Goal: Task Accomplishment & Management: Manage account settings

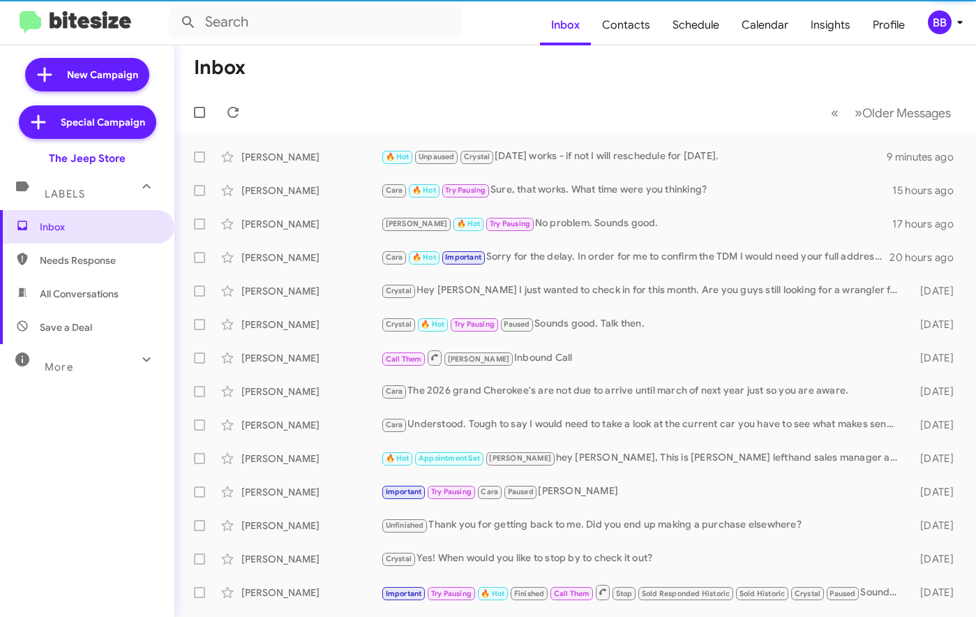
click at [954, 24] on icon at bounding box center [960, 22] width 17 height 17
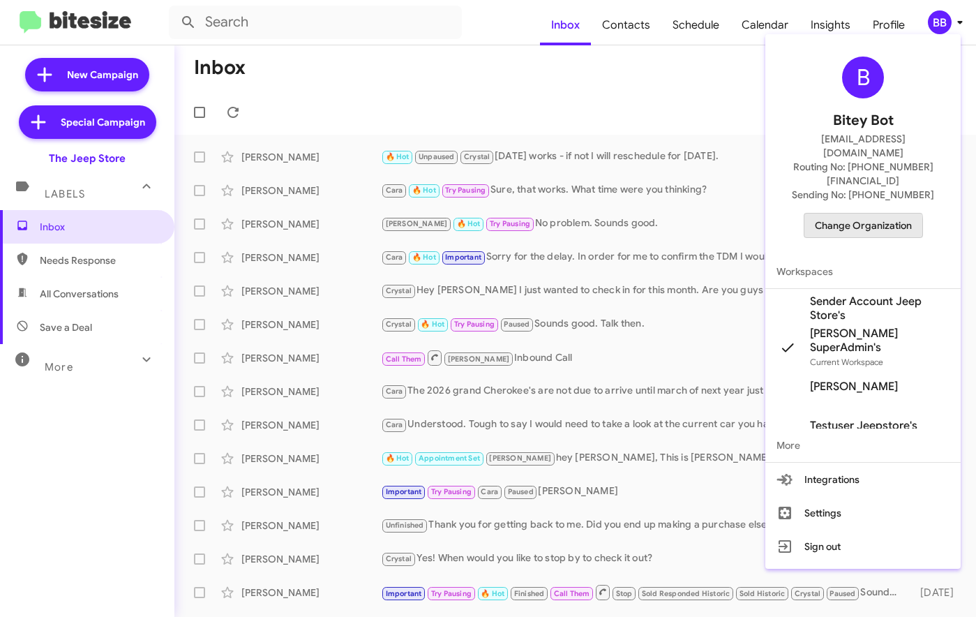
click at [831, 213] on span "Change Organization" at bounding box center [863, 225] width 97 height 24
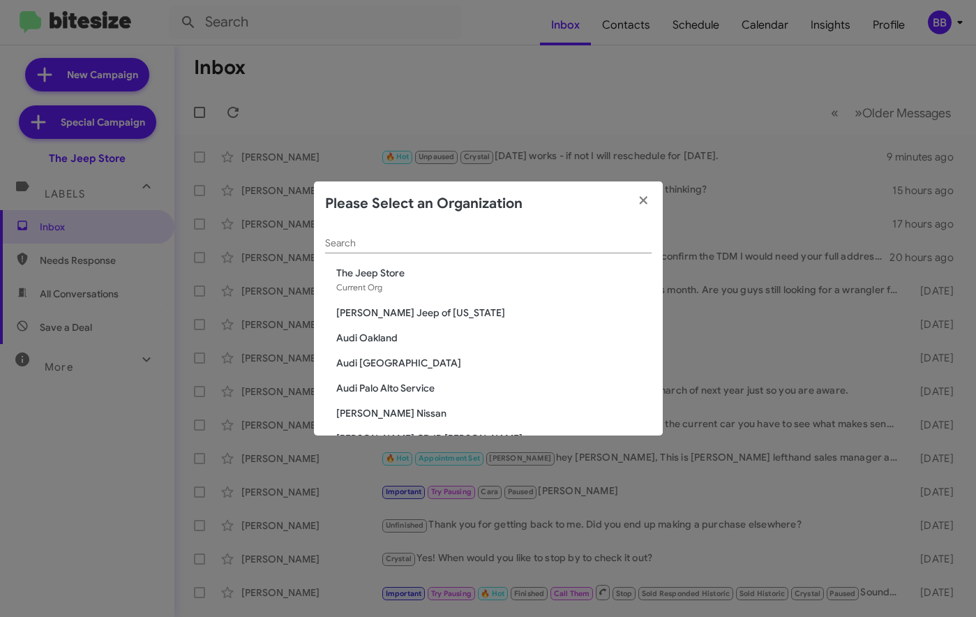
click at [410, 233] on div "Search" at bounding box center [488, 239] width 326 height 27
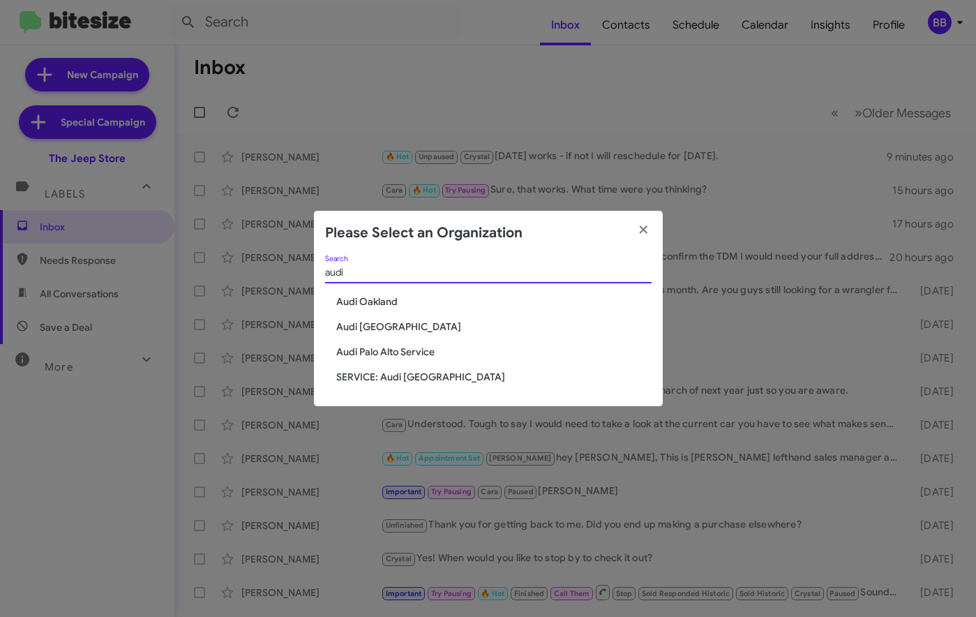
type input "audi"
click at [389, 328] on span "Audi [GEOGRAPHIC_DATA]" at bounding box center [493, 327] width 315 height 14
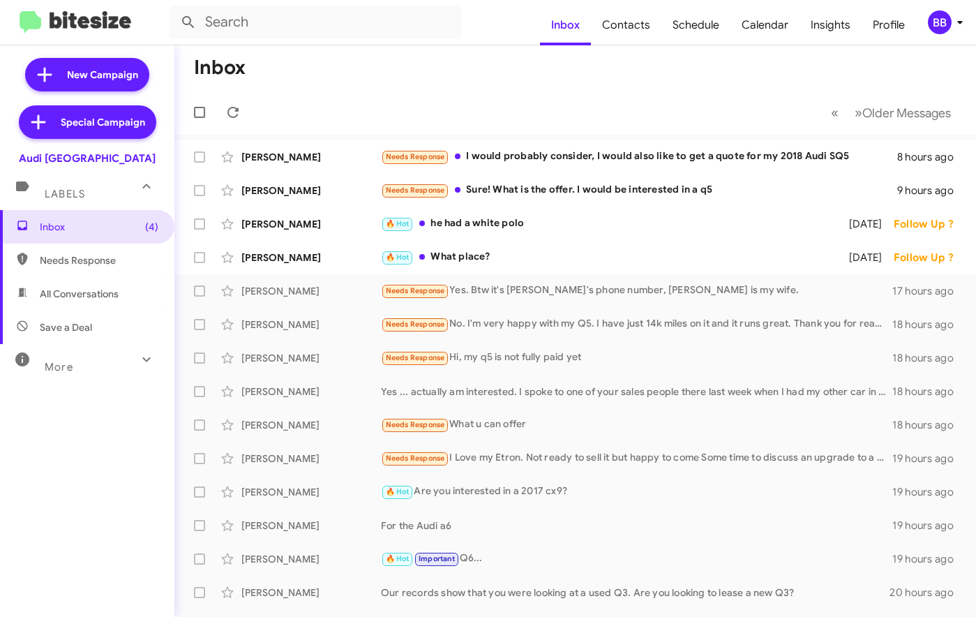
click at [99, 361] on div "More" at bounding box center [73, 361] width 124 height 26
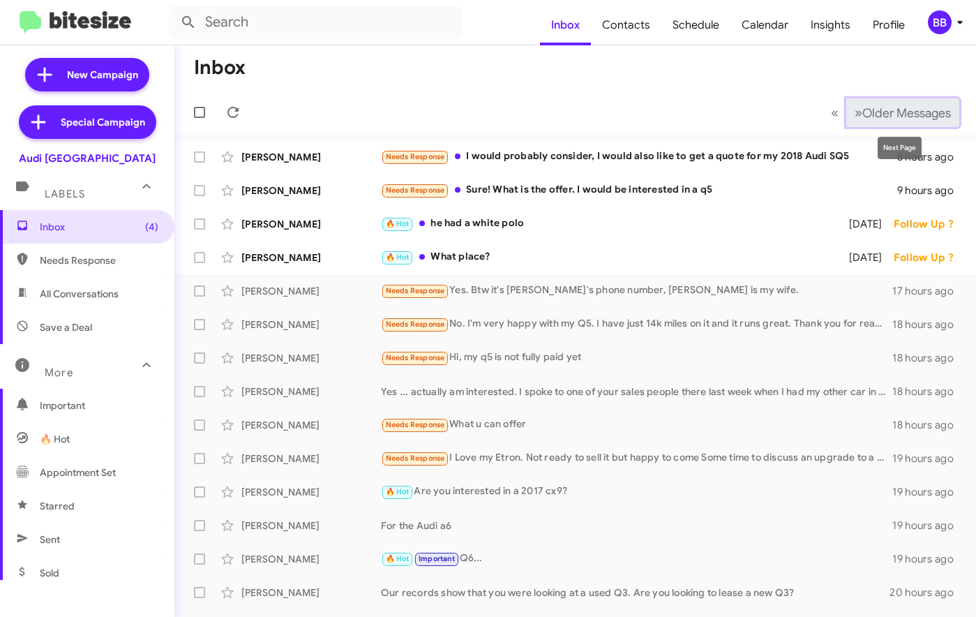
click at [866, 113] on span "Older Messages" at bounding box center [906, 112] width 89 height 15
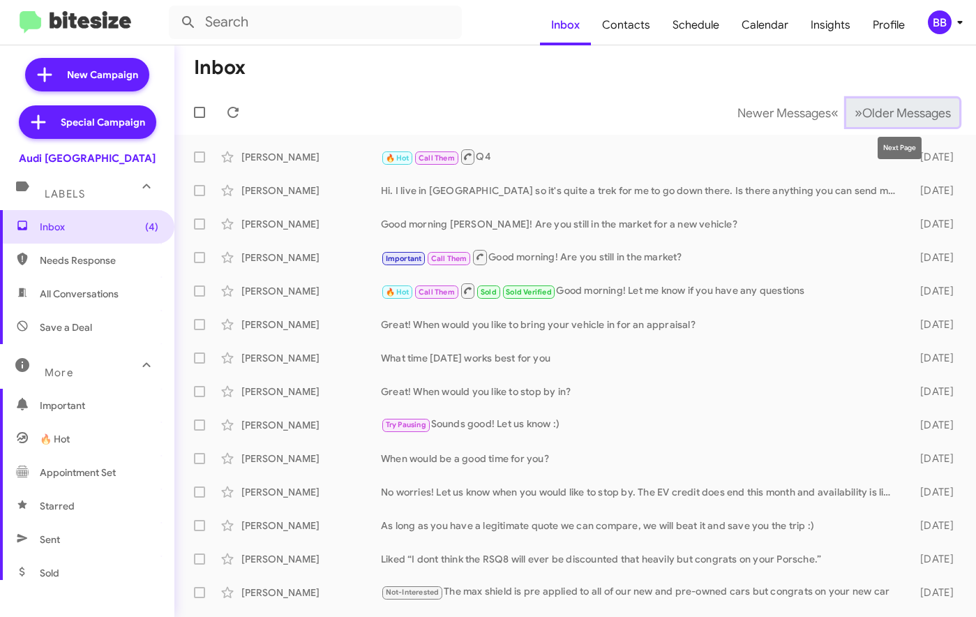
click at [907, 114] on span "Older Messages" at bounding box center [906, 112] width 89 height 15
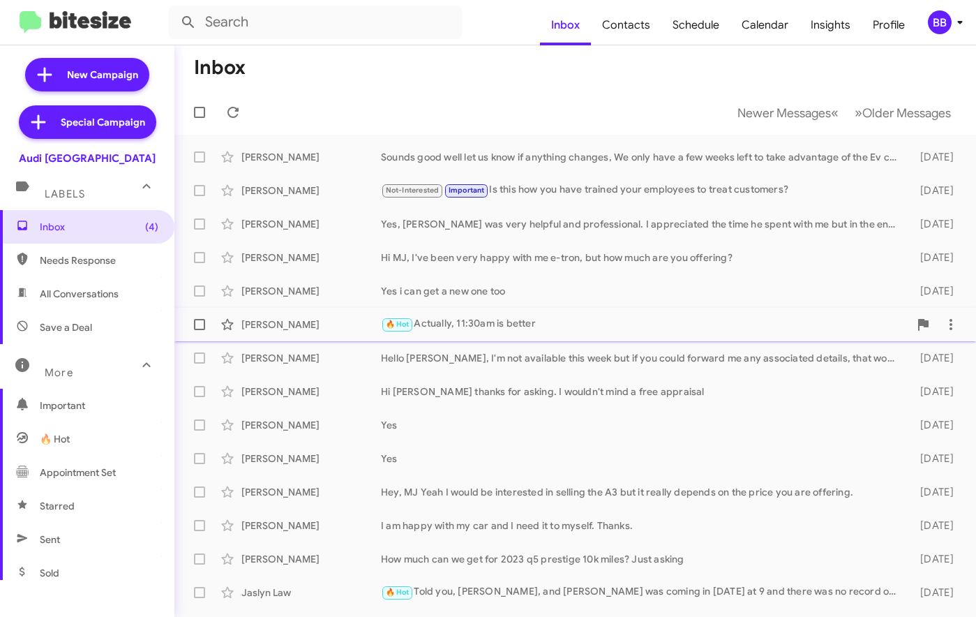
click at [472, 322] on div "🔥 Hot Actually, 11:30am is better" at bounding box center [645, 324] width 528 height 16
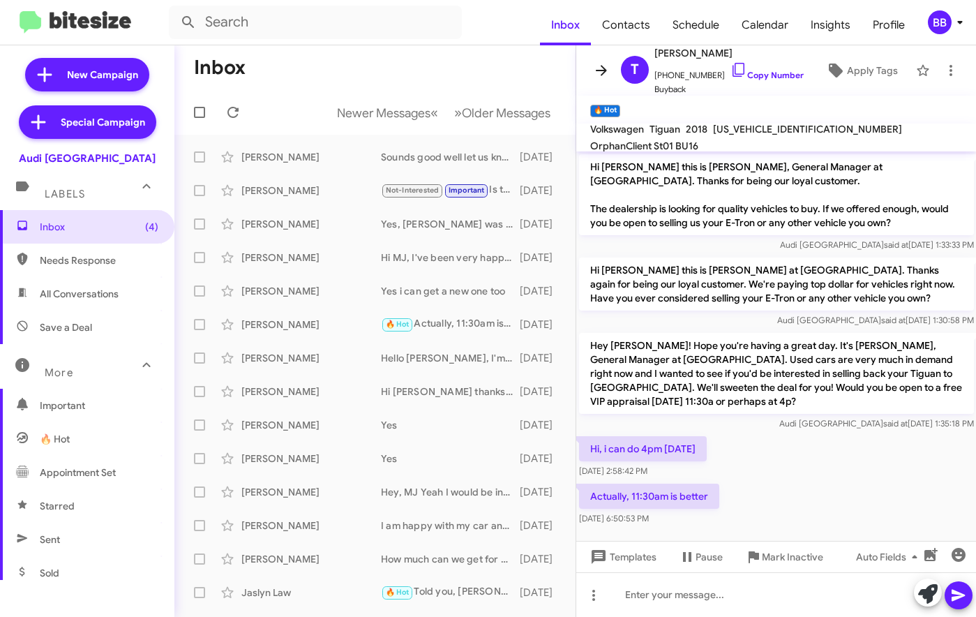
click at [594, 70] on icon at bounding box center [601, 70] width 17 height 17
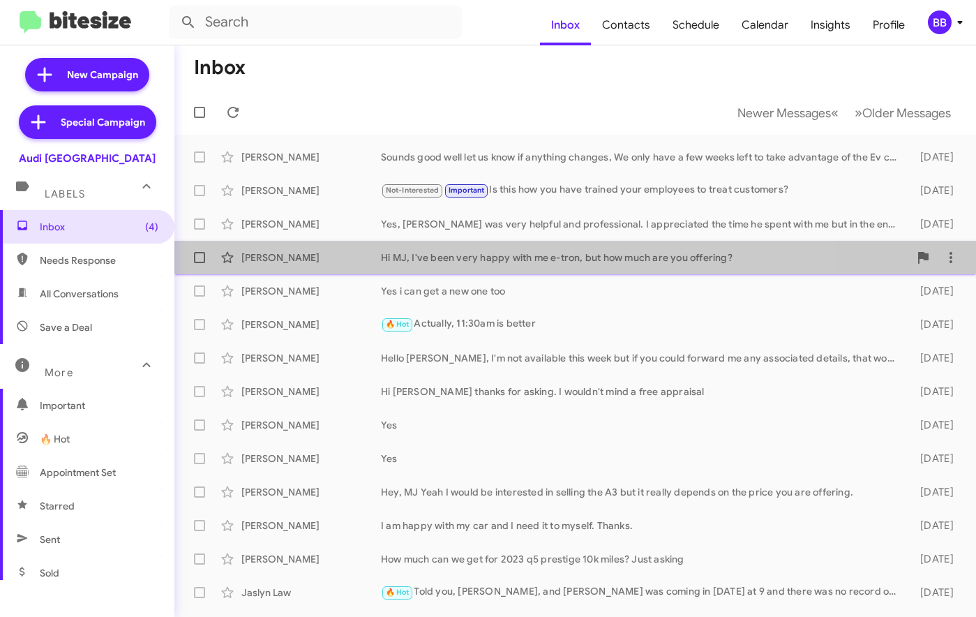
click at [463, 247] on div "Earl Burrell Hi MJ, I've been very happy with me e-tron, but how much are you o…" at bounding box center [575, 257] width 779 height 28
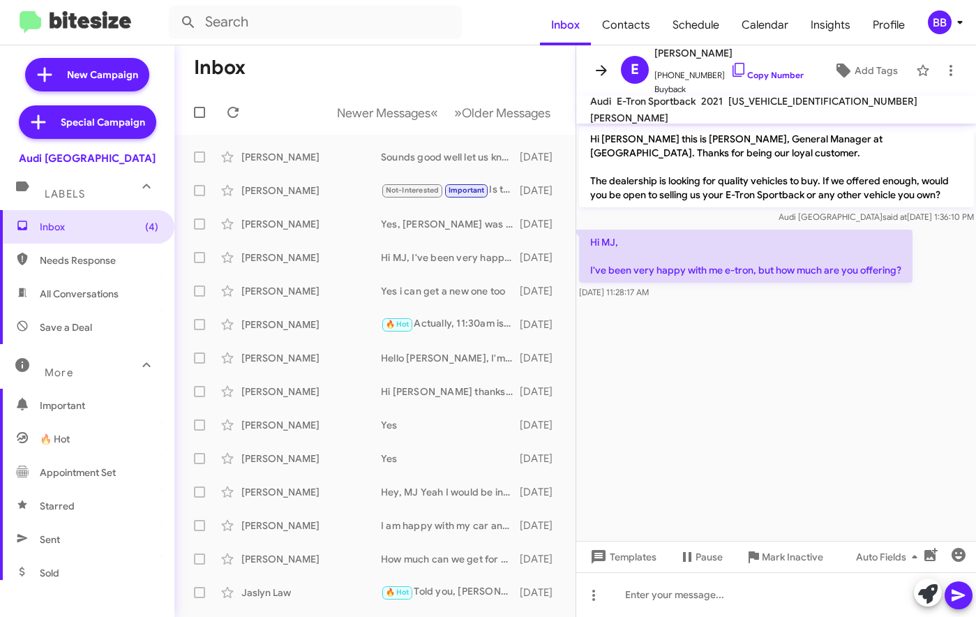
click at [588, 77] on span at bounding box center [601, 70] width 28 height 17
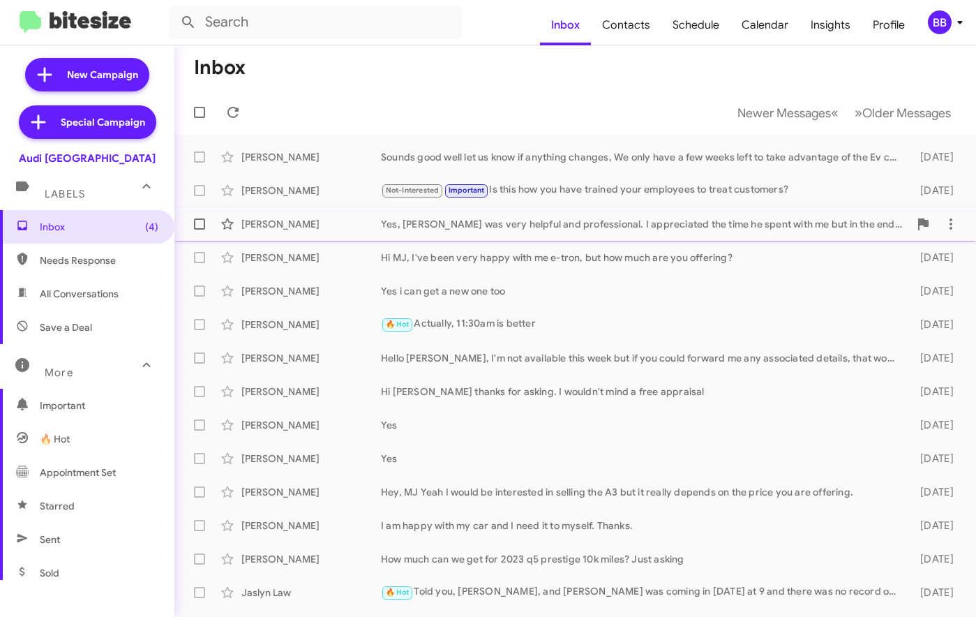
click at [539, 213] on div "Dean Read Yes, David was very helpful and professional. I appreciated the time …" at bounding box center [575, 224] width 779 height 28
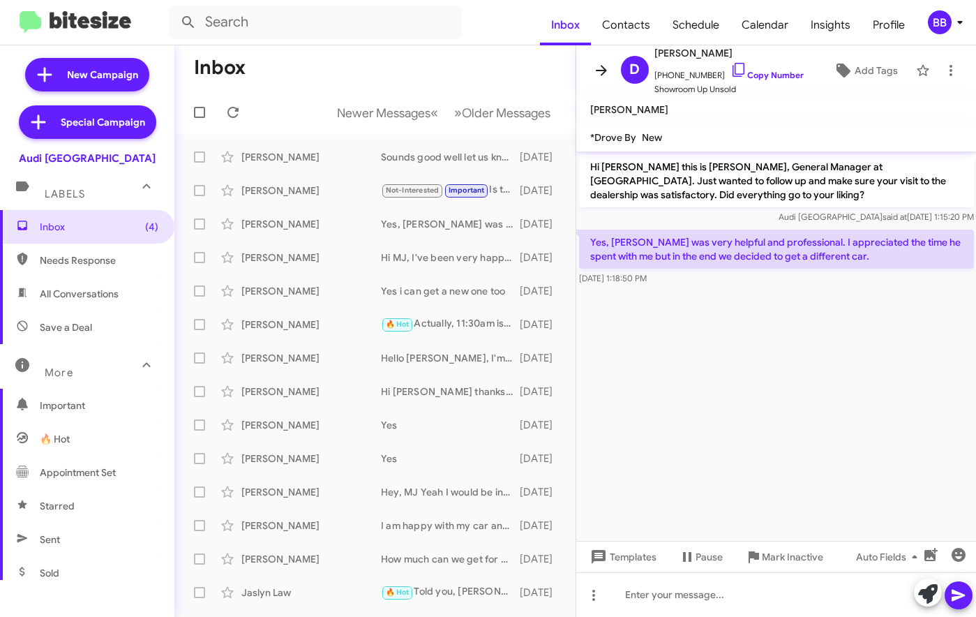
click at [599, 75] on icon at bounding box center [601, 70] width 17 height 17
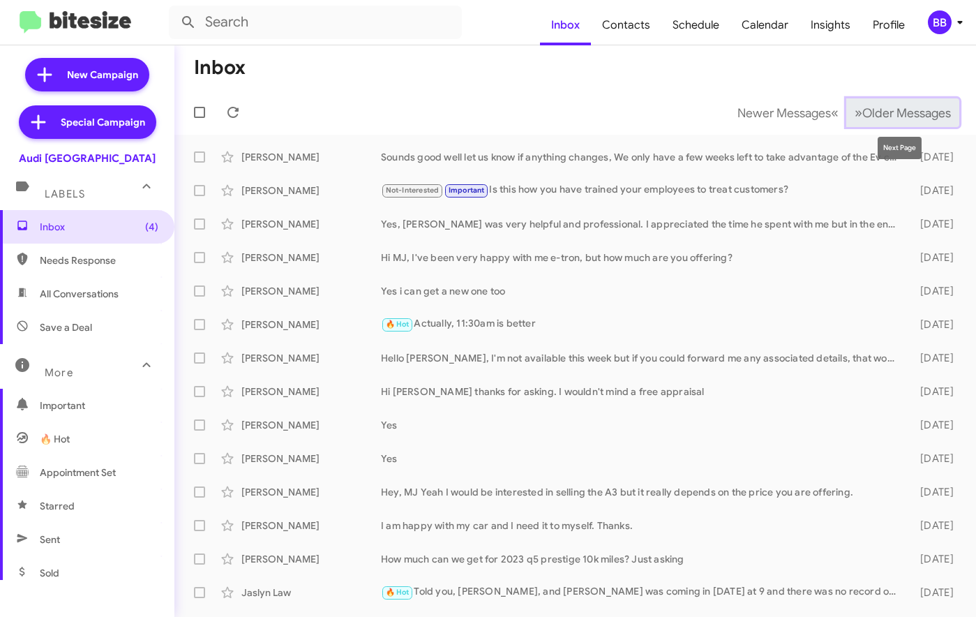
click at [876, 122] on button "» Next Older Messages" at bounding box center [902, 112] width 113 height 29
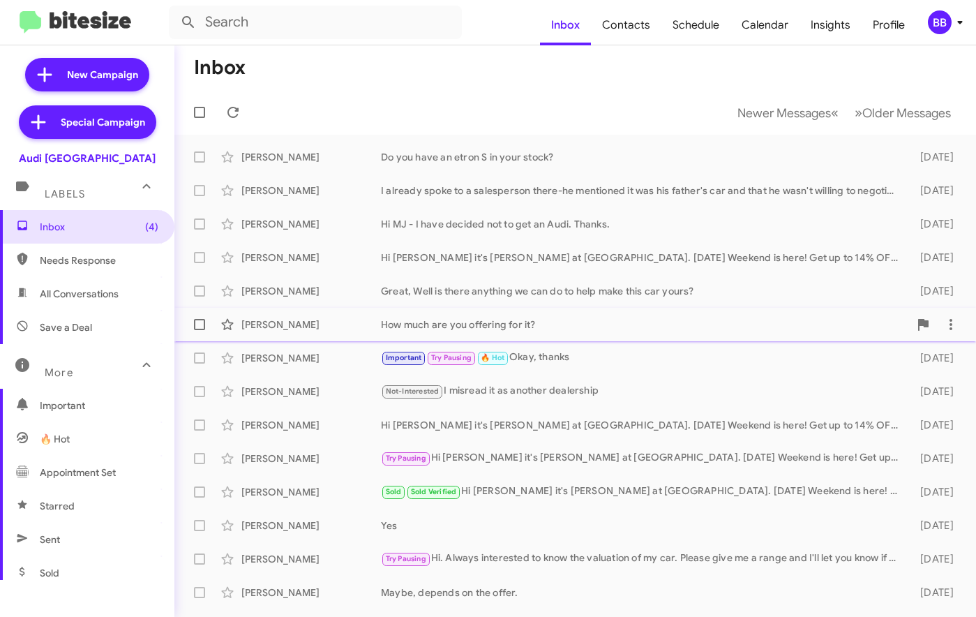
click at [486, 319] on div "How much are you offering for it?" at bounding box center [645, 324] width 528 height 14
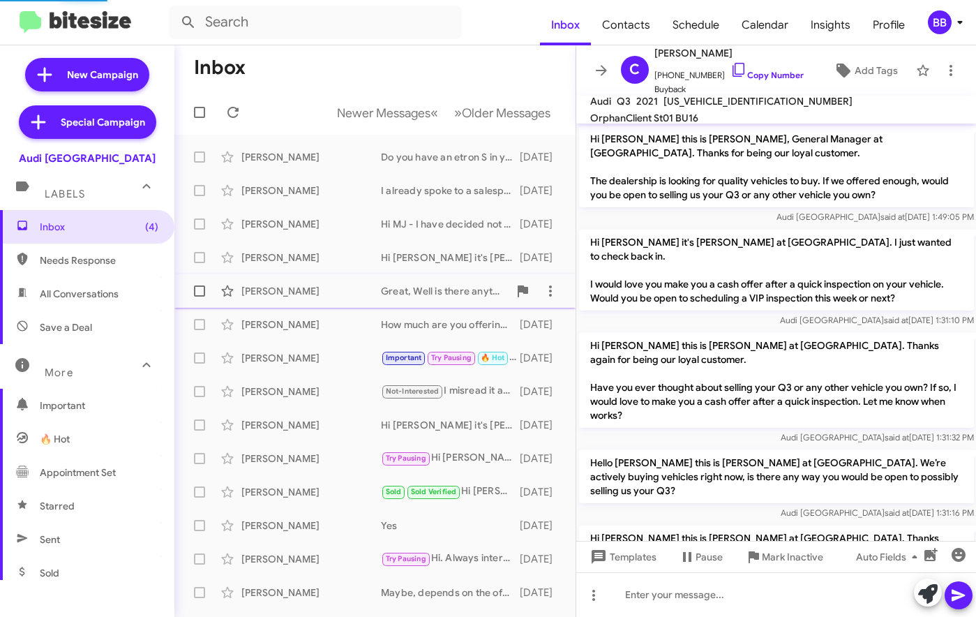
scroll to position [283, 0]
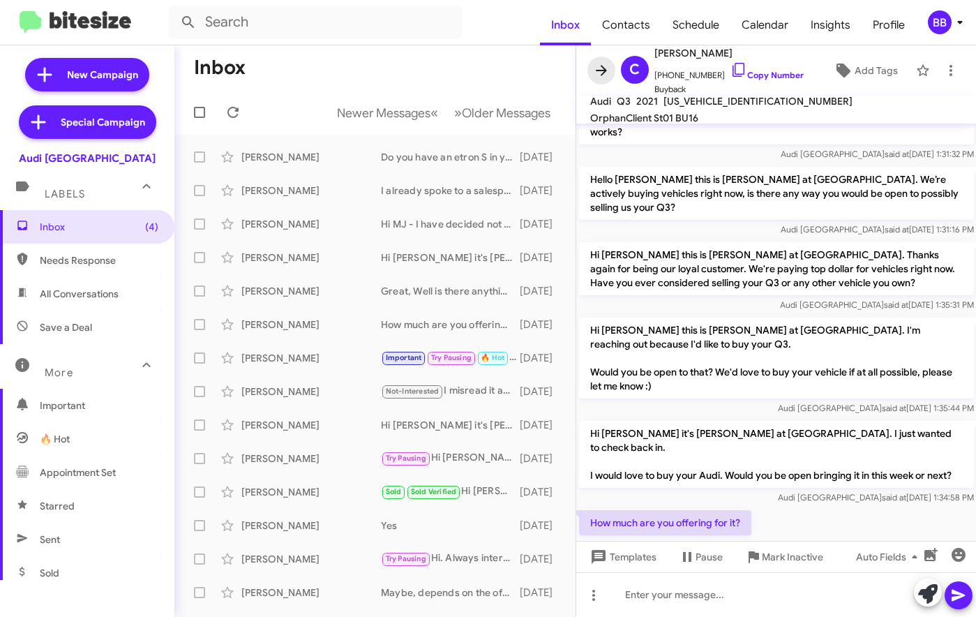
click at [608, 73] on icon at bounding box center [601, 70] width 17 height 17
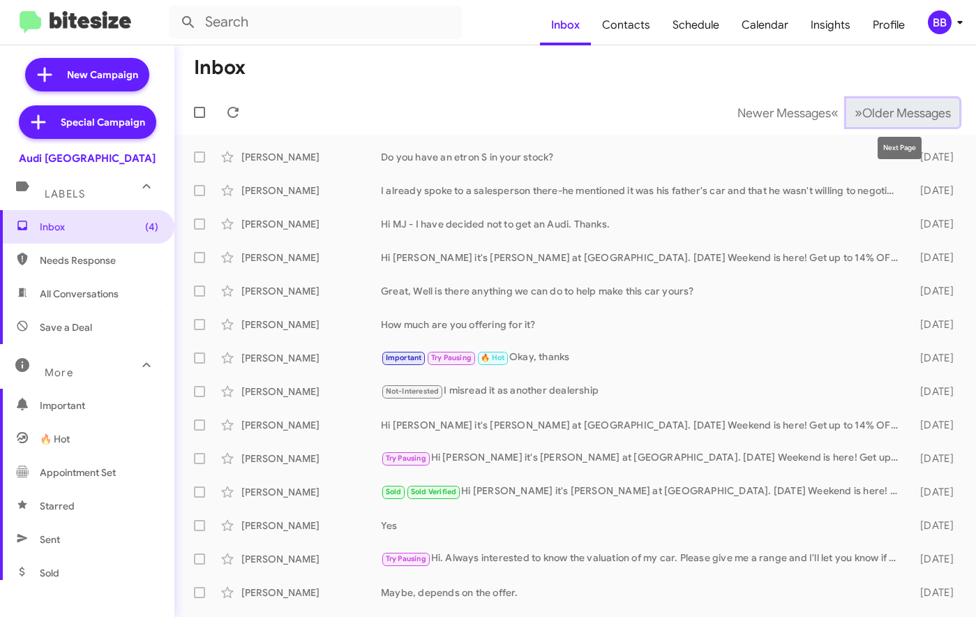
click at [870, 109] on span "Older Messages" at bounding box center [906, 112] width 89 height 15
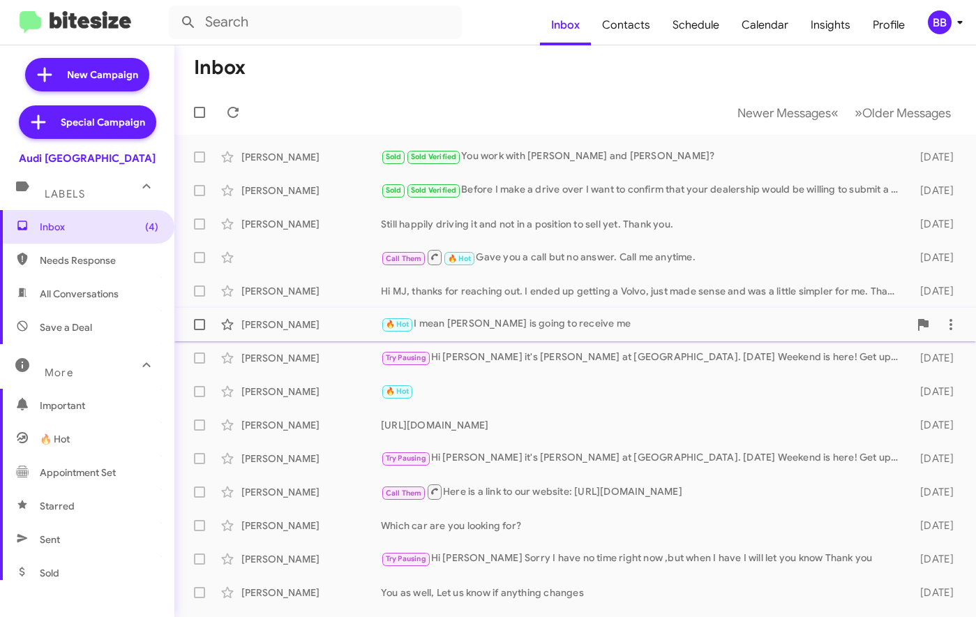
click at [506, 323] on div "🔥 Hot I mean Mario is going to receive me" at bounding box center [645, 324] width 528 height 16
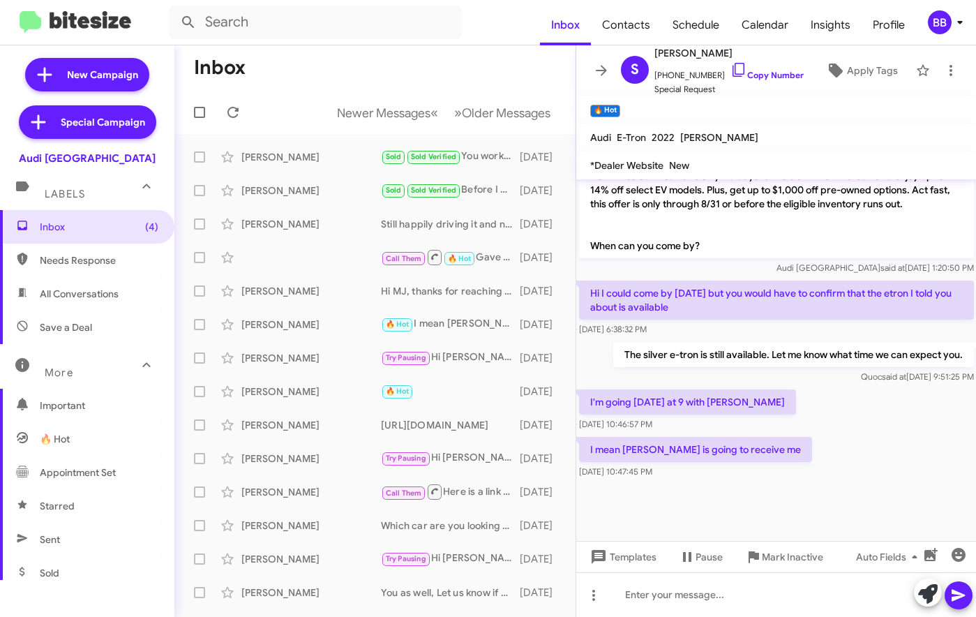
scroll to position [288, 0]
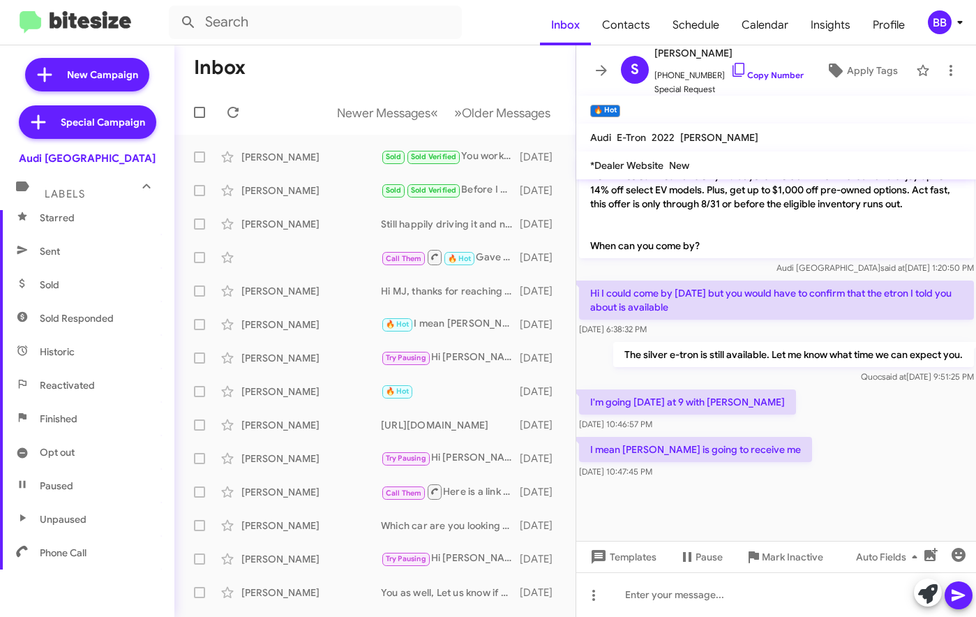
click at [106, 318] on span "Sold Responded" at bounding box center [77, 318] width 74 height 14
type input "in:sold-verified"
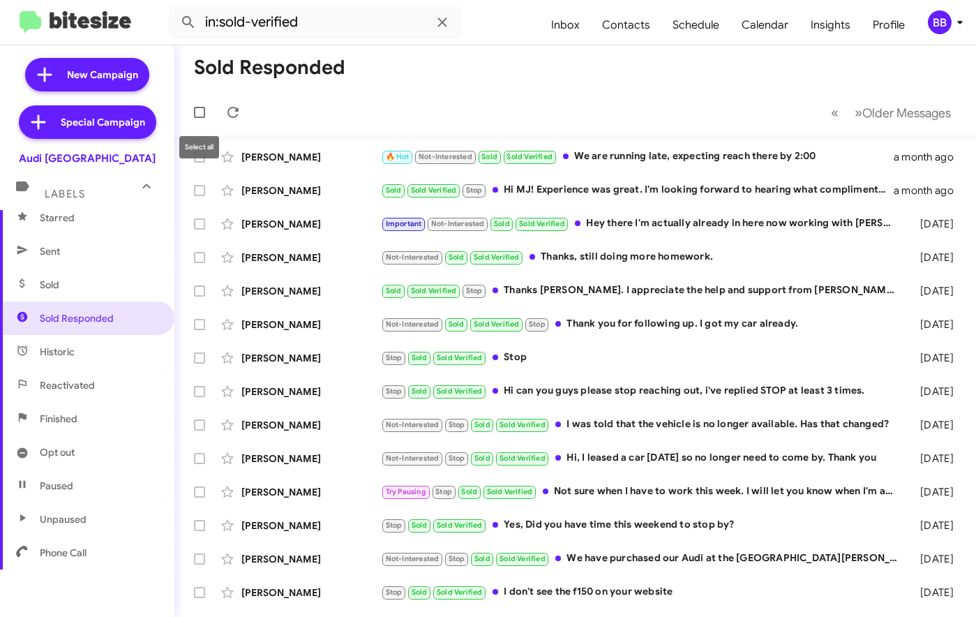
click at [202, 121] on label at bounding box center [200, 112] width 28 height 28
click at [200, 119] on input "checkbox" at bounding box center [199, 118] width 1 height 1
checkbox input "true"
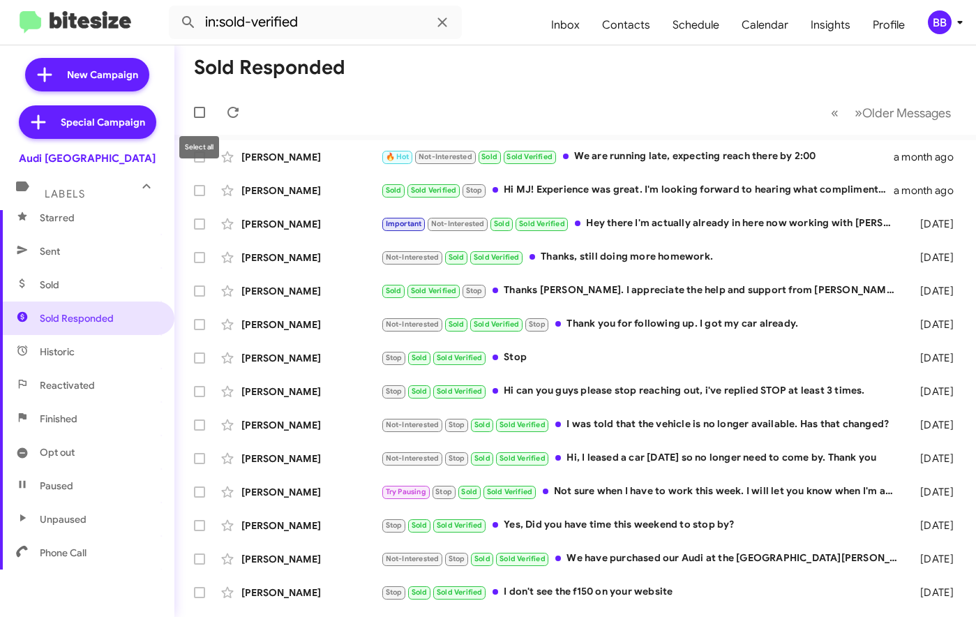
checkbox input "true"
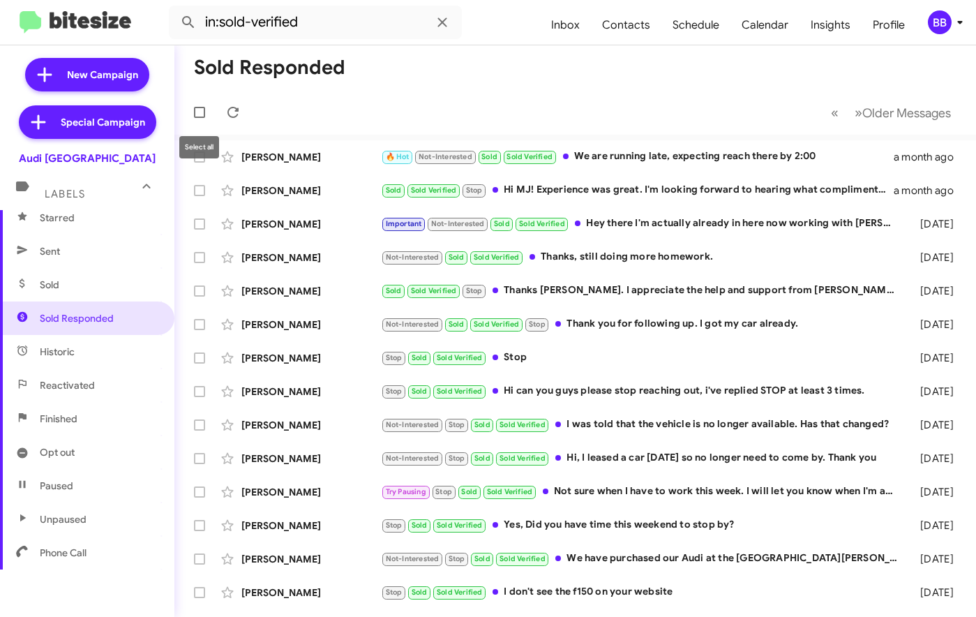
checkbox input "true"
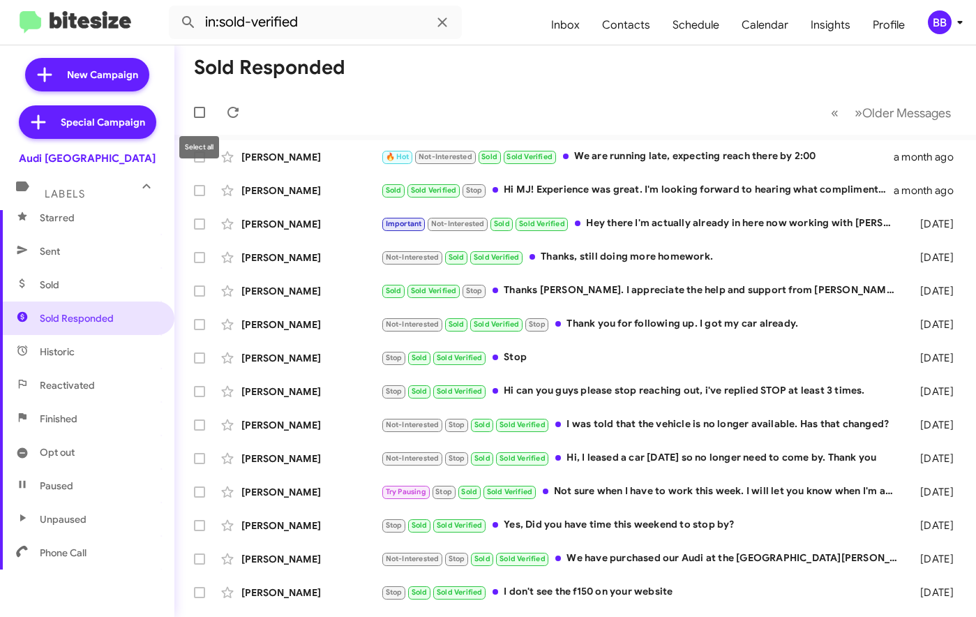
checkbox input "true"
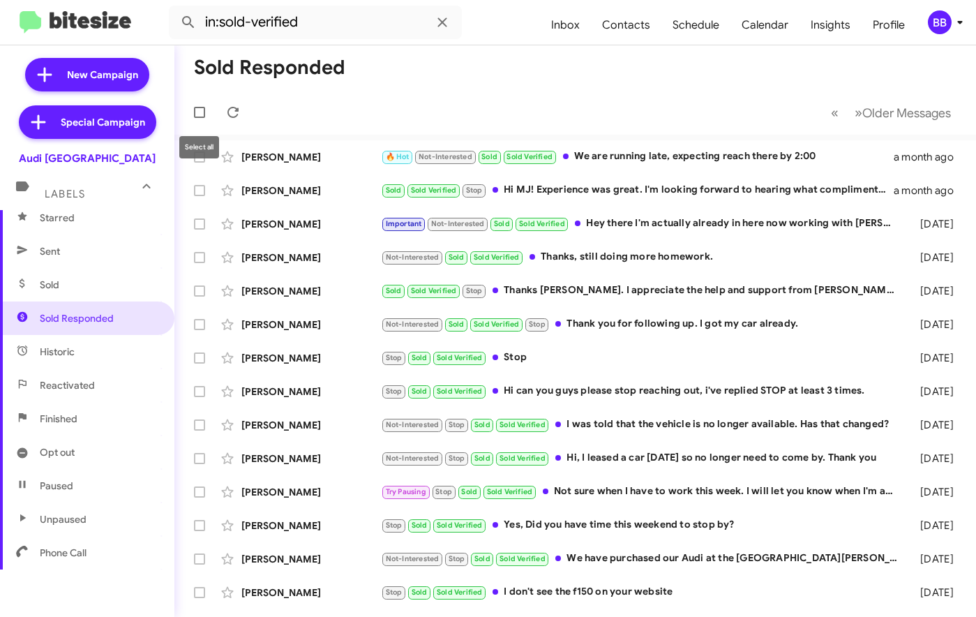
checkbox input "true"
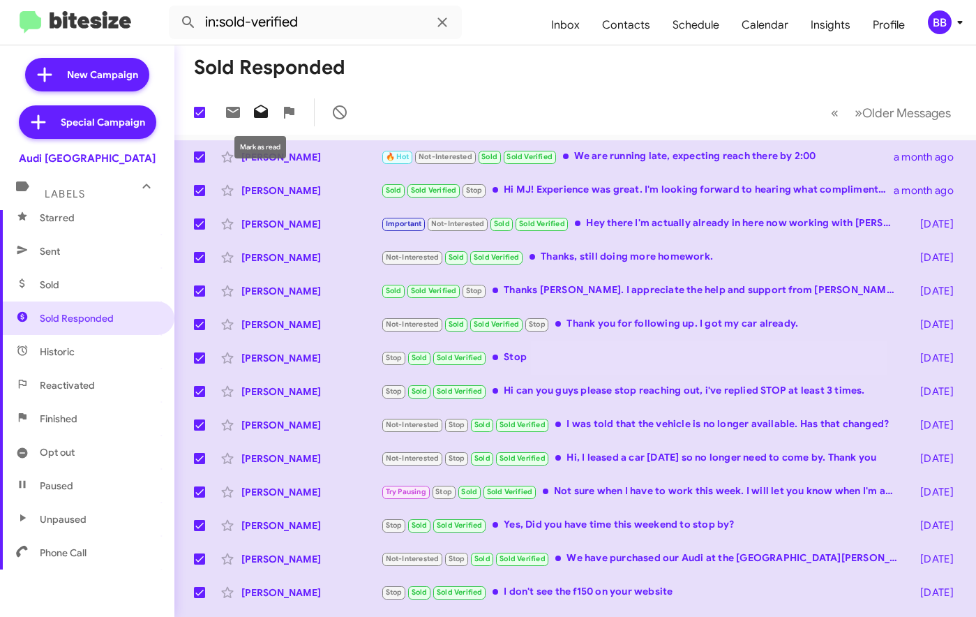
click at [266, 112] on icon at bounding box center [261, 111] width 14 height 13
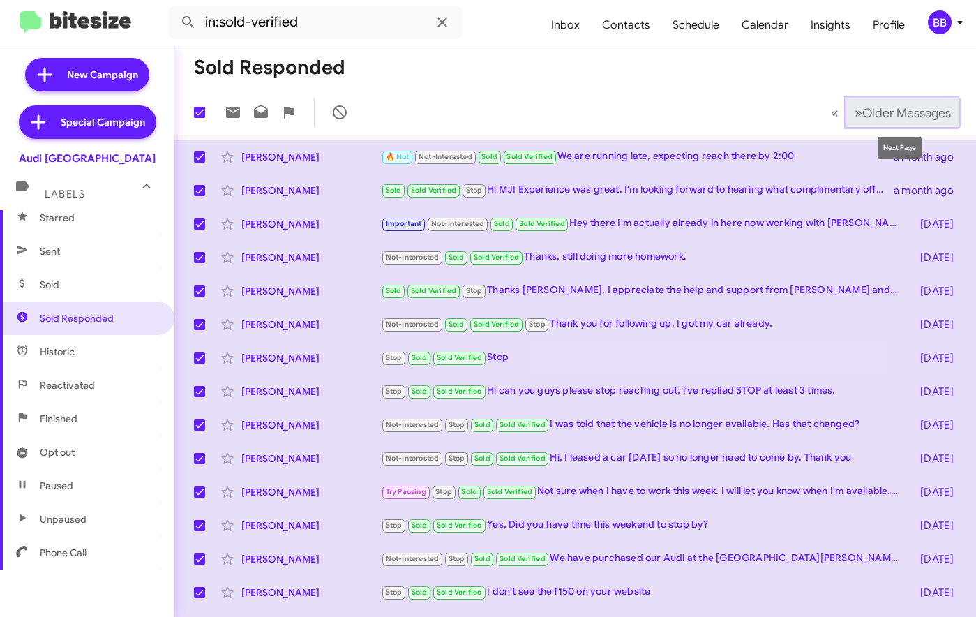
click at [862, 111] on span "Older Messages" at bounding box center [906, 112] width 89 height 15
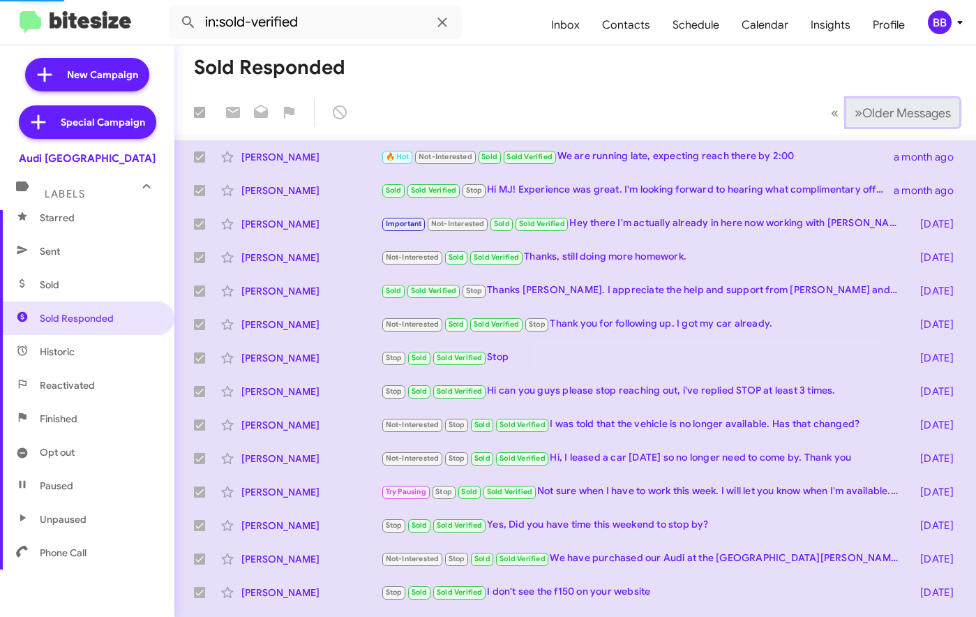
checkbox input "false"
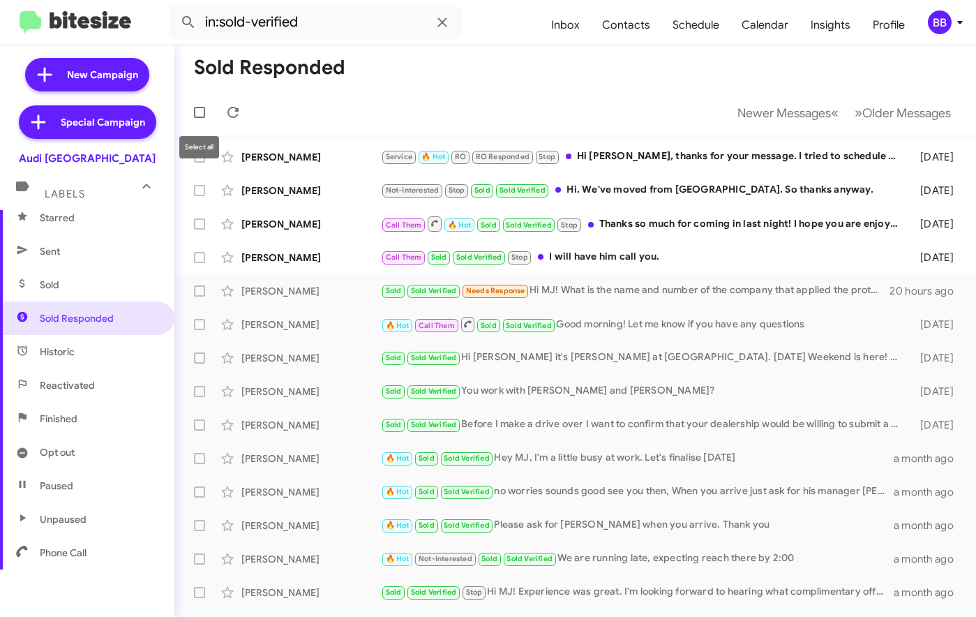
click at [194, 107] on span at bounding box center [199, 112] width 11 height 11
click at [199, 118] on input "checkbox" at bounding box center [199, 118] width 1 height 1
checkbox input "true"
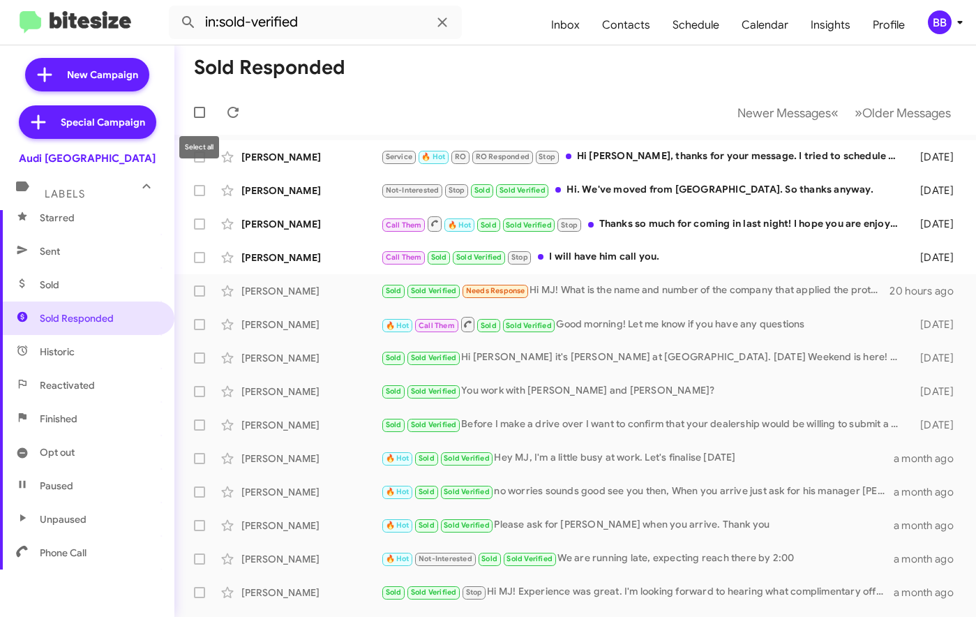
checkbox input "true"
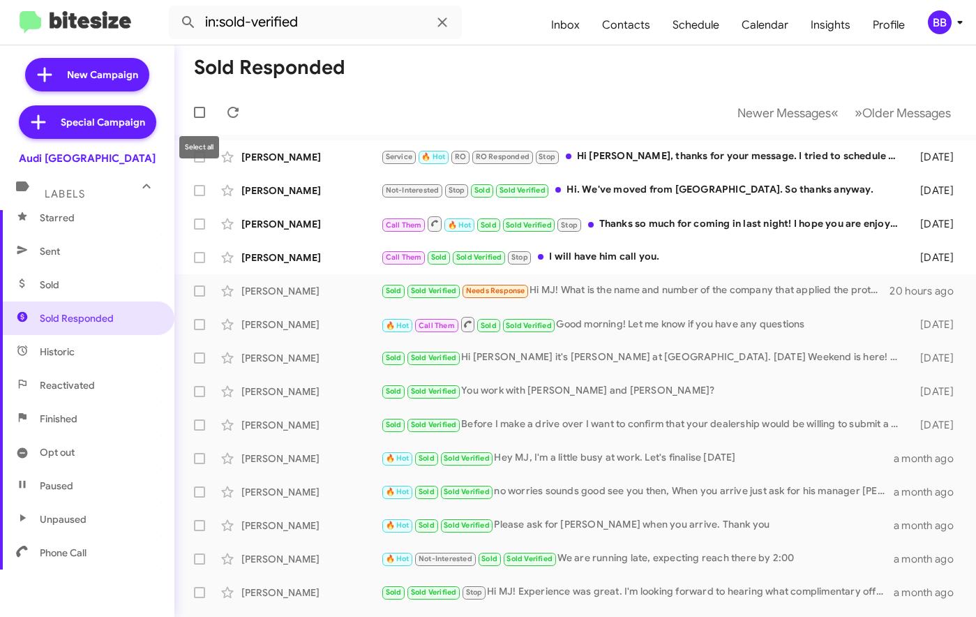
checkbox input "true"
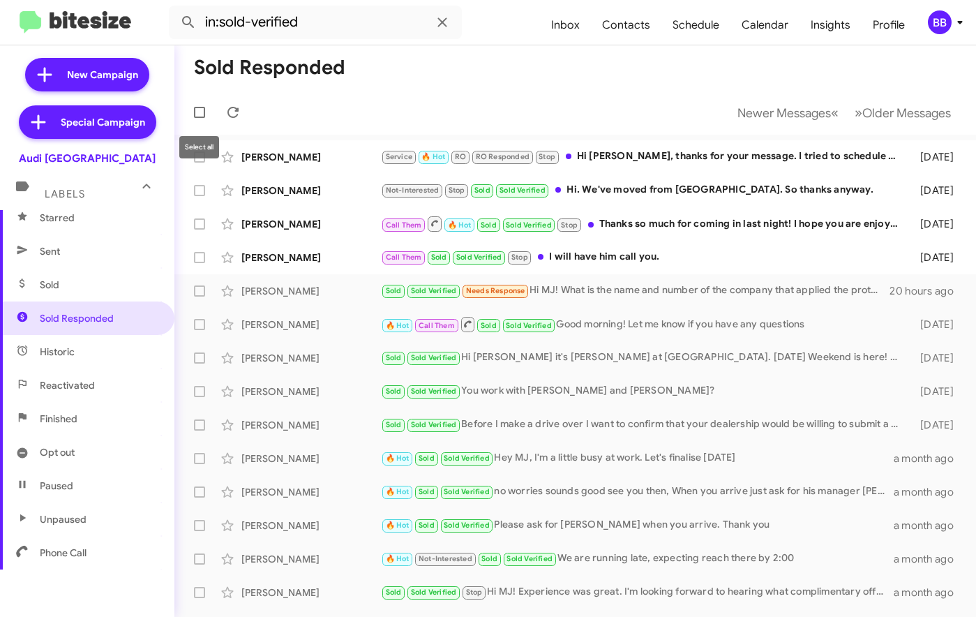
checkbox input "true"
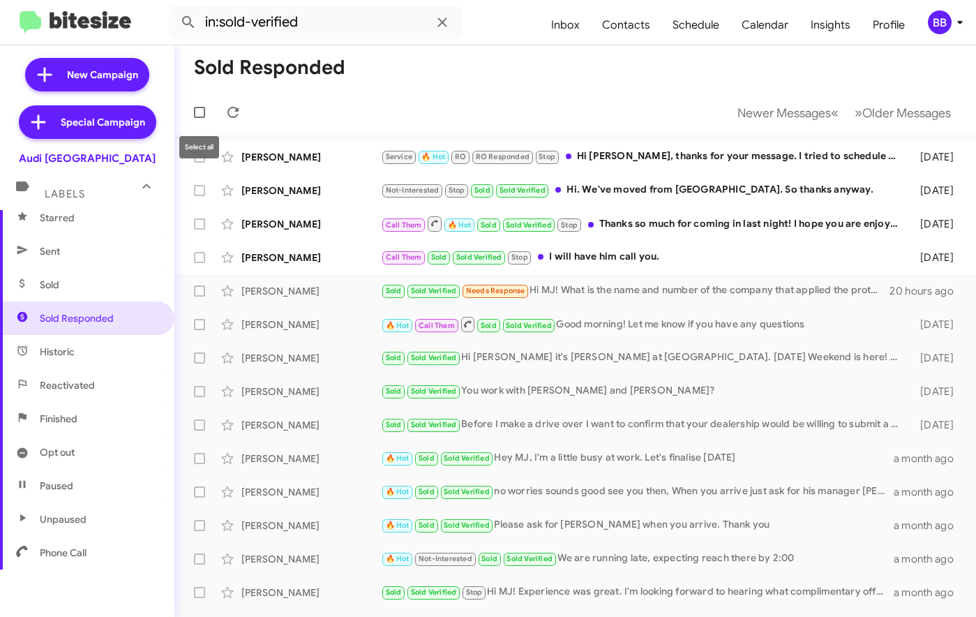
checkbox input "true"
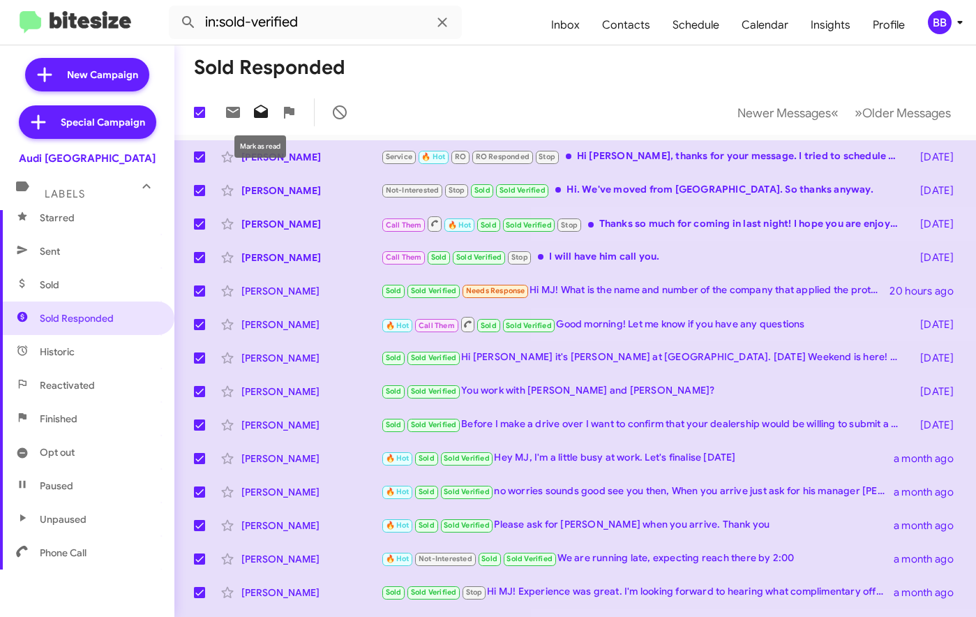
click at [258, 112] on icon at bounding box center [261, 111] width 14 height 13
click at [204, 117] on span at bounding box center [199, 112] width 11 height 11
click at [200, 118] on input "checkbox" at bounding box center [199, 118] width 1 height 1
checkbox input "false"
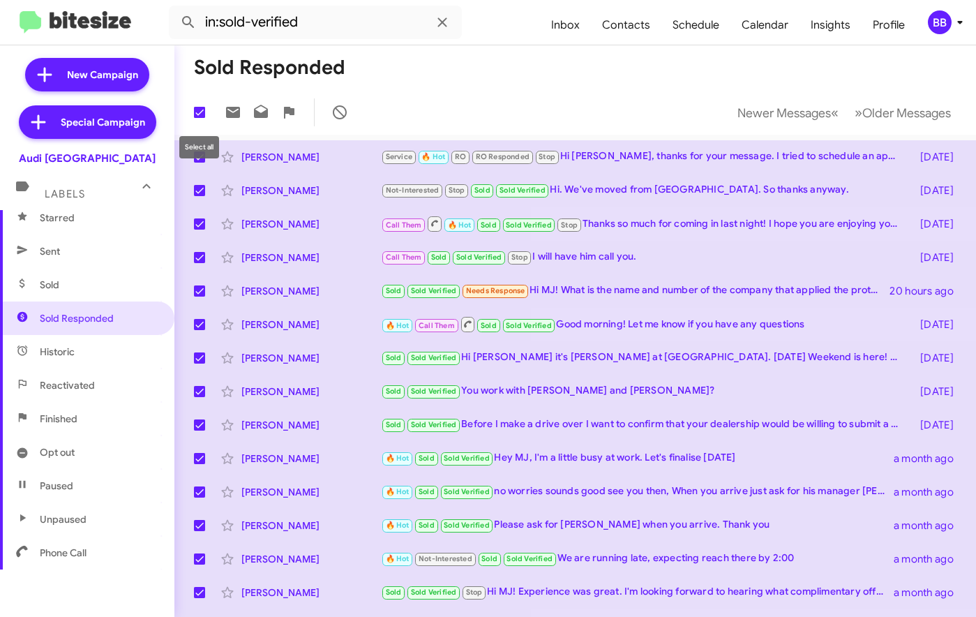
checkbox input "false"
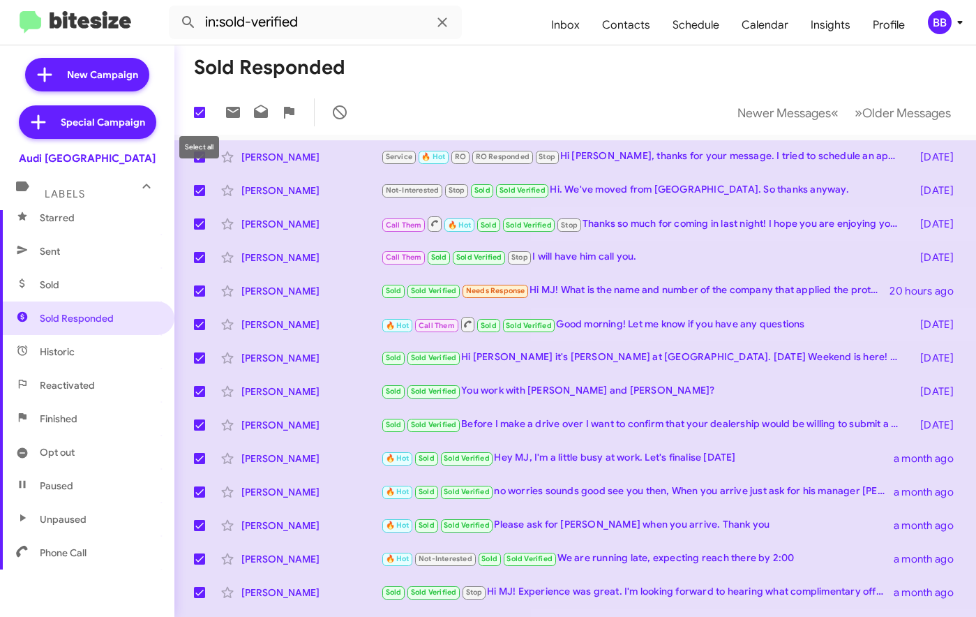
checkbox input "false"
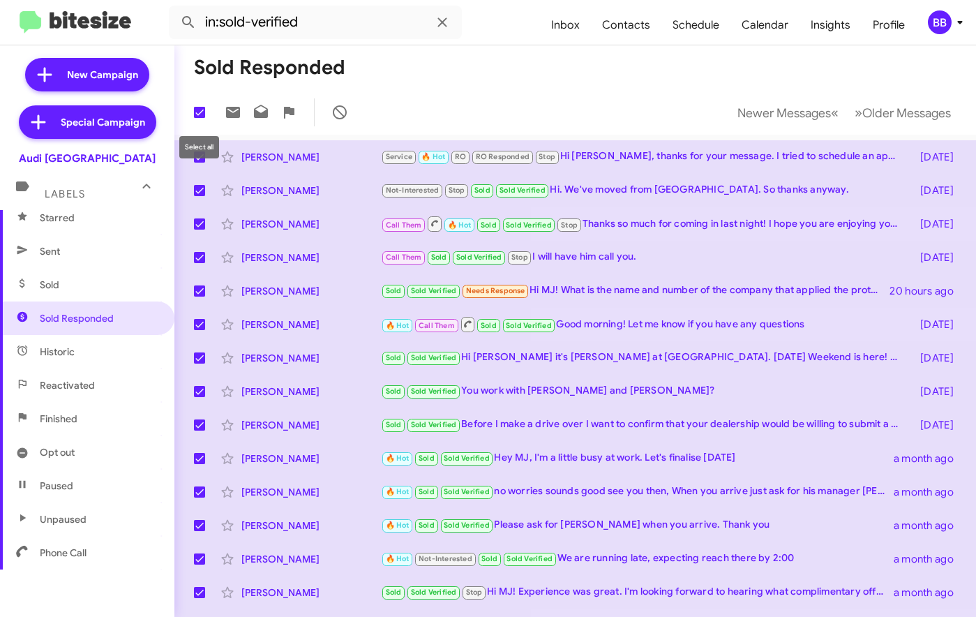
checkbox input "false"
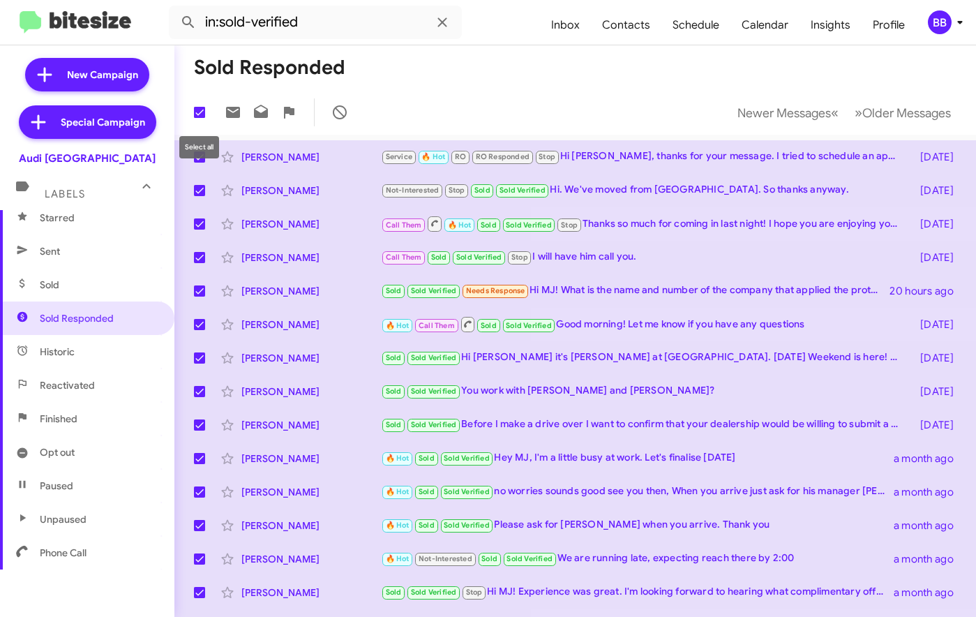
checkbox input "false"
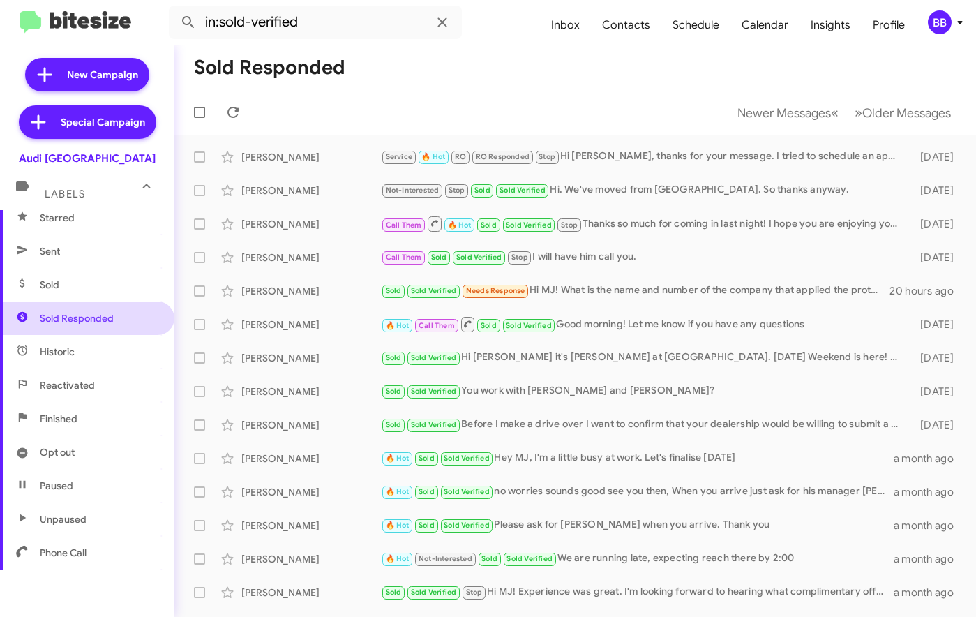
click at [86, 325] on span "Sold Responded" at bounding box center [87, 317] width 174 height 33
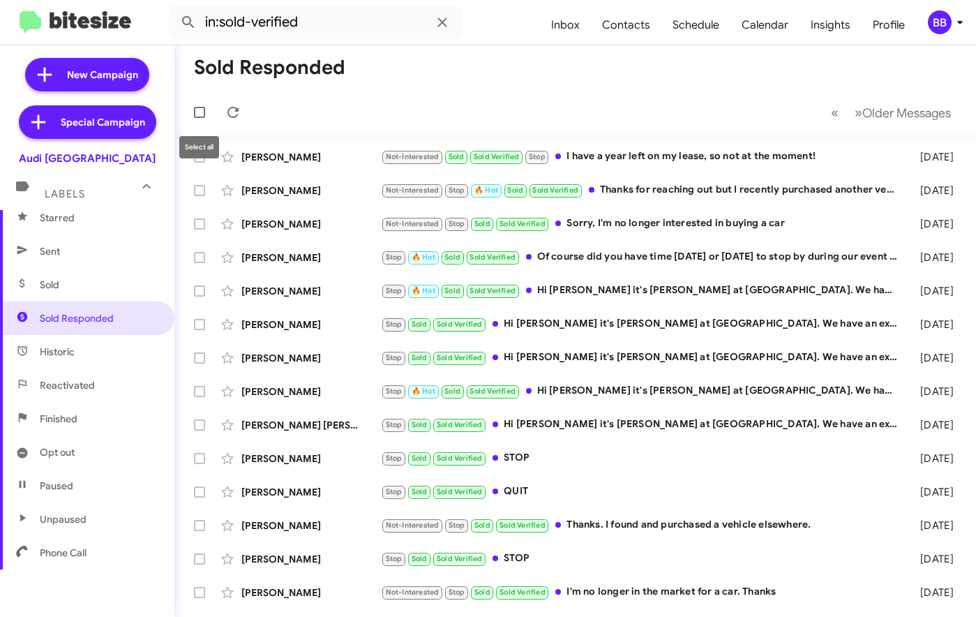
click at [199, 114] on span at bounding box center [199, 112] width 11 height 11
click at [199, 118] on input "checkbox" at bounding box center [199, 118] width 1 height 1
checkbox input "true"
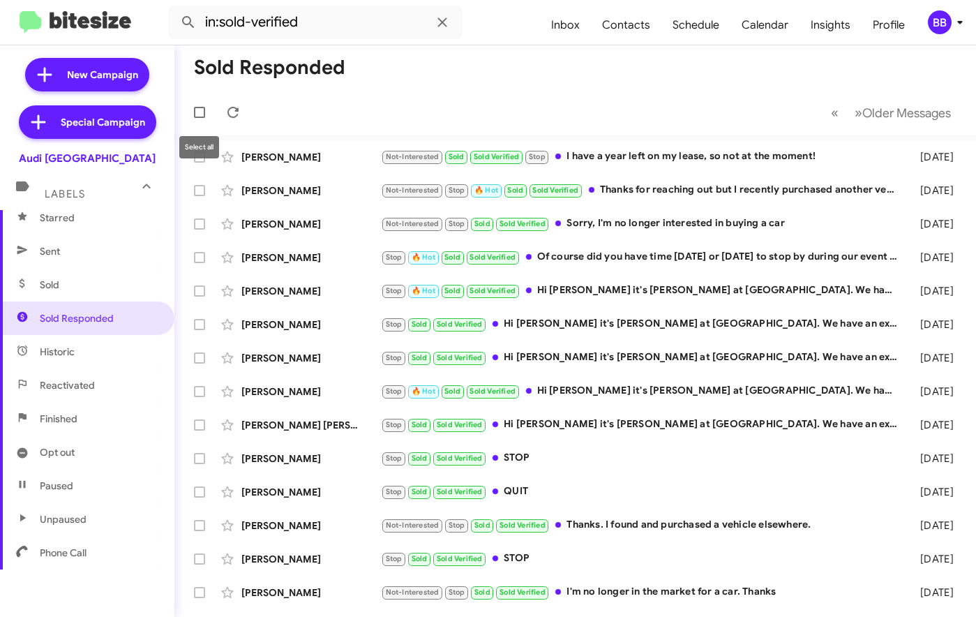
checkbox input "true"
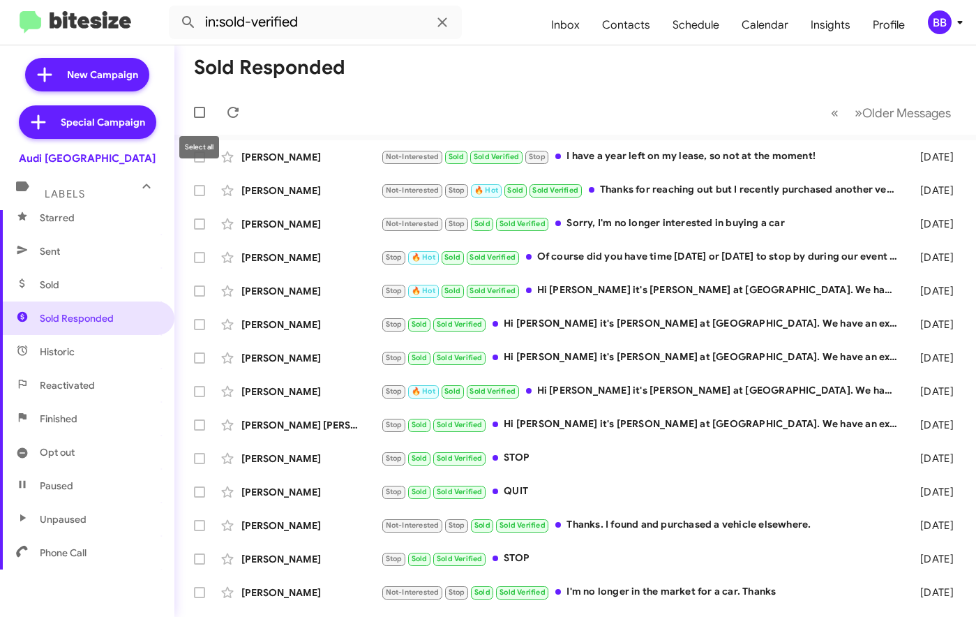
checkbox input "true"
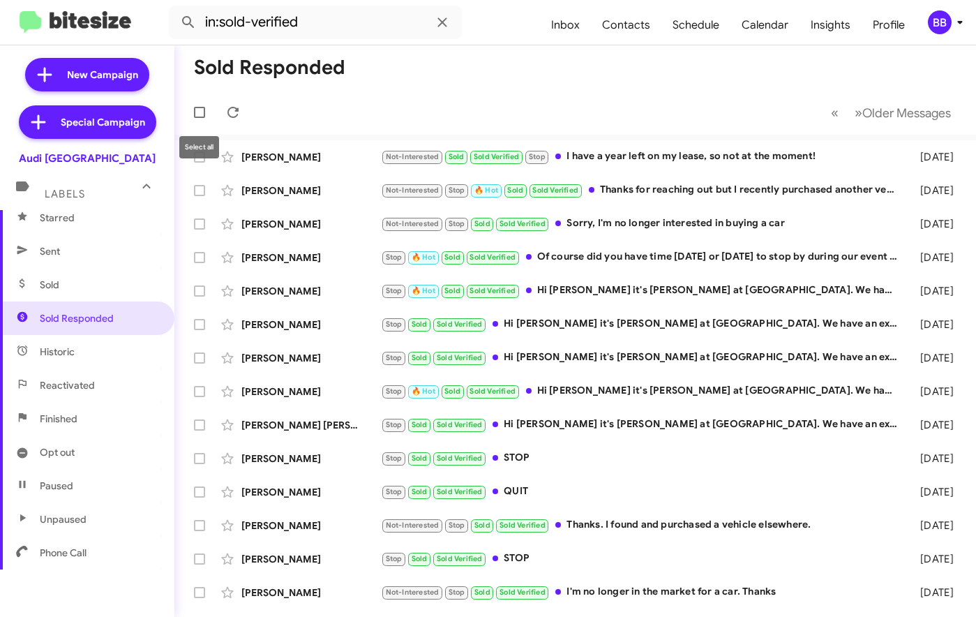
checkbox input "true"
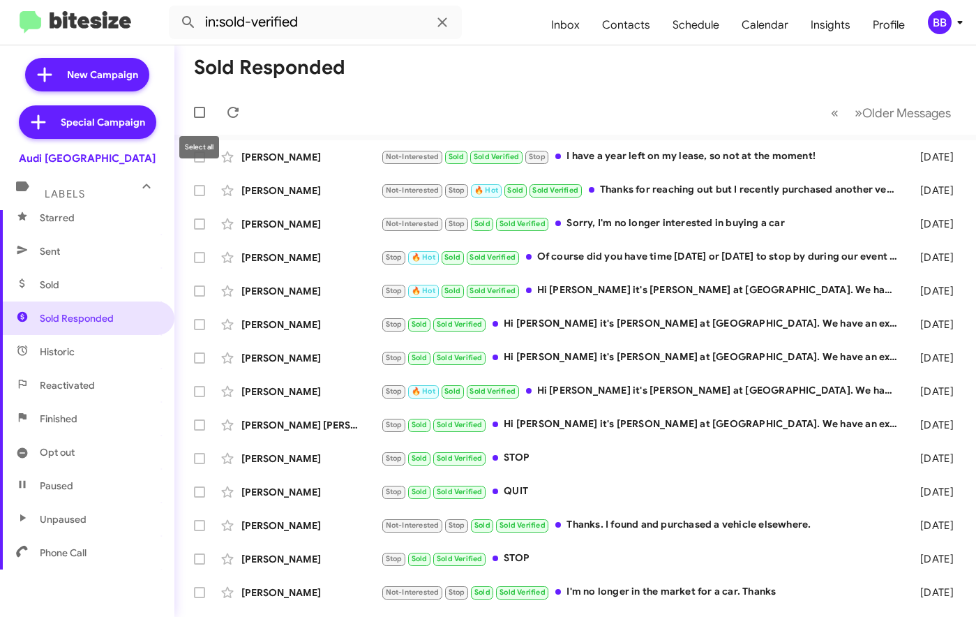
checkbox input "true"
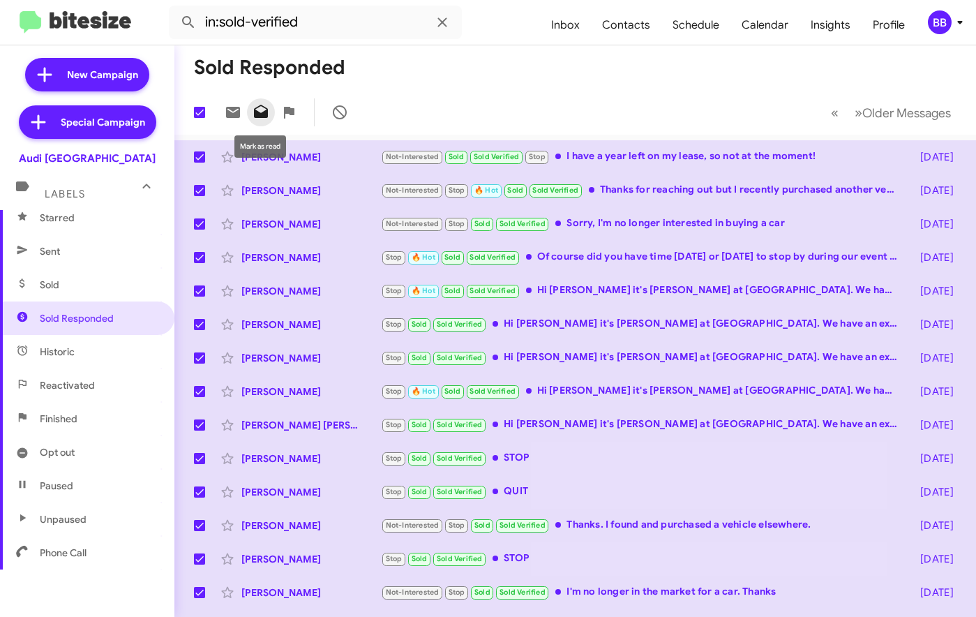
click at [251, 112] on span at bounding box center [261, 112] width 28 height 17
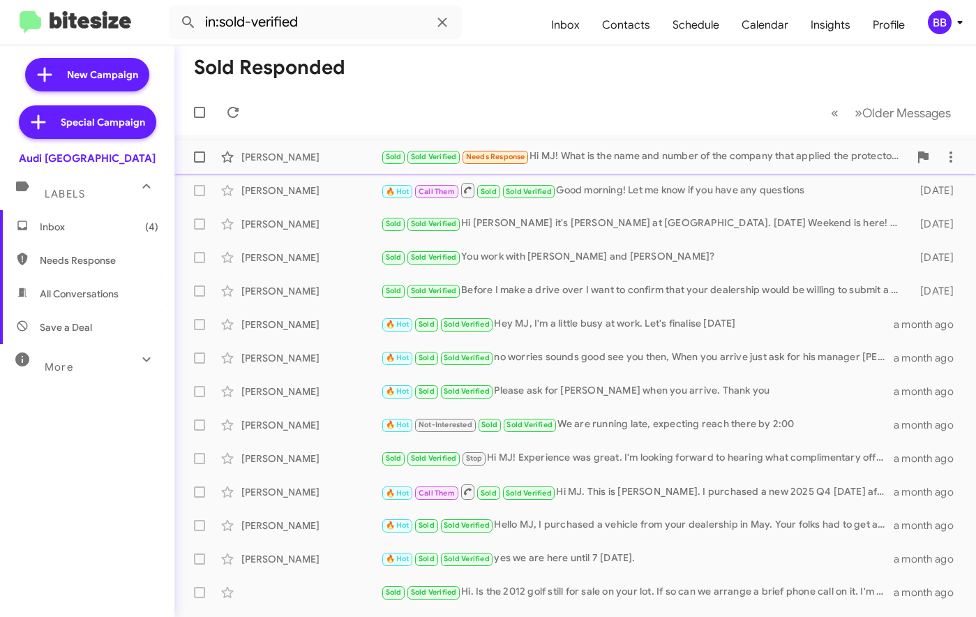
click at [305, 156] on div "Annemarie Raymos" at bounding box center [311, 157] width 140 height 14
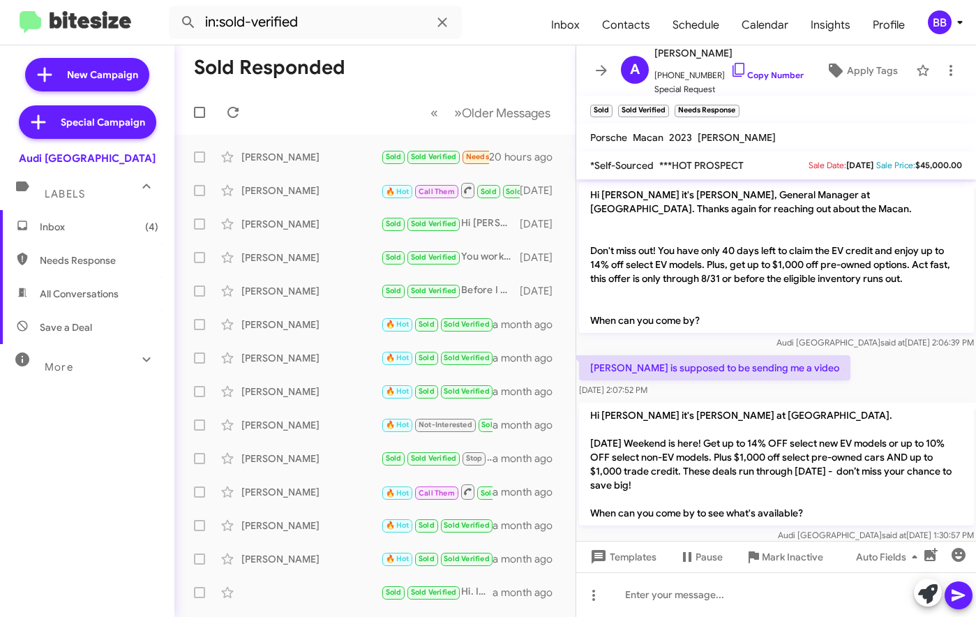
scroll to position [139, 0]
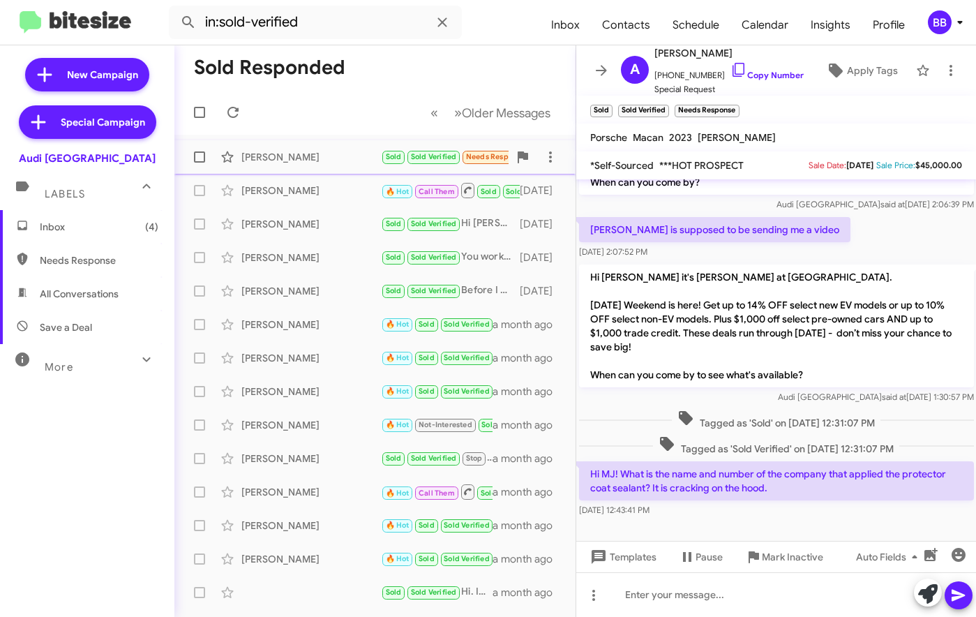
click at [347, 162] on div "Annemarie Raymos" at bounding box center [311, 157] width 140 height 14
click at [348, 197] on div "Anubhav Harlalka" at bounding box center [311, 190] width 140 height 14
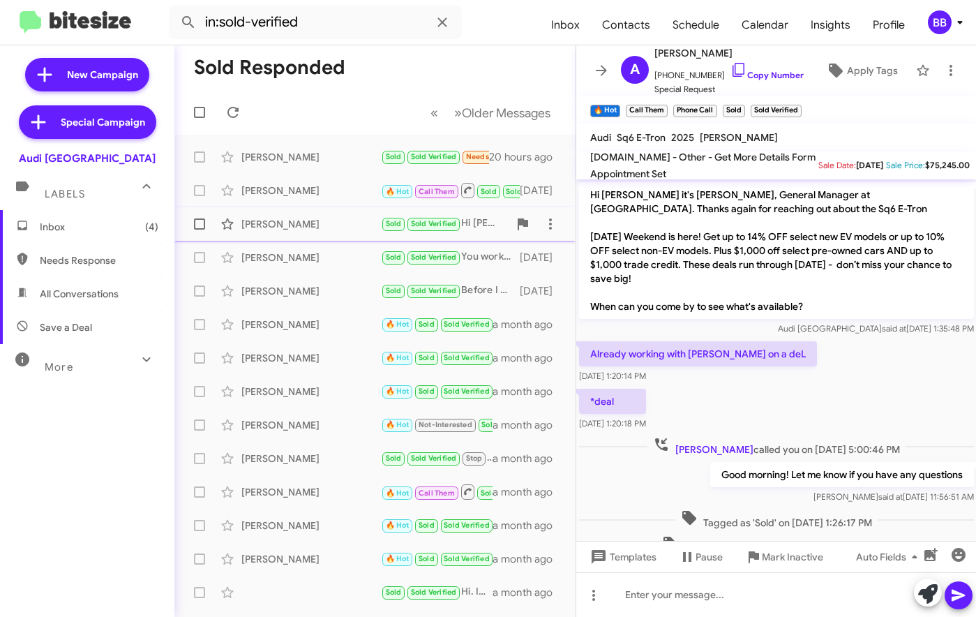
click at [290, 223] on div "Chris Wright" at bounding box center [311, 224] width 140 height 14
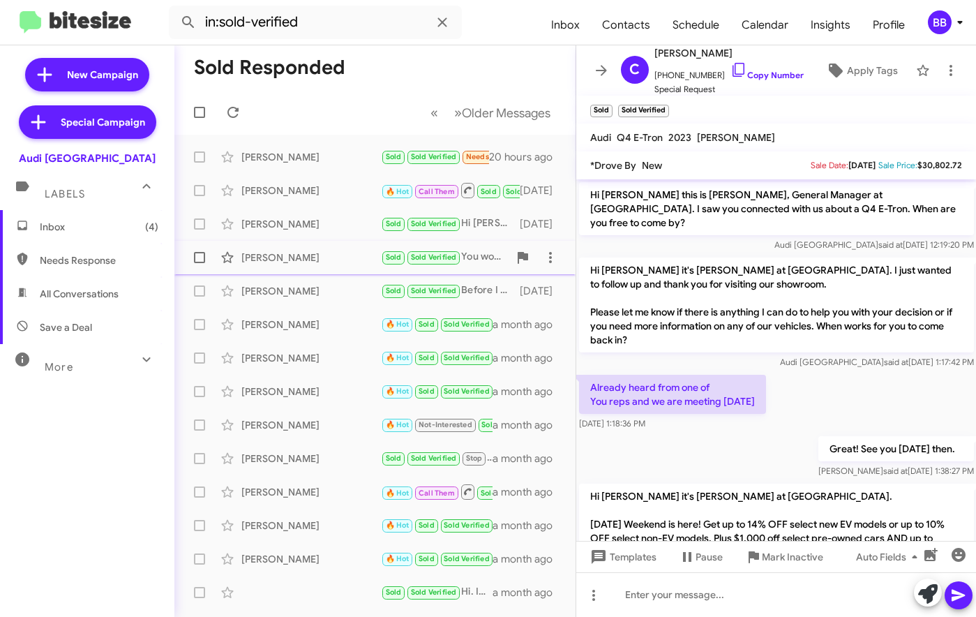
click at [335, 264] on div "Bernard Buolos Sold Sold Verified You work with Thomas and David Young? 16 days…" at bounding box center [375, 257] width 379 height 28
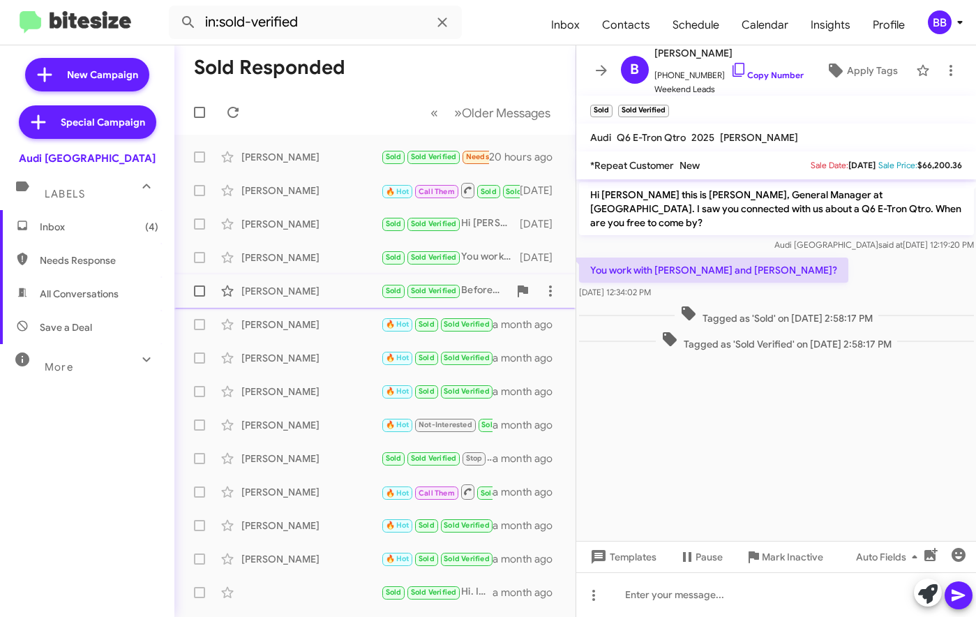
click at [333, 288] on div "Alison Jackson" at bounding box center [311, 291] width 140 height 14
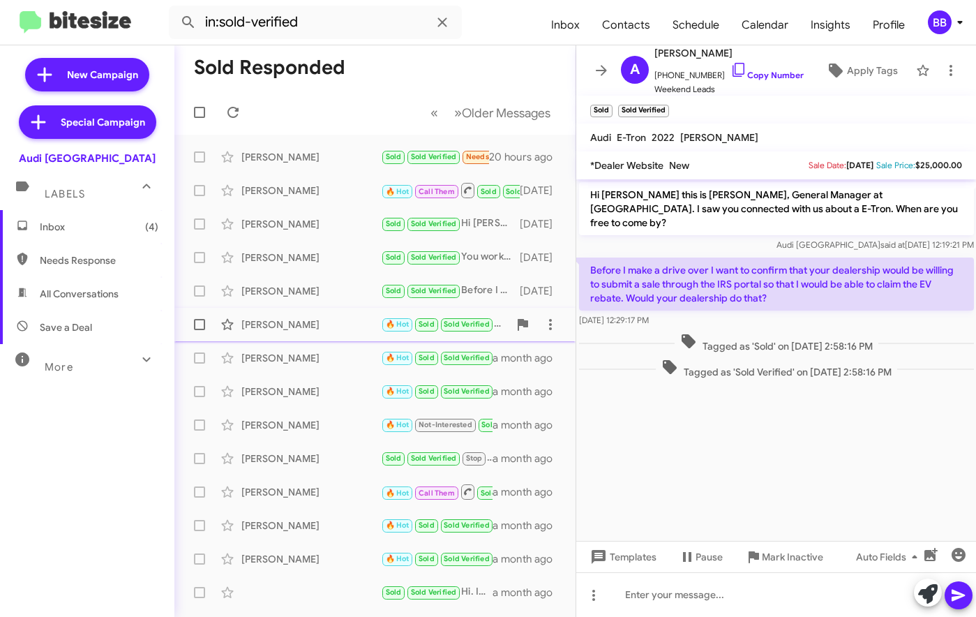
click at [328, 323] on div "Venkata Allamsetti" at bounding box center [311, 324] width 140 height 14
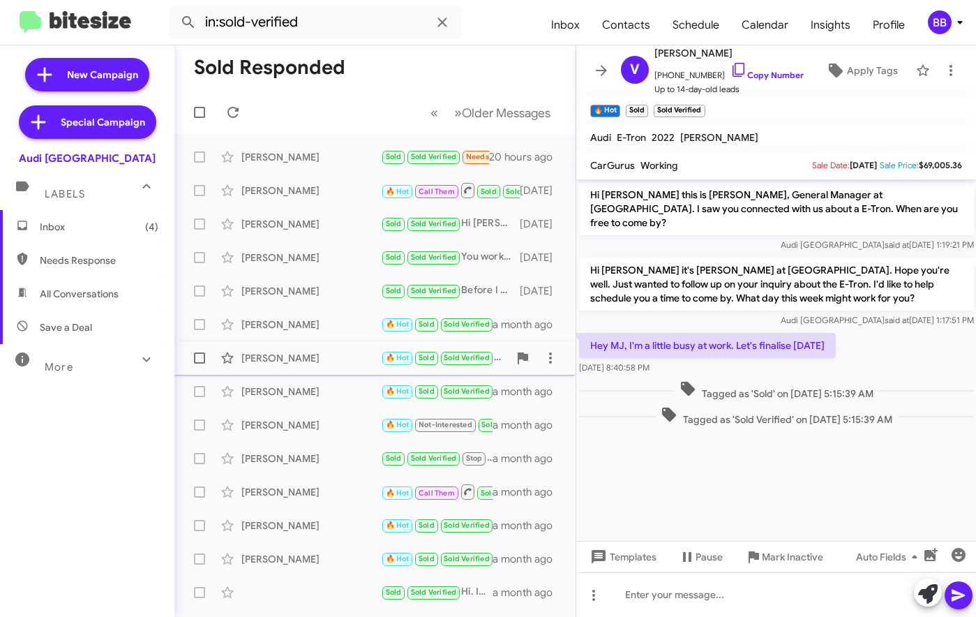
click at [326, 354] on div "Donna Bestock" at bounding box center [311, 358] width 140 height 14
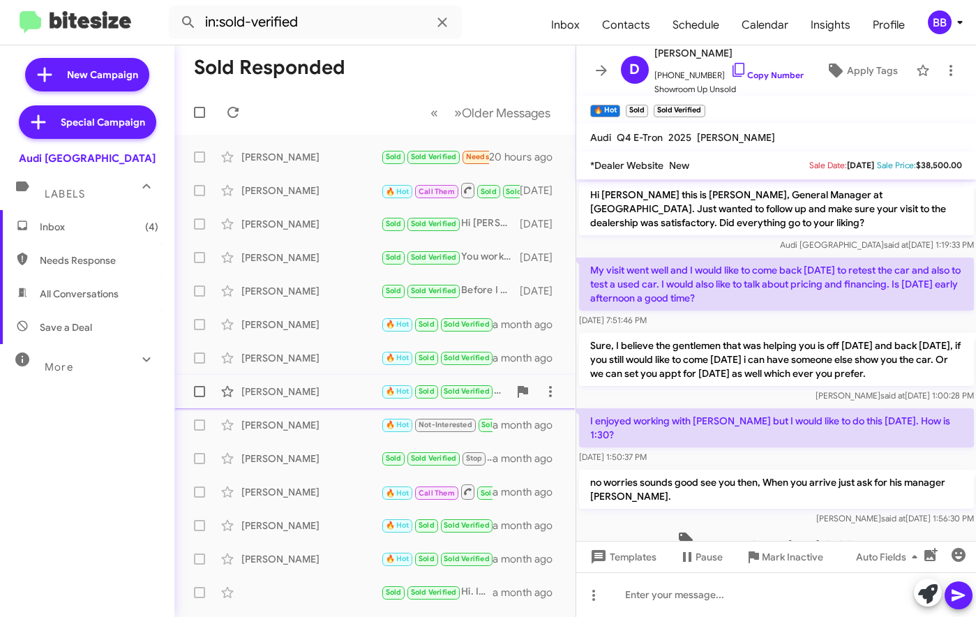
click at [315, 402] on div "Robert Fuselier 🔥 Hot Sold Sold Verified Please ask for Marciano when you arriv…" at bounding box center [375, 391] width 379 height 28
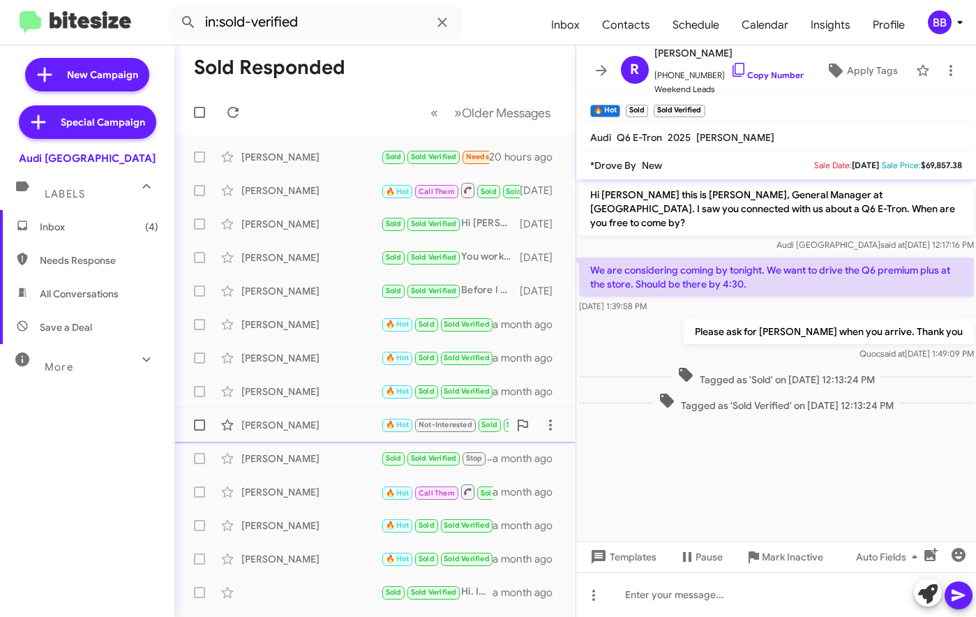
click at [326, 419] on div "Prabhaker Bobbili" at bounding box center [311, 425] width 140 height 14
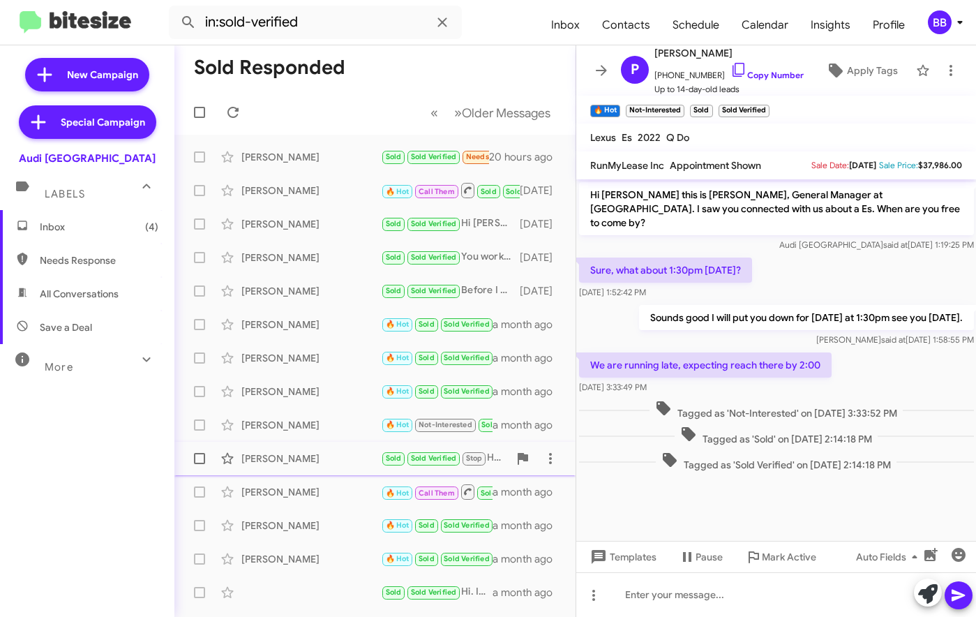
click at [309, 458] on div "Yash Desai" at bounding box center [311, 458] width 140 height 14
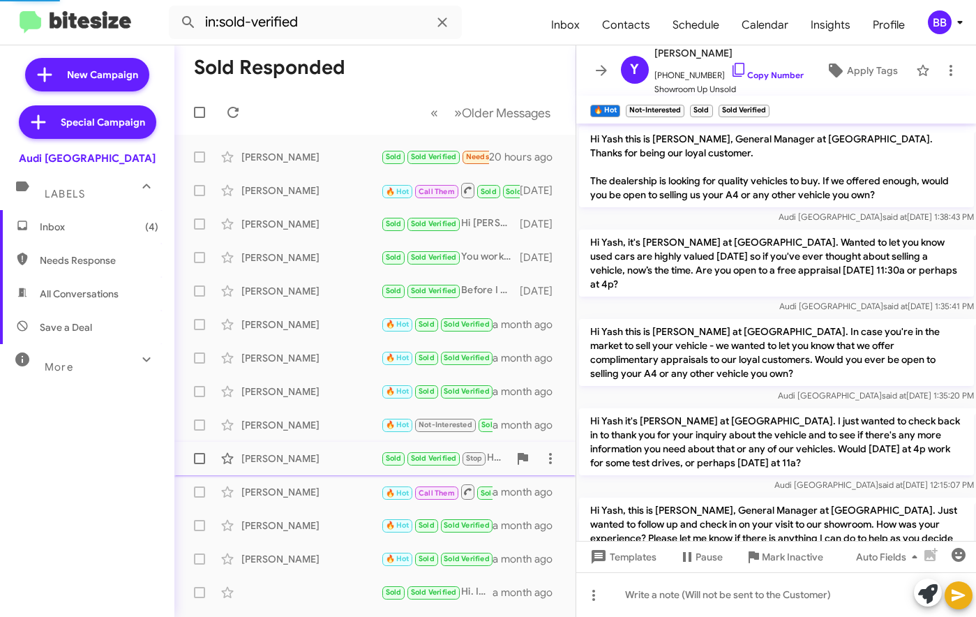
scroll to position [200, 0]
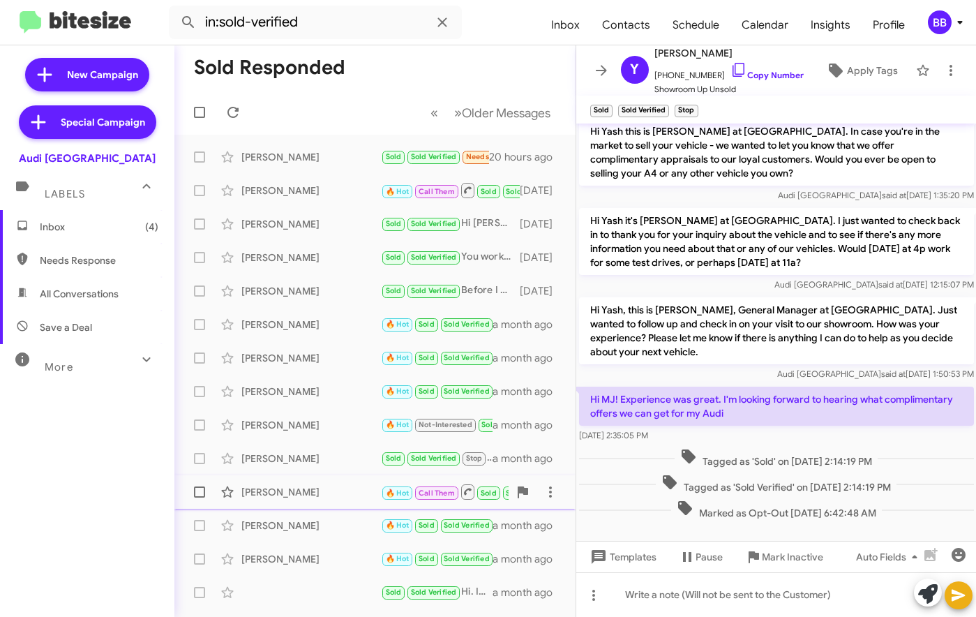
click at [326, 498] on div "Jeanne Moeschler" at bounding box center [311, 492] width 140 height 14
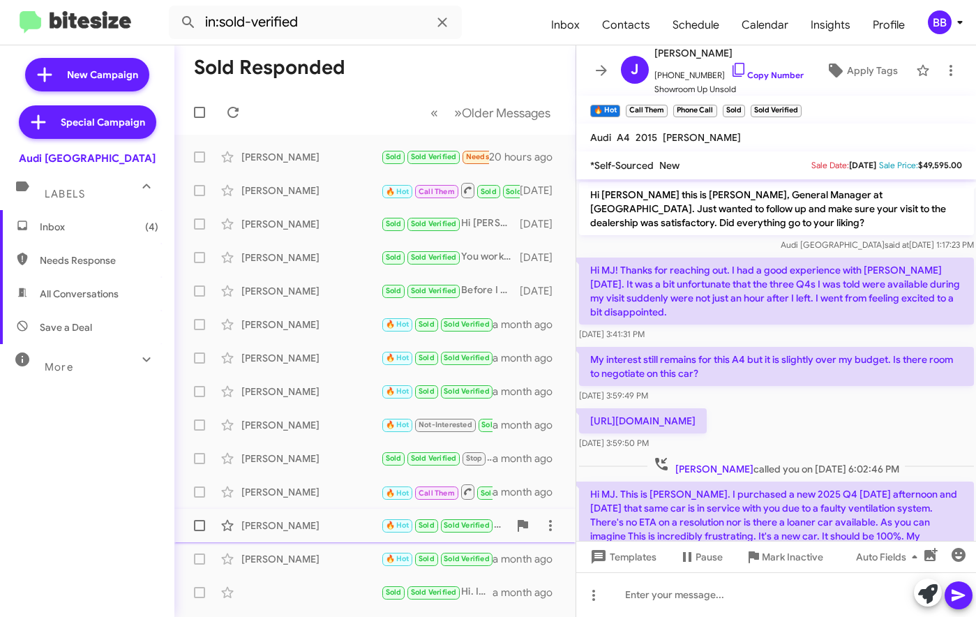
click at [328, 526] on div "Anders Ljungberg" at bounding box center [311, 525] width 140 height 14
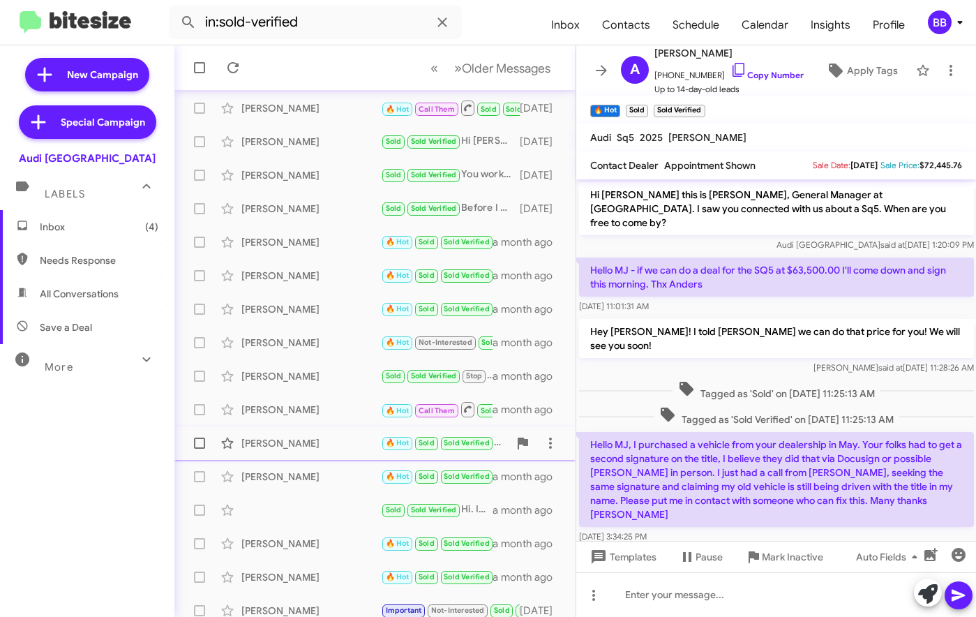
scroll to position [93, 0]
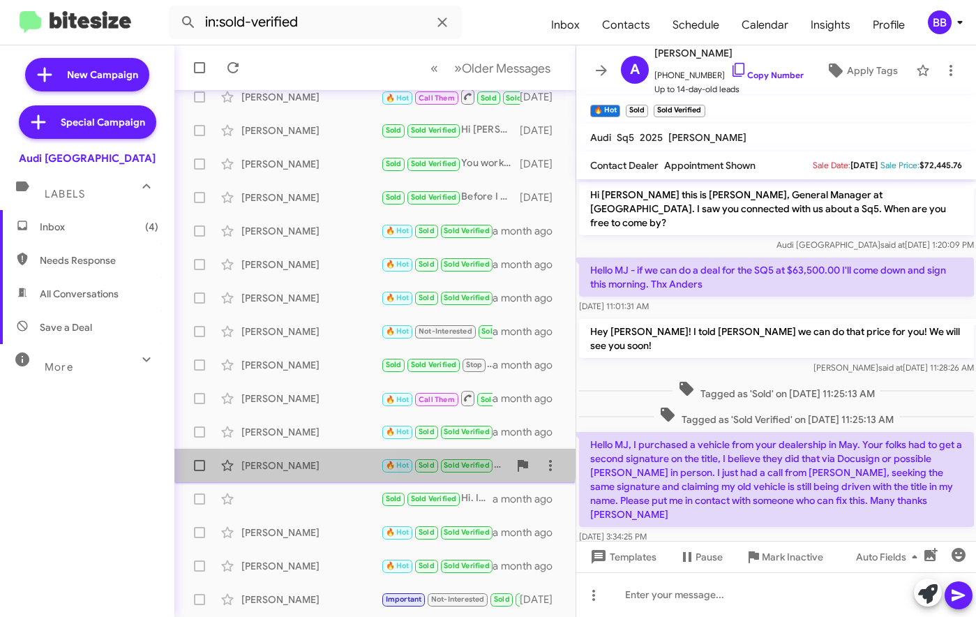
click at [309, 458] on div "Kishore Kodical" at bounding box center [311, 465] width 140 height 14
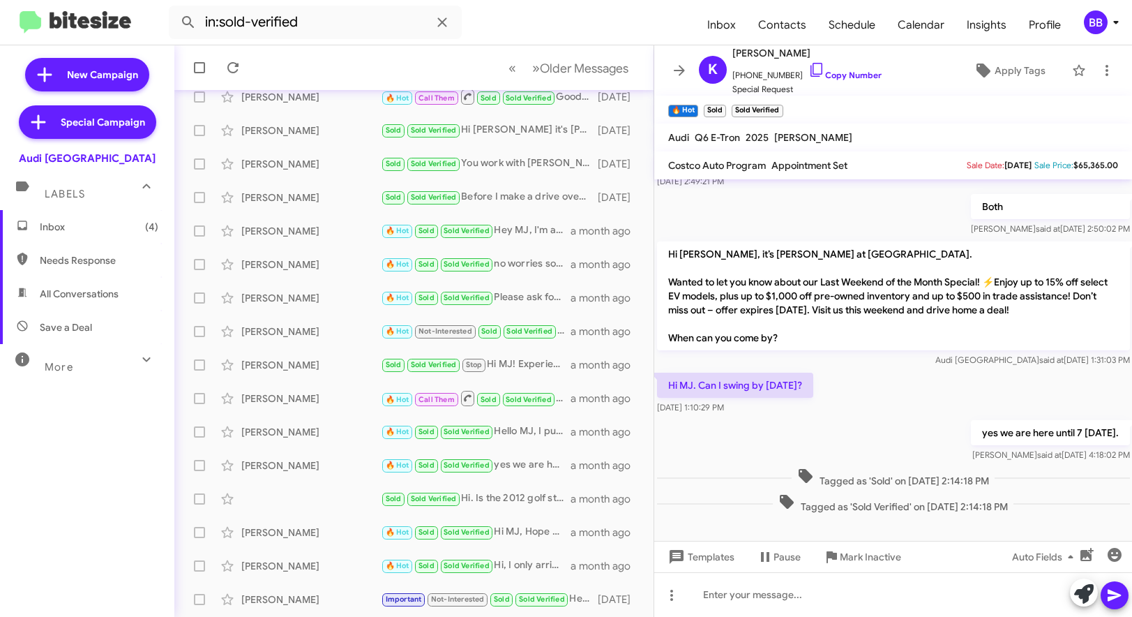
scroll to position [654, 0]
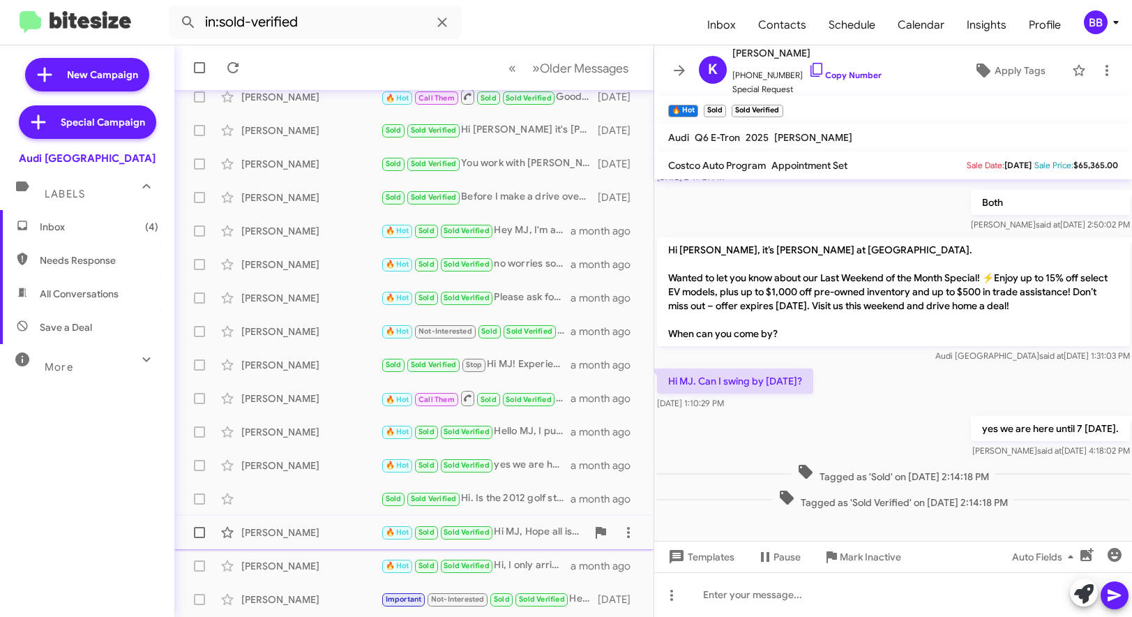
click at [323, 532] on div "Ardalan Ahanchi" at bounding box center [311, 532] width 140 height 14
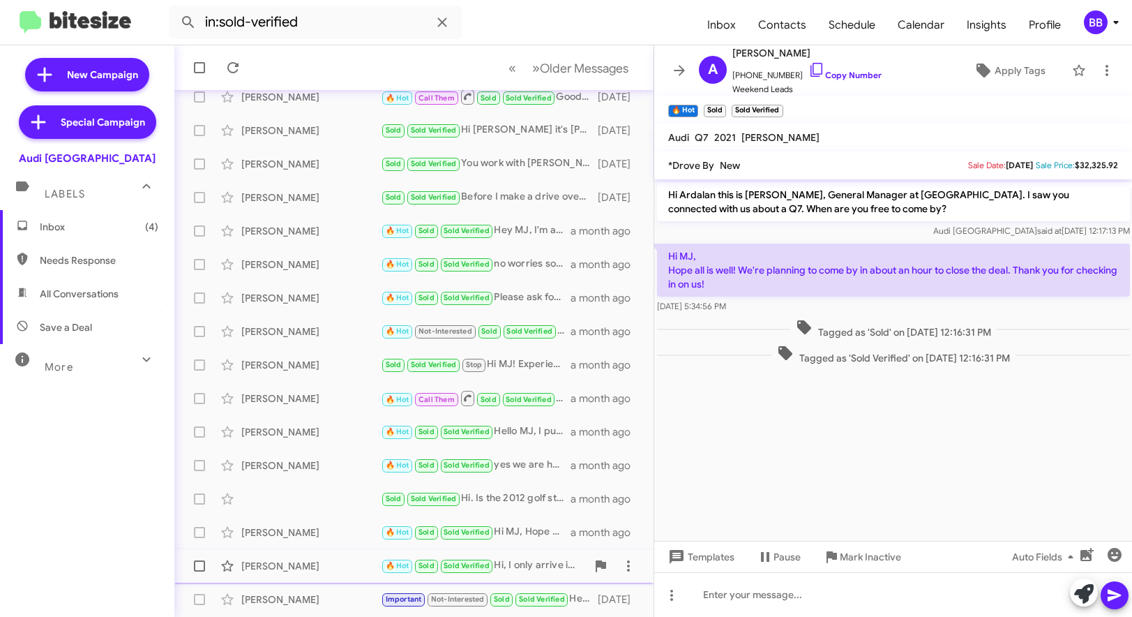
click at [293, 553] on div "Charles King 🔥 Hot Sold Sold Verified Hi, I only arrive in the US on Friday mor…" at bounding box center [414, 566] width 457 height 28
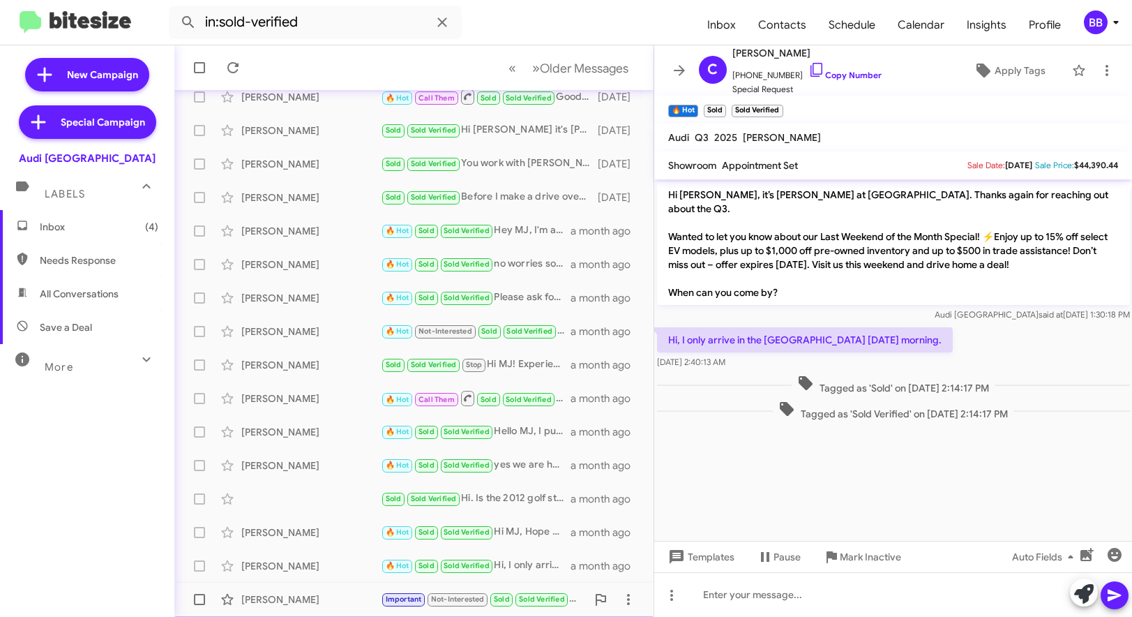
click at [299, 589] on div "Clinton Mgan Important Not-Interested Sold Sold Verified Hey there I'm actually…" at bounding box center [414, 599] width 457 height 28
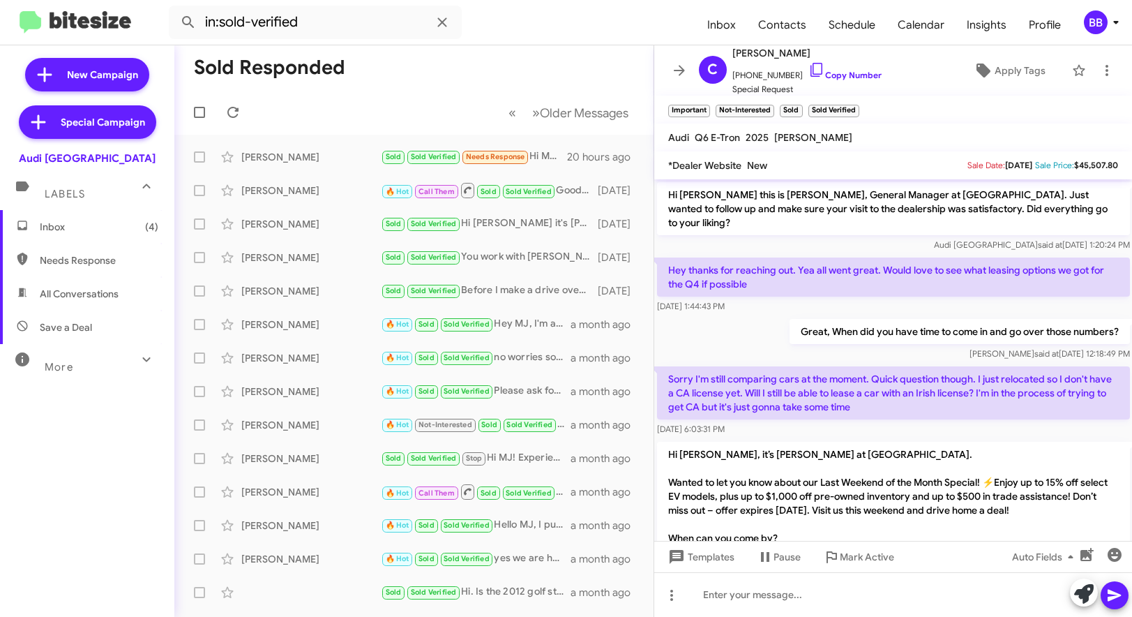
click at [799, 382] on p "Sorry I'm still comparing cars at the moment. Quick question though. I just rel…" at bounding box center [893, 392] width 473 height 53
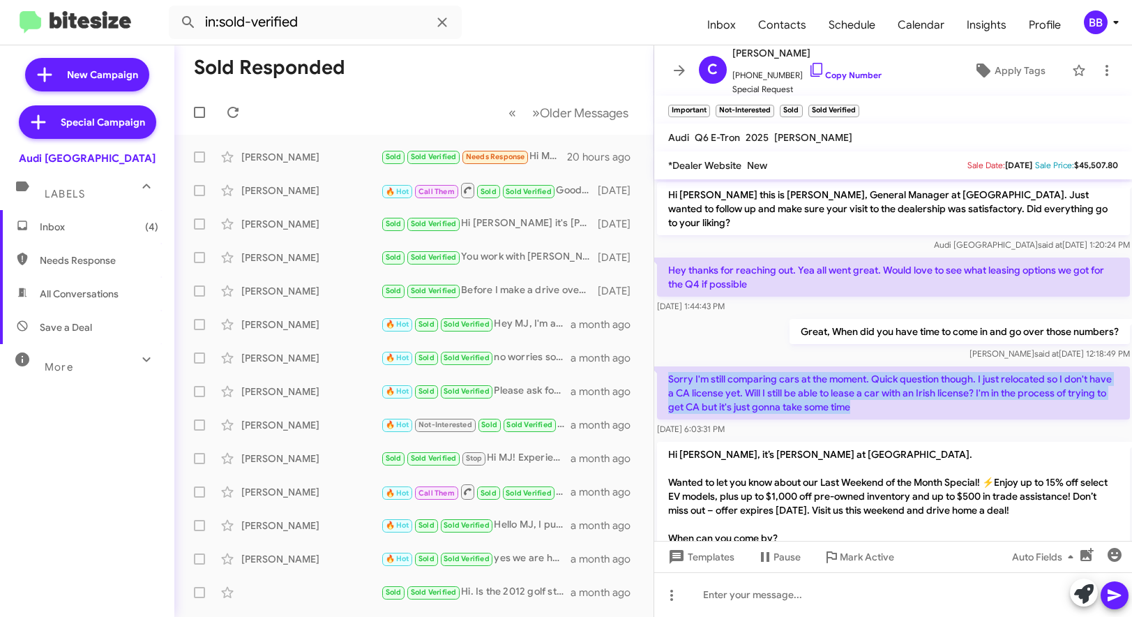
click at [799, 382] on p "Sorry I'm still comparing cars at the moment. Quick question though. I just rel…" at bounding box center [893, 392] width 473 height 53
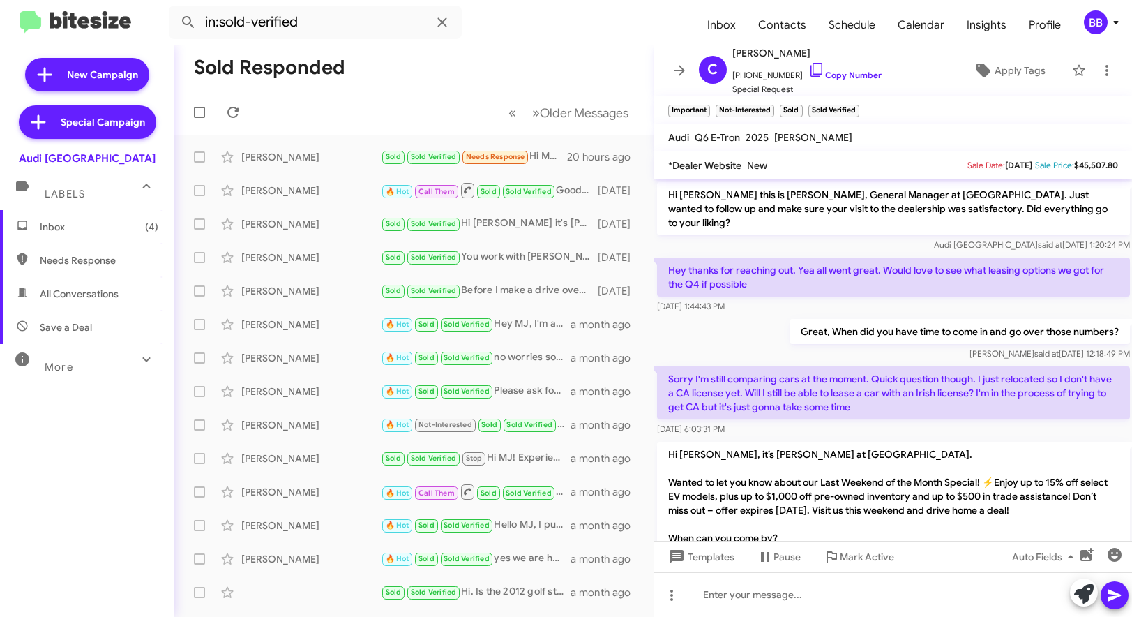
click at [799, 382] on p "Sorry I'm still comparing cars at the moment. Quick question though. I just rel…" at bounding box center [893, 392] width 473 height 53
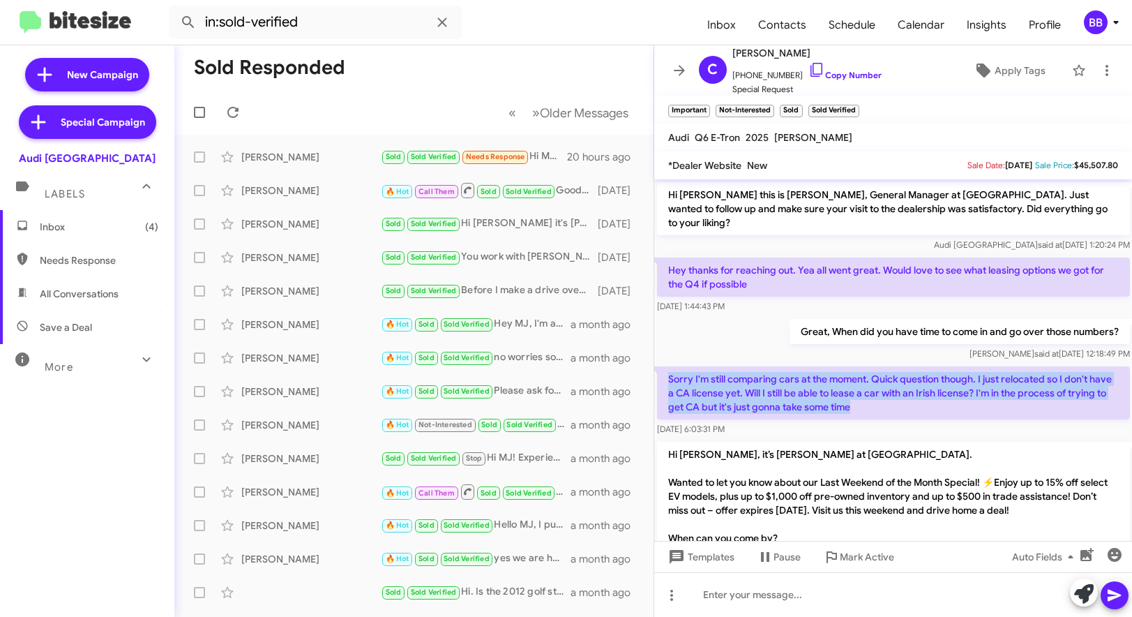
click at [799, 382] on p "Sorry I'm still comparing cars at the moment. Quick question though. I just rel…" at bounding box center [893, 392] width 473 height 53
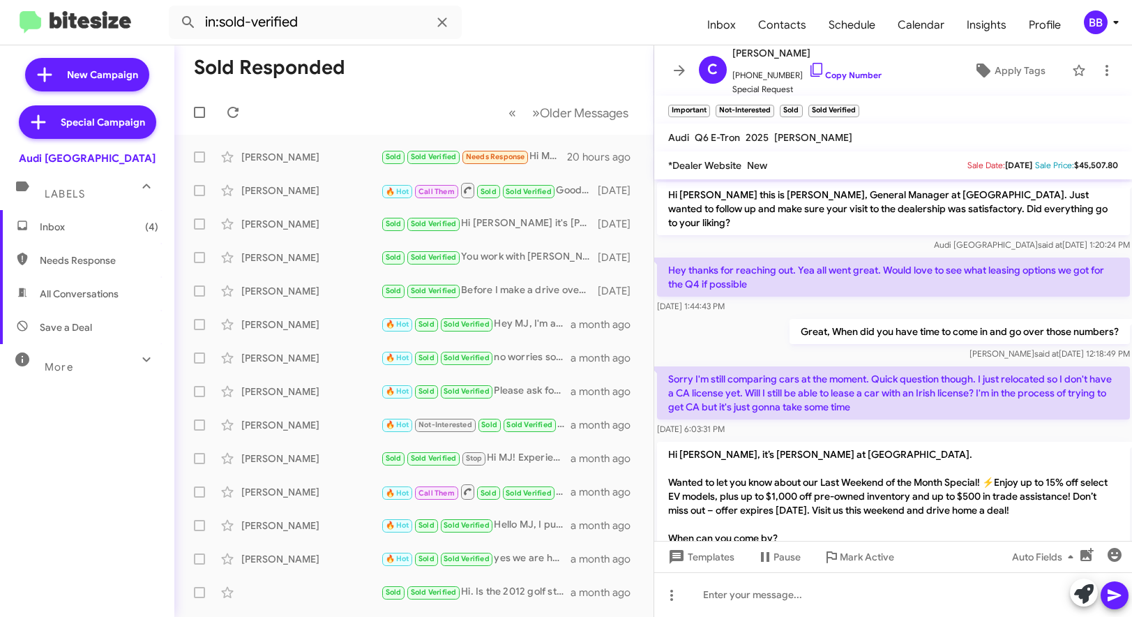
click at [799, 382] on p "Sorry I'm still comparing cars at the moment. Quick question though. I just rel…" at bounding box center [893, 392] width 473 height 53
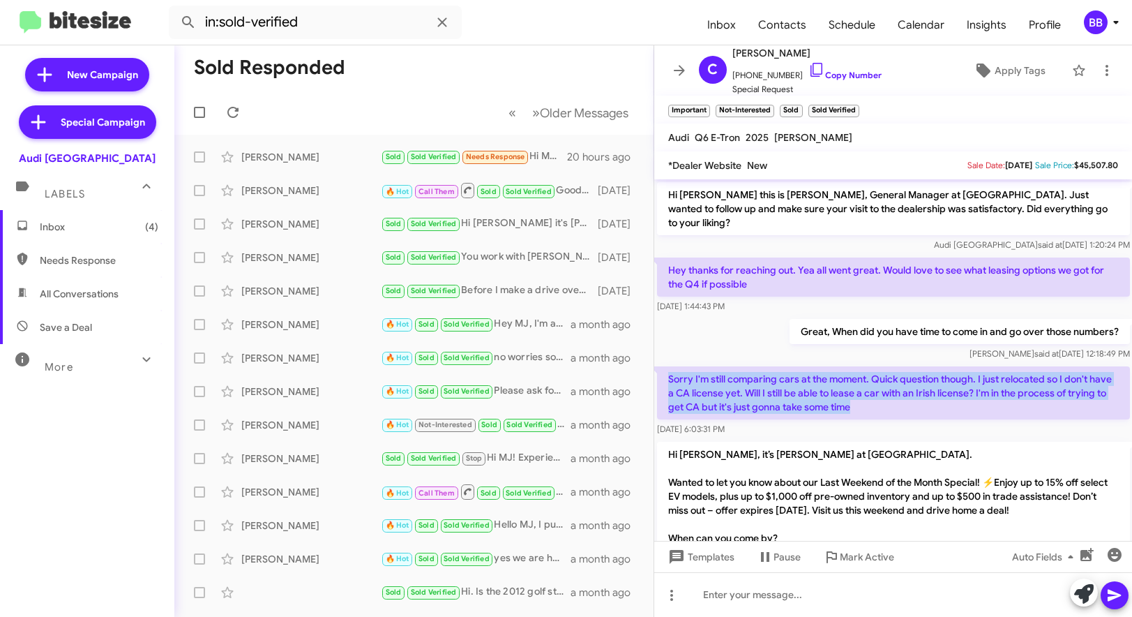
click at [749, 391] on p "Sorry I'm still comparing cars at the moment. Quick question though. I just rel…" at bounding box center [893, 392] width 473 height 53
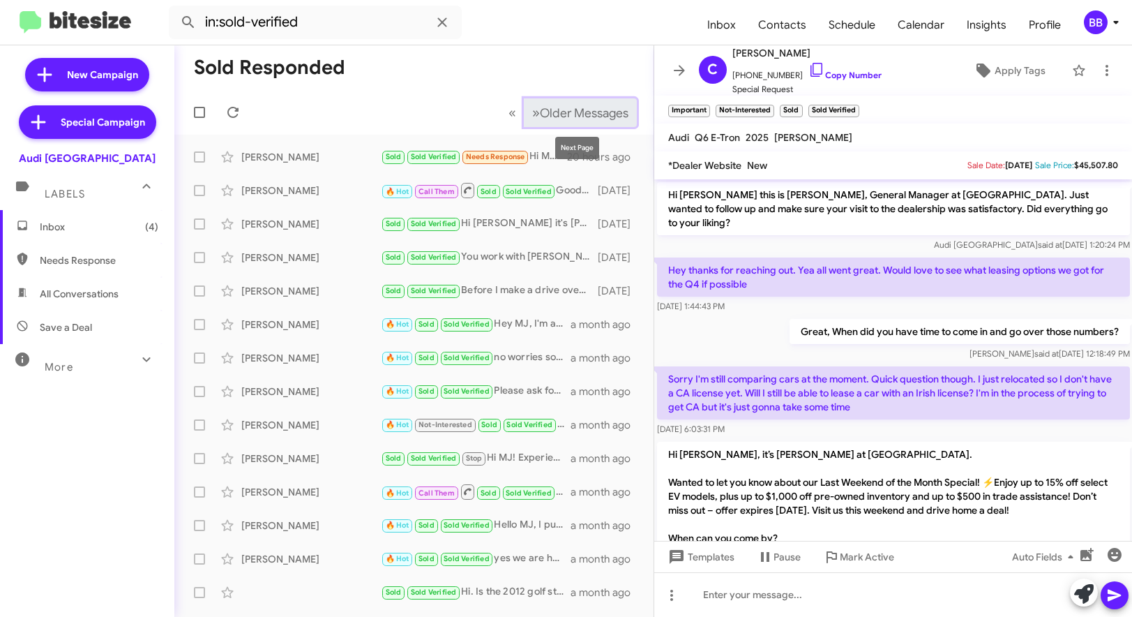
click at [549, 117] on span "Older Messages" at bounding box center [584, 112] width 89 height 15
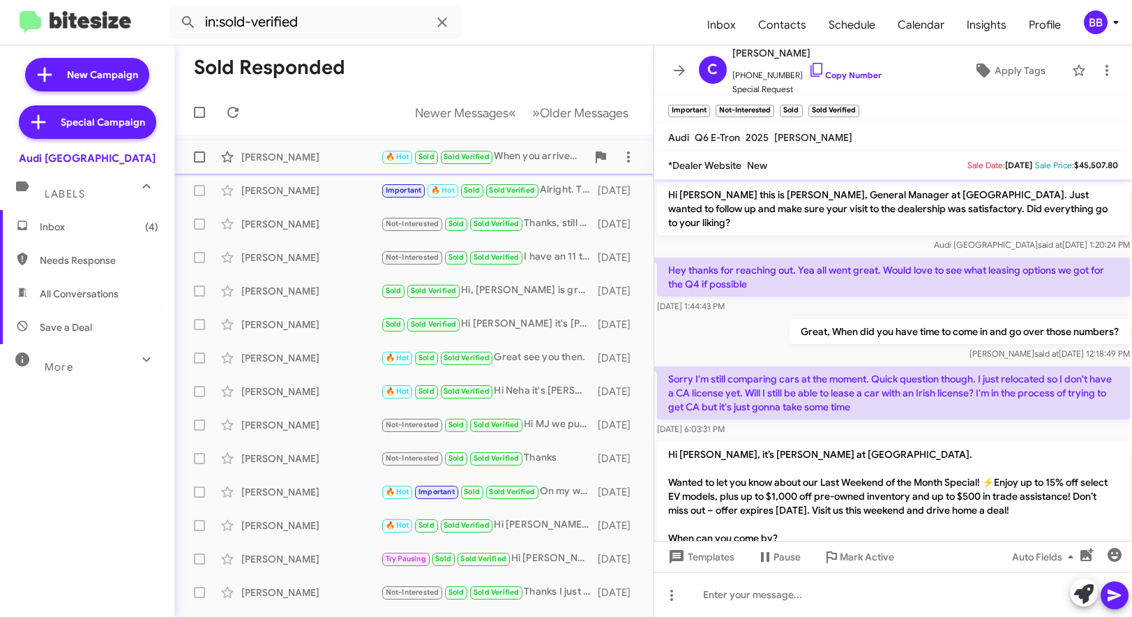
click at [322, 150] on div "Heidi Williams" at bounding box center [311, 157] width 140 height 14
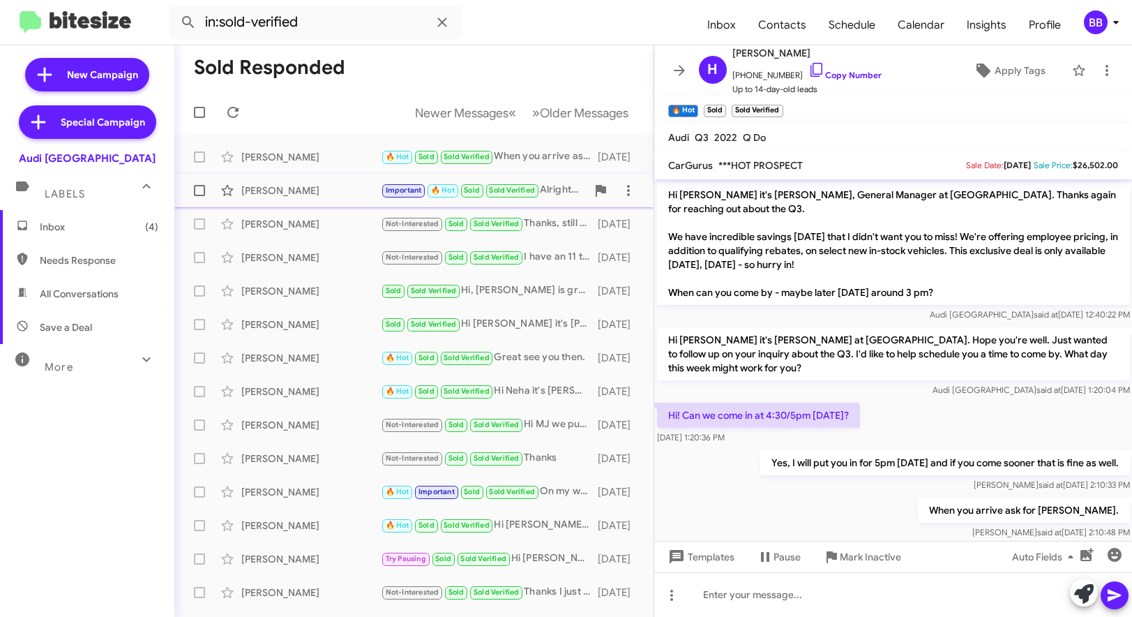
click at [308, 199] on div "David Chau Important 🔥 Hot Sold Sold Verified Alright. Thanks. I'll continue to…" at bounding box center [414, 191] width 457 height 28
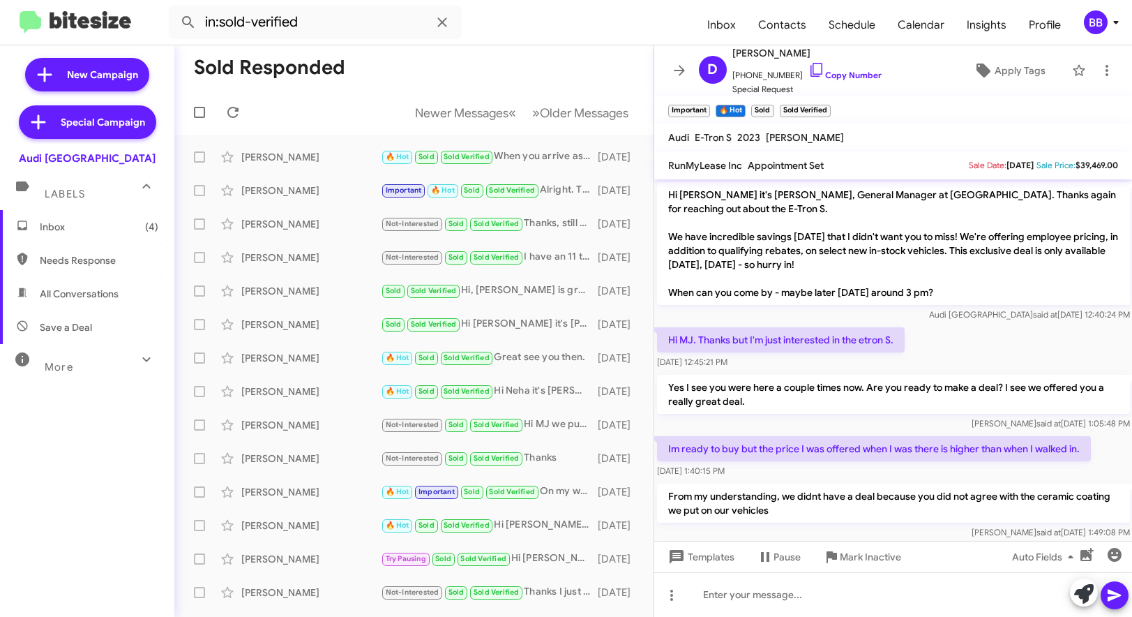
click at [804, 385] on p "Yes I see you were here a couple times now. Are you ready to make a deal? I see…" at bounding box center [893, 394] width 473 height 39
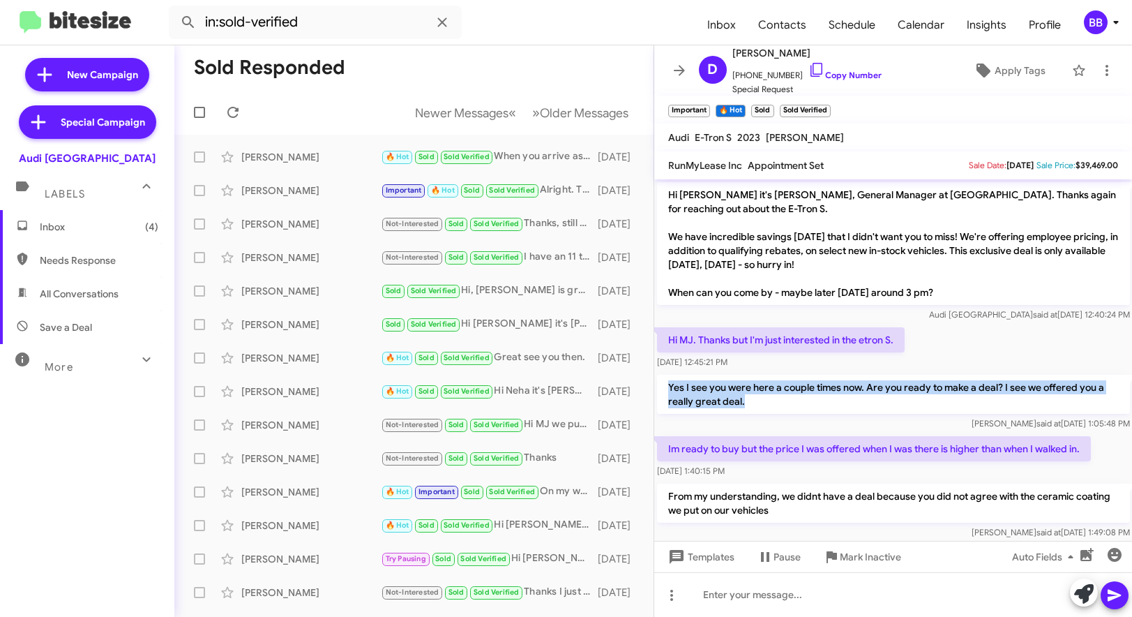
click at [757, 387] on p "Yes I see you were here a couple times now. Are you ready to make a deal? I see…" at bounding box center [893, 394] width 473 height 39
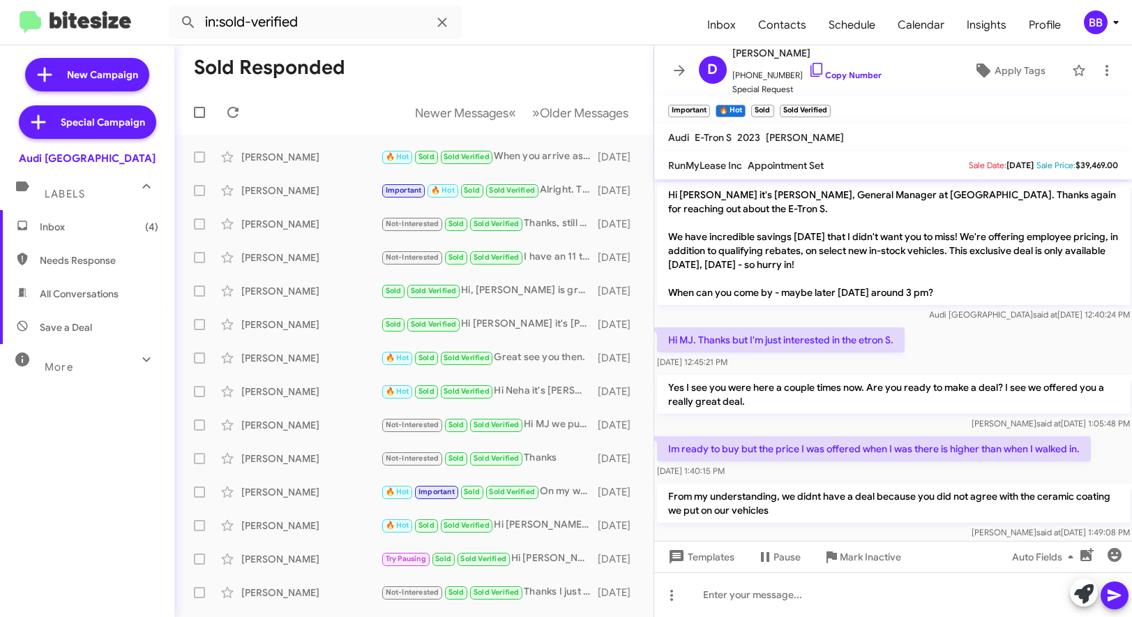
click at [746, 448] on p "Im ready to buy but the price I was offered when I was there is higher than whe…" at bounding box center [874, 448] width 434 height 25
click at [726, 378] on p "Yes I see you were here a couple times now. Are you ready to make a deal? I see…" at bounding box center [893, 394] width 473 height 39
click at [889, 495] on p "From my understanding, we didnt have a deal because you did not agree with the …" at bounding box center [893, 502] width 473 height 39
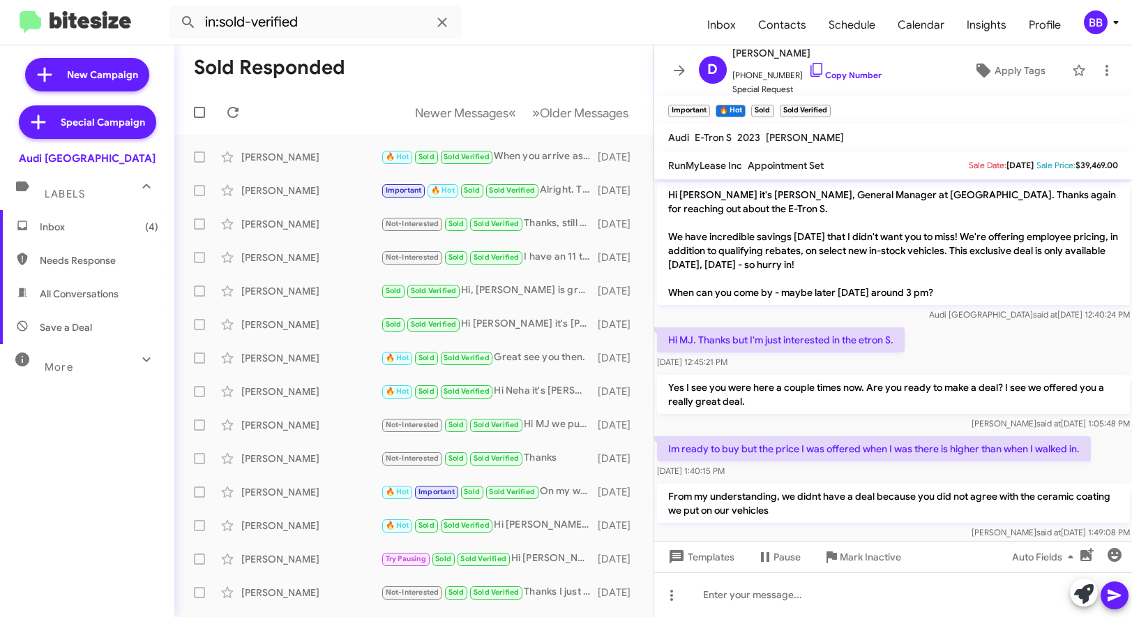
click at [889, 495] on p "From my understanding, we didnt have a deal because you did not agree with the …" at bounding box center [893, 502] width 473 height 39
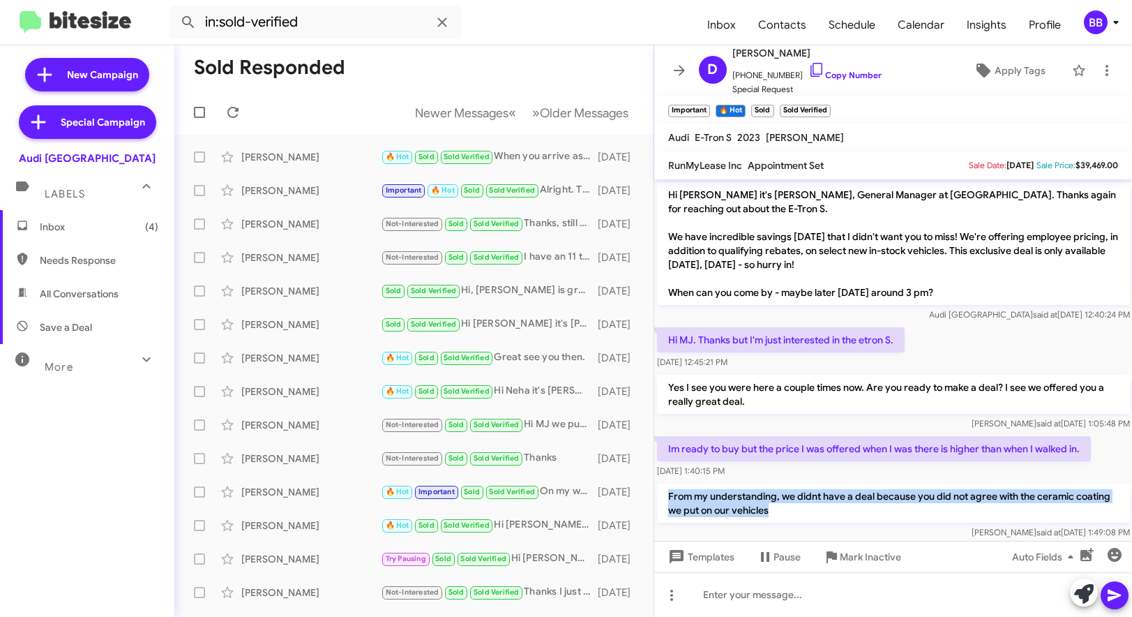
click at [760, 502] on p "From my understanding, we didnt have a deal because you did not agree with the …" at bounding box center [893, 502] width 473 height 39
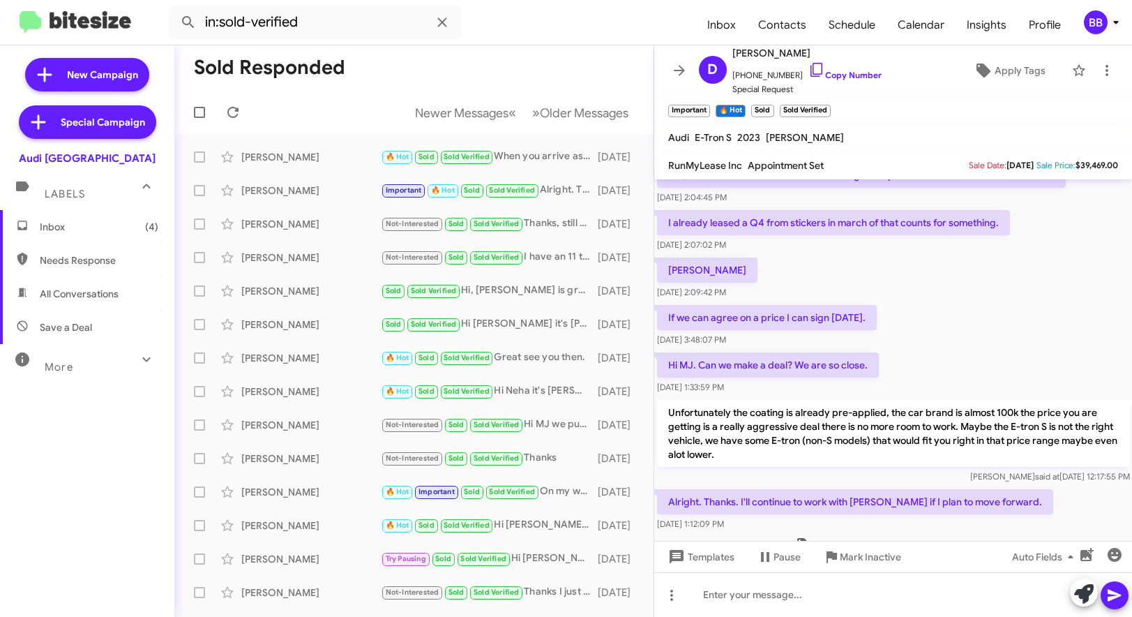
scroll to position [376, 0]
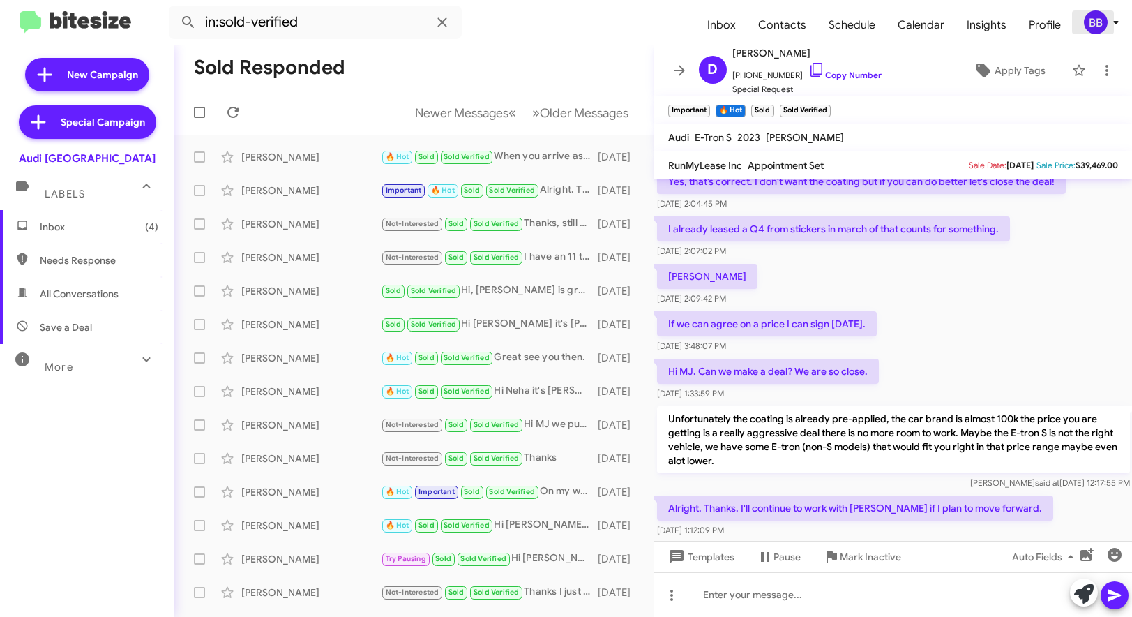
click at [975, 24] on div "BB" at bounding box center [1096, 22] width 24 height 24
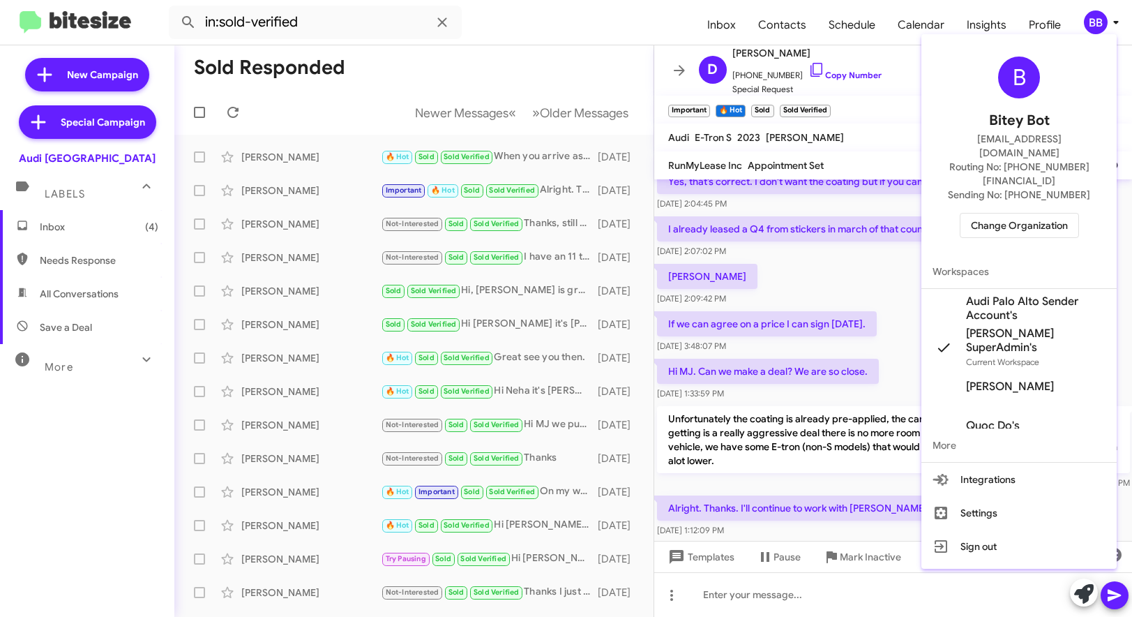
click at [975, 213] on span "Change Organization" at bounding box center [1019, 225] width 97 height 24
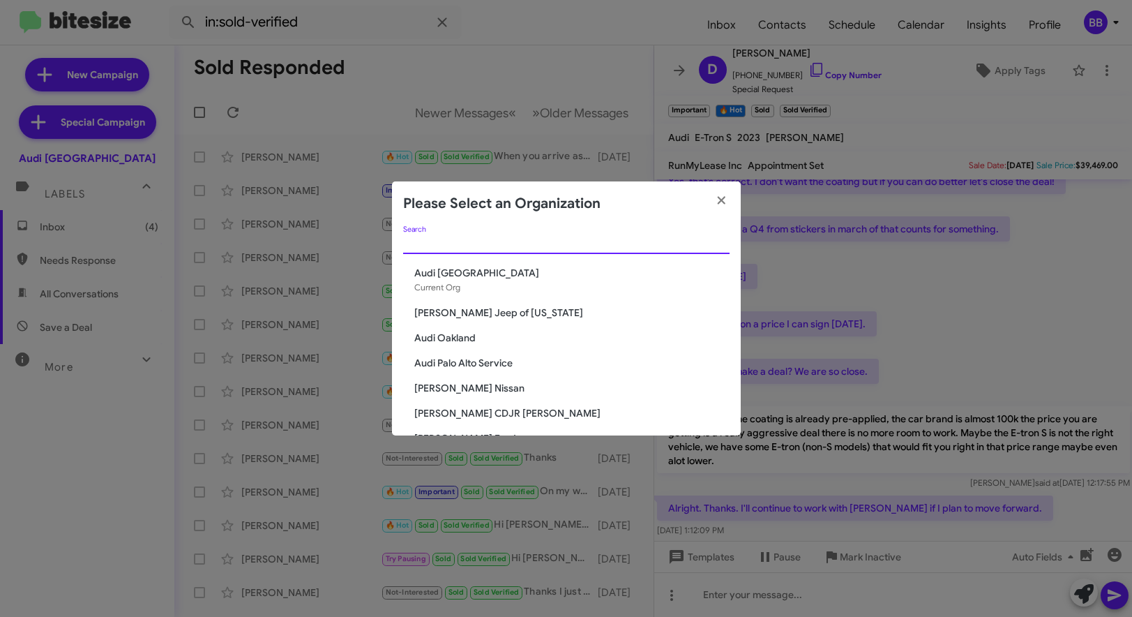
click at [454, 246] on input "Search" at bounding box center [566, 243] width 326 height 11
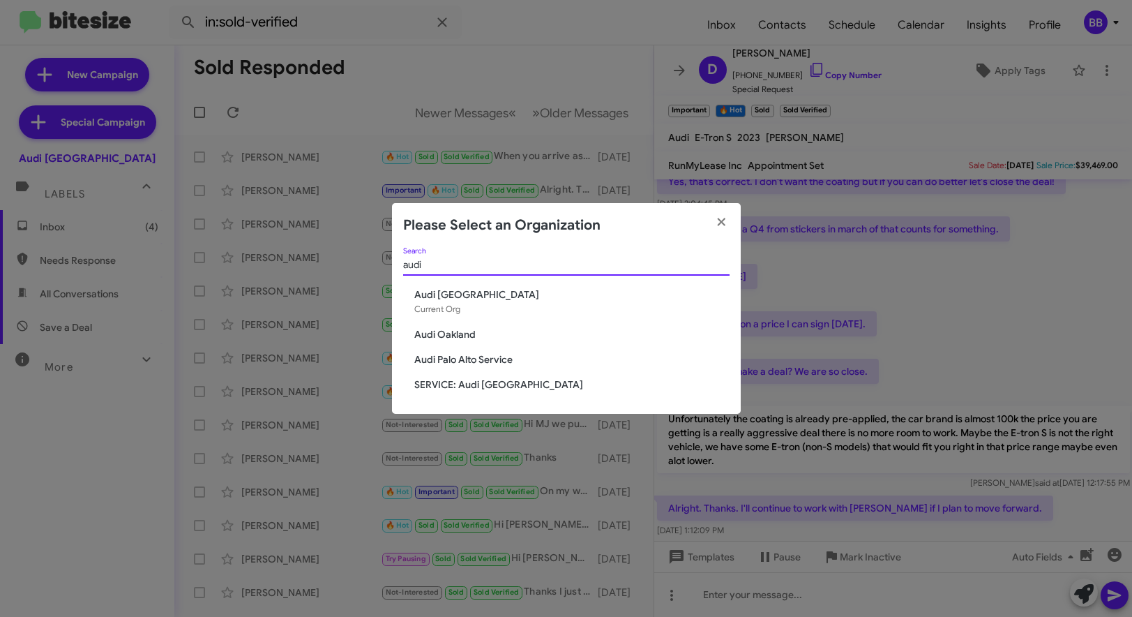
type input "audi"
click at [452, 339] on span "Audi Oakland" at bounding box center [571, 334] width 315 height 14
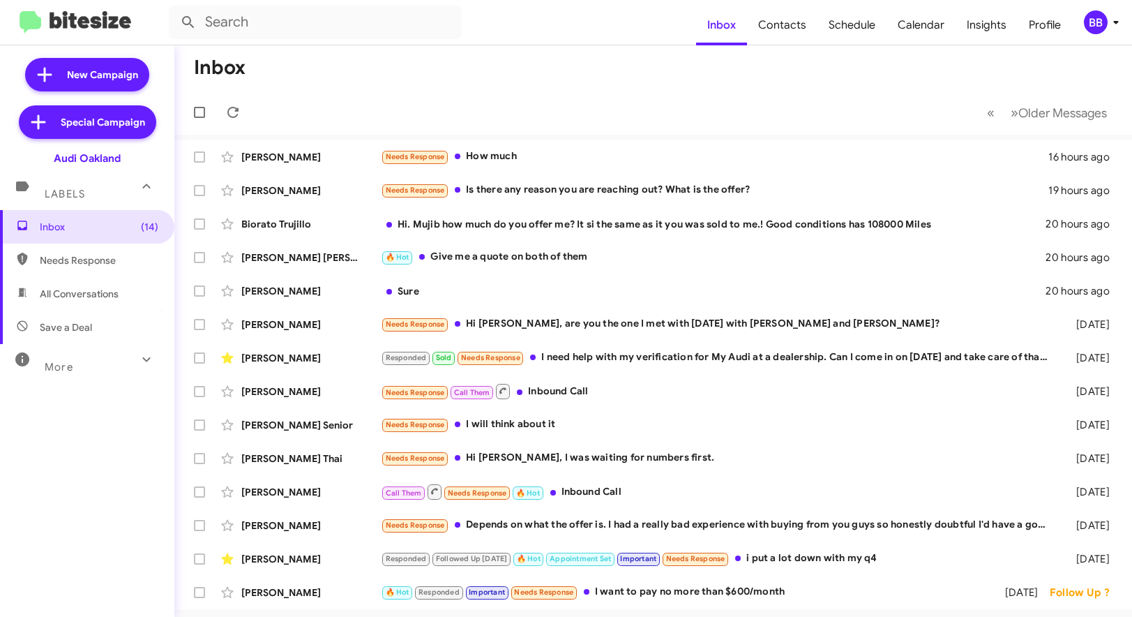
click at [84, 361] on div "More" at bounding box center [73, 361] width 124 height 26
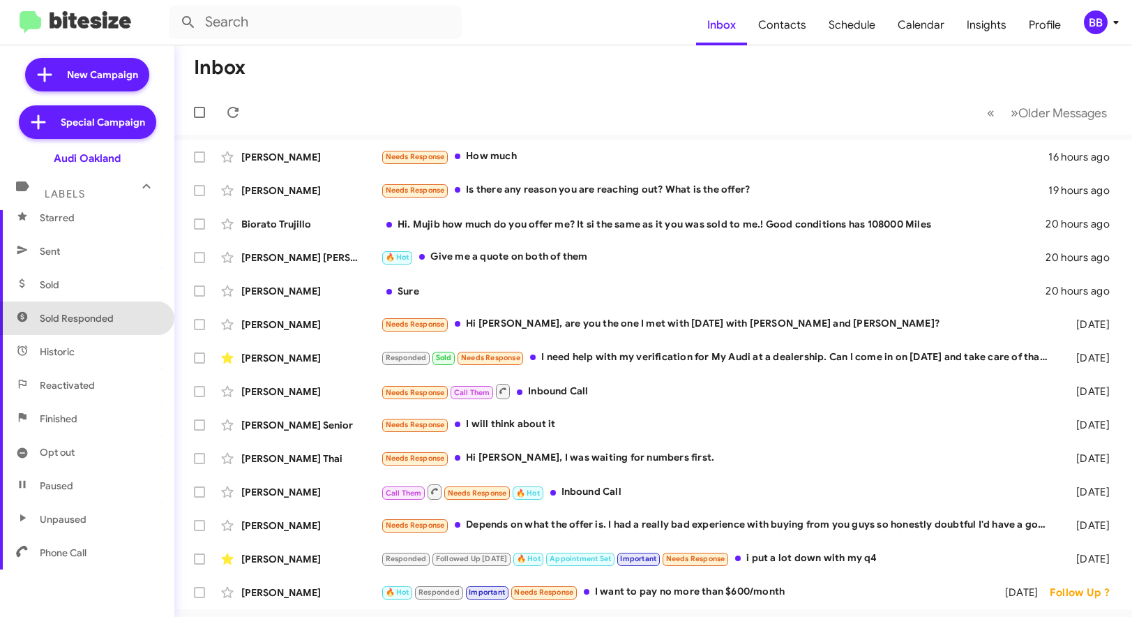
click at [94, 306] on span "Sold Responded" at bounding box center [87, 317] width 174 height 33
type input "in:sold-verified"
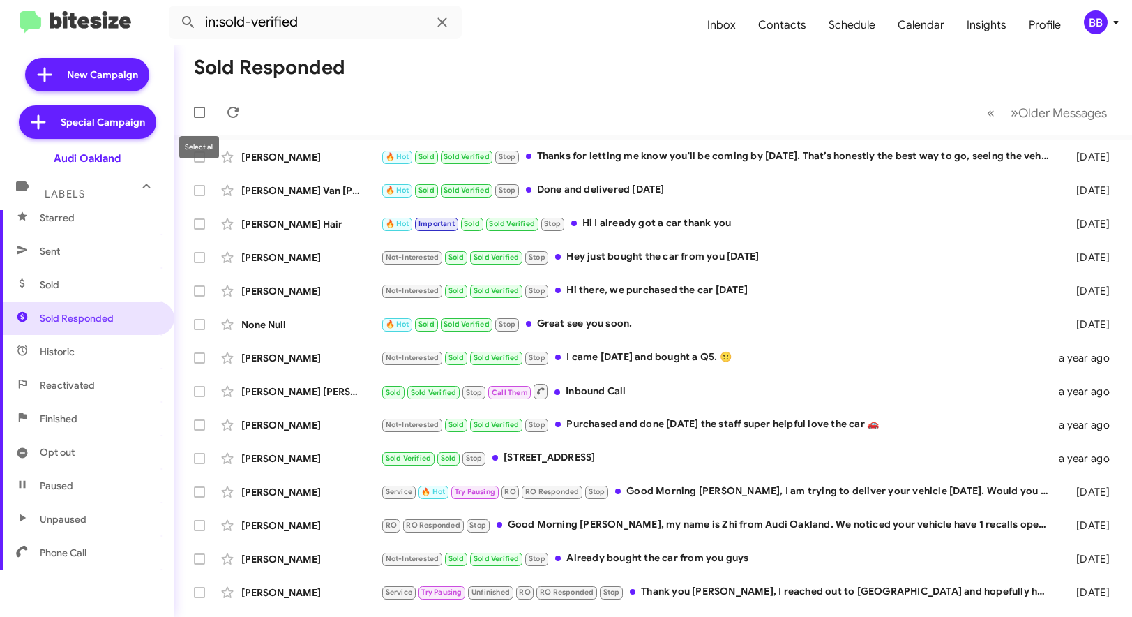
click at [200, 112] on span at bounding box center [199, 112] width 11 height 11
click at [200, 118] on input "checkbox" at bounding box center [199, 118] width 1 height 1
checkbox input "true"
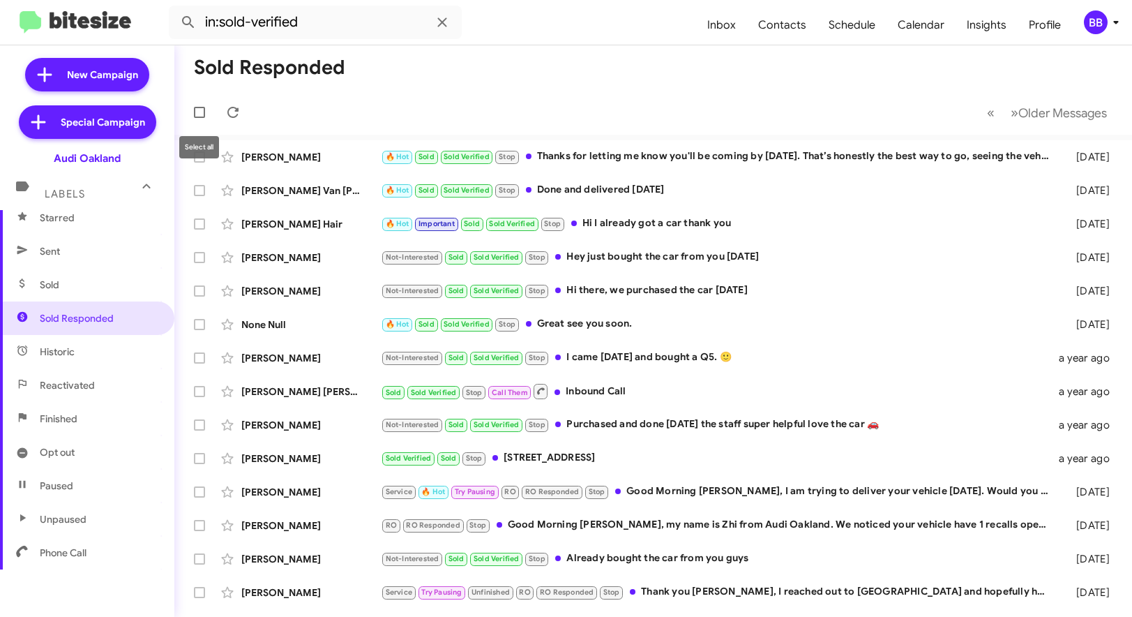
checkbox input "true"
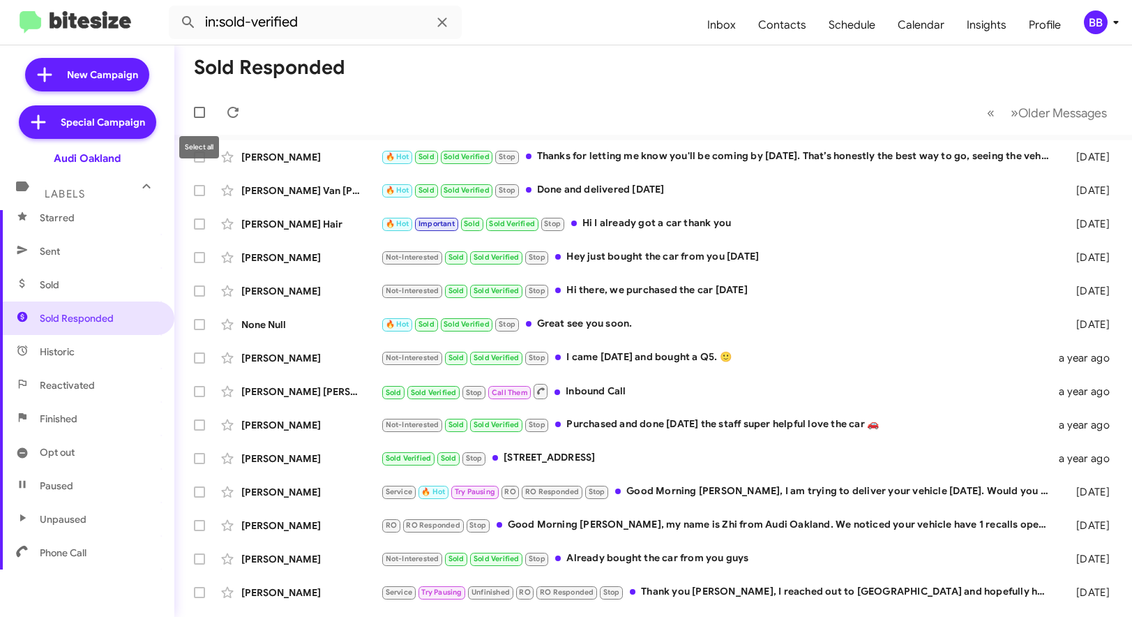
checkbox input "true"
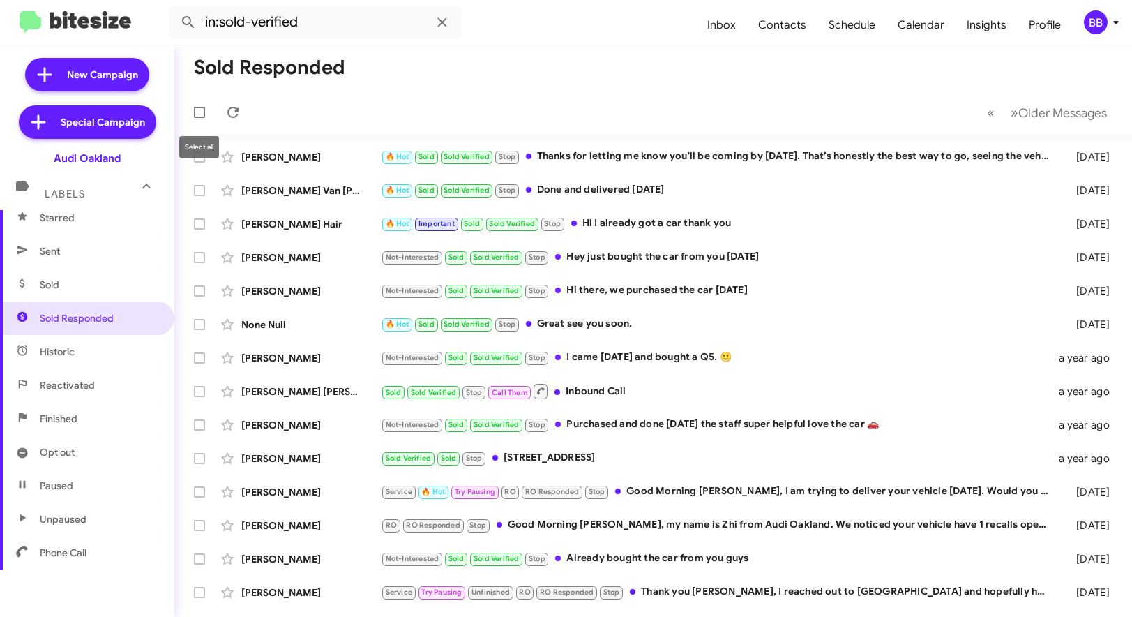
checkbox input "true"
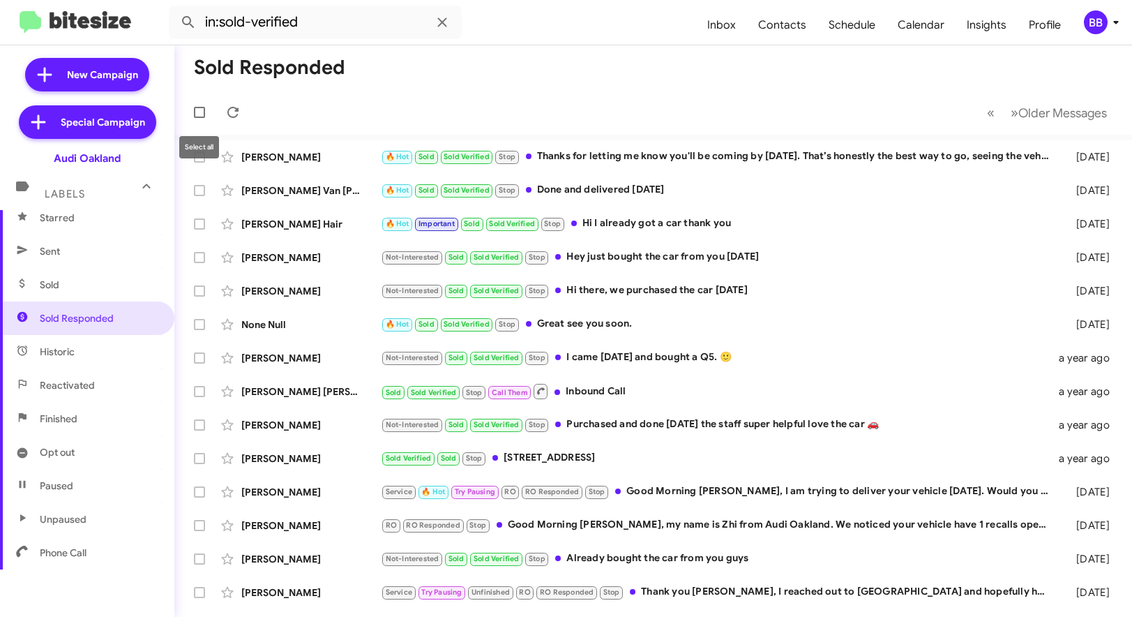
checkbox input "true"
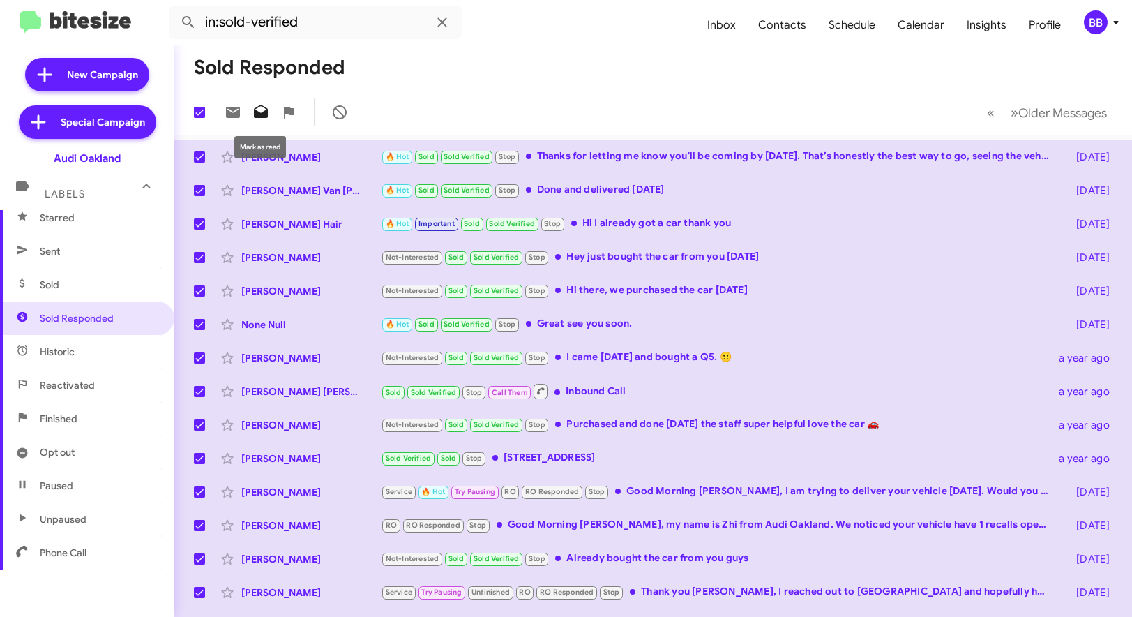
click at [257, 114] on icon at bounding box center [261, 111] width 14 height 13
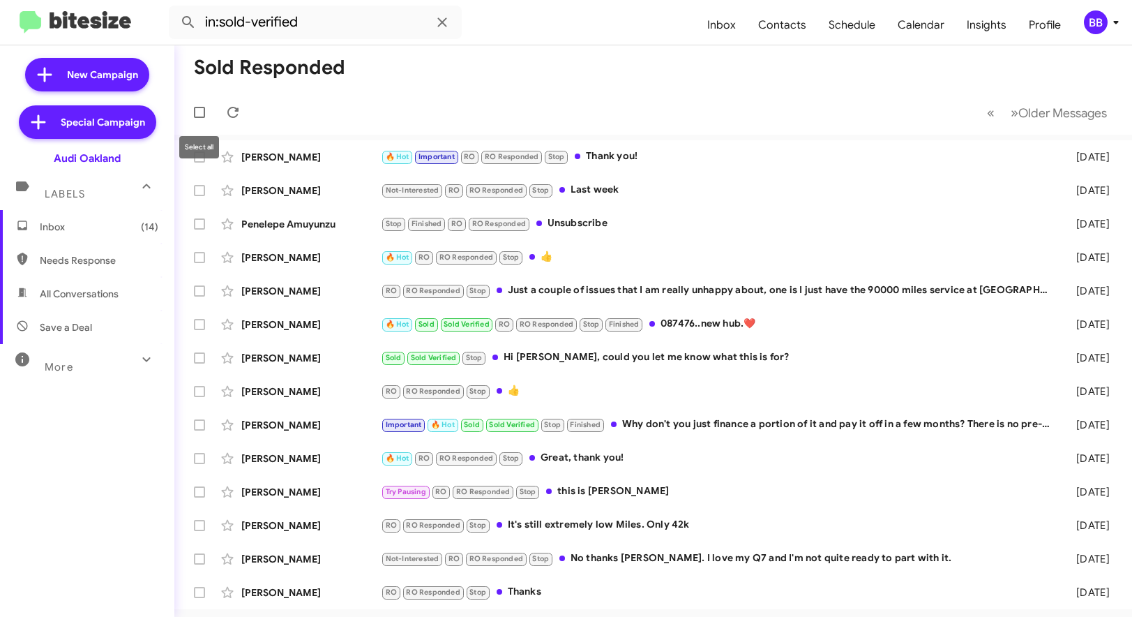
click at [205, 115] on label at bounding box center [200, 112] width 28 height 28
click at [200, 118] on input "checkbox" at bounding box center [199, 118] width 1 height 1
checkbox input "true"
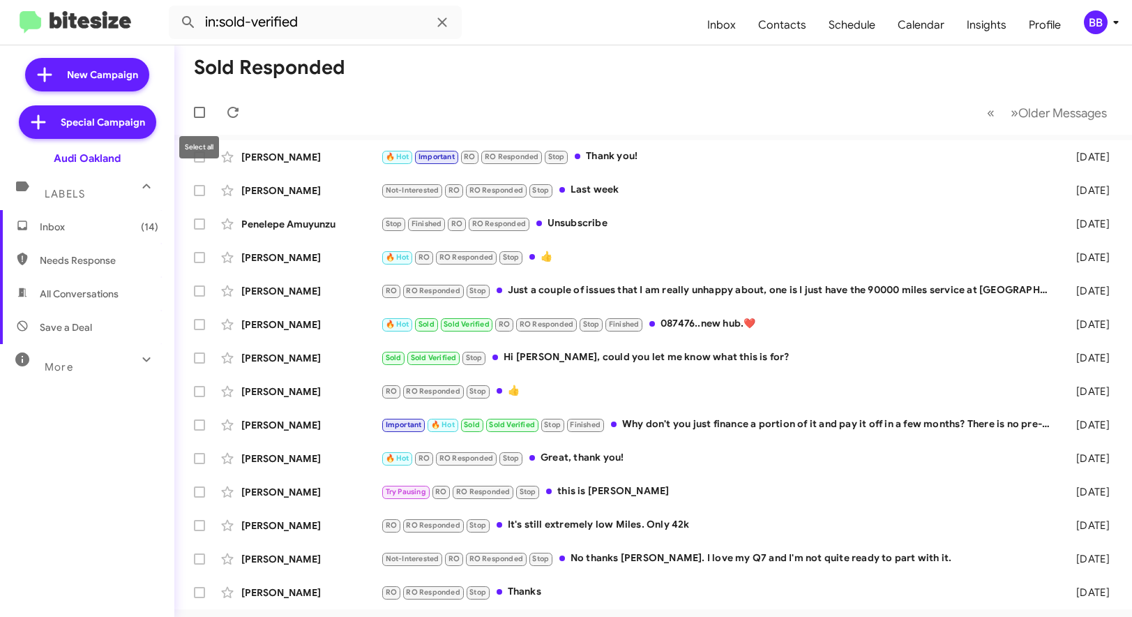
checkbox input "true"
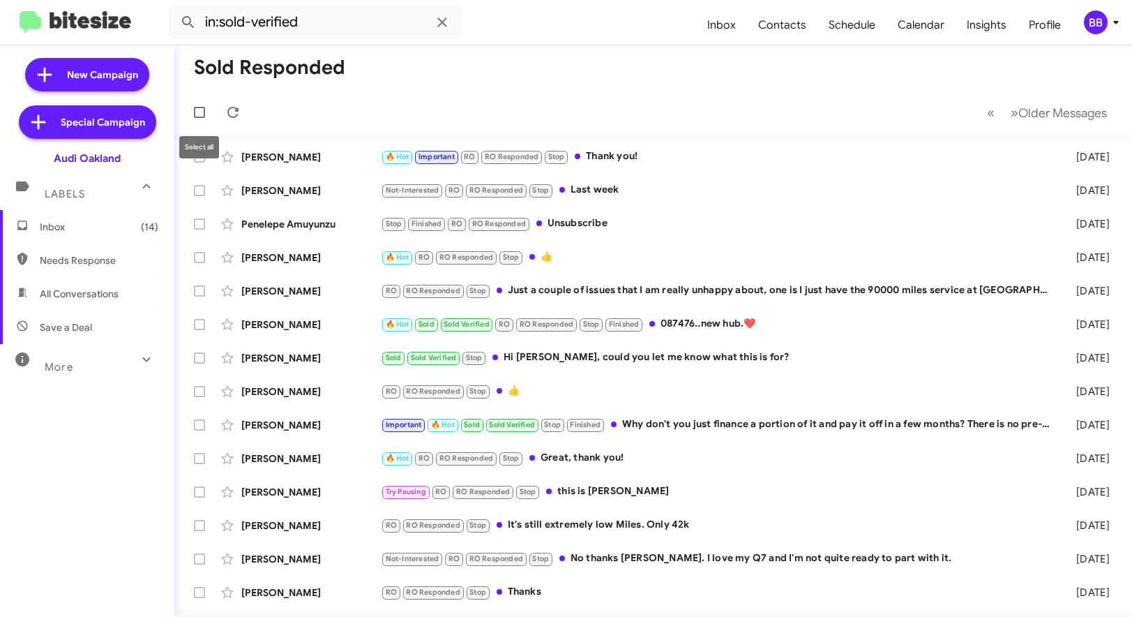
checkbox input "true"
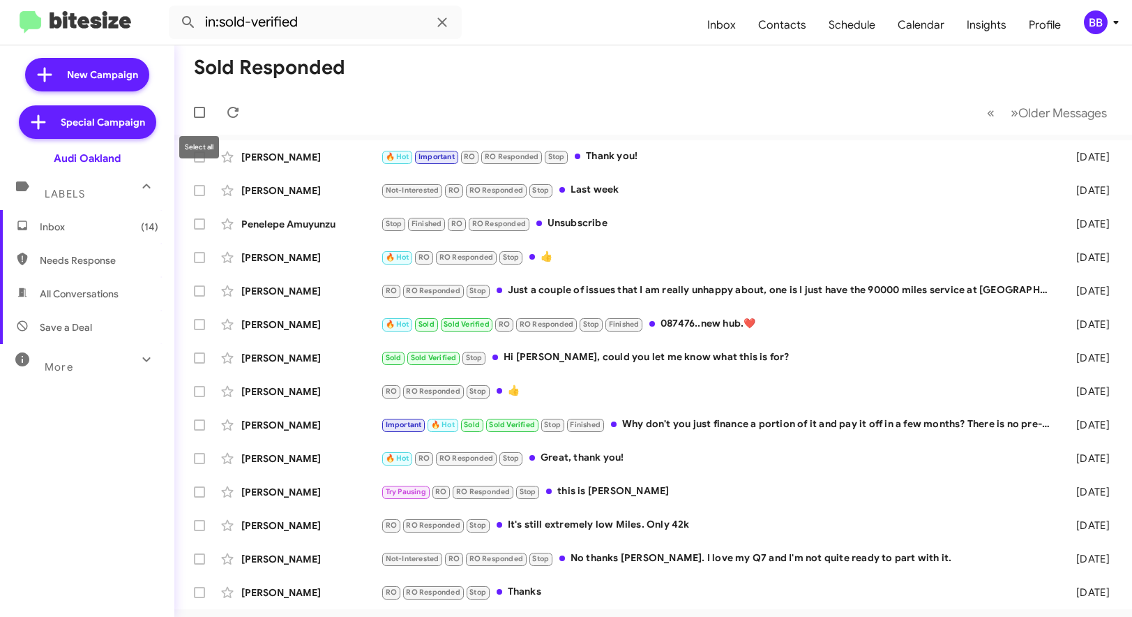
checkbox input "true"
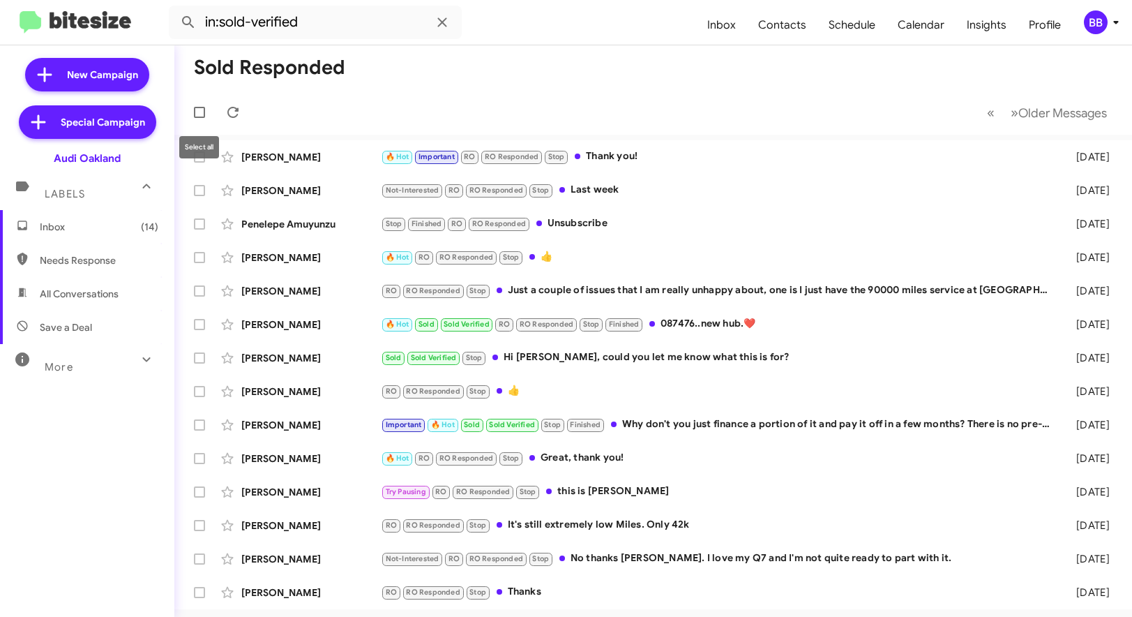
checkbox input "true"
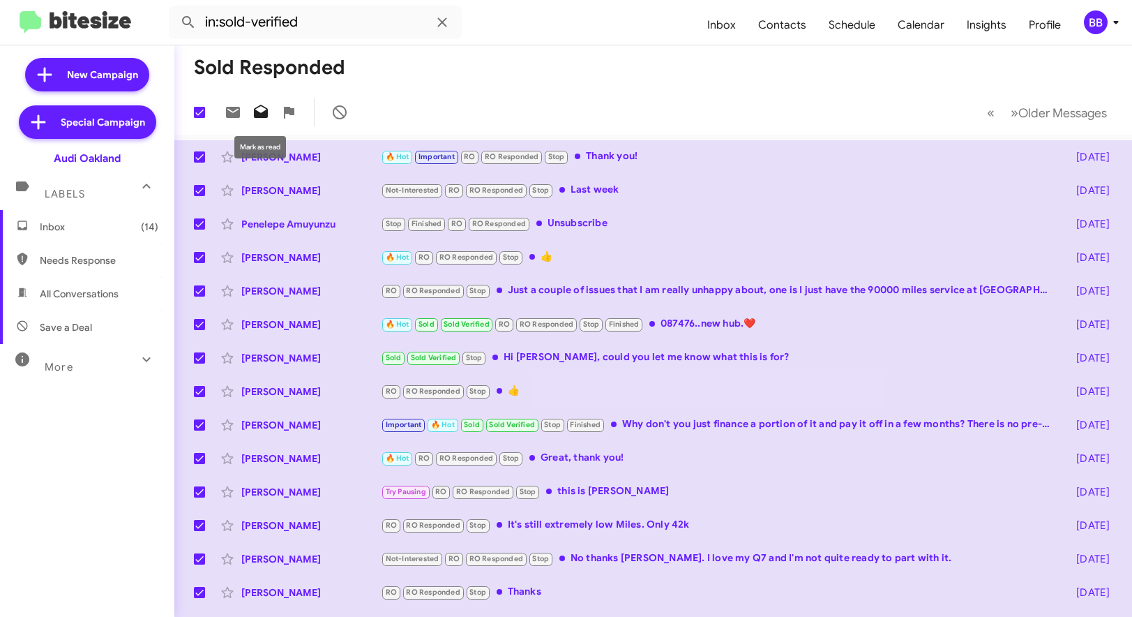
click at [254, 114] on icon at bounding box center [261, 111] width 14 height 13
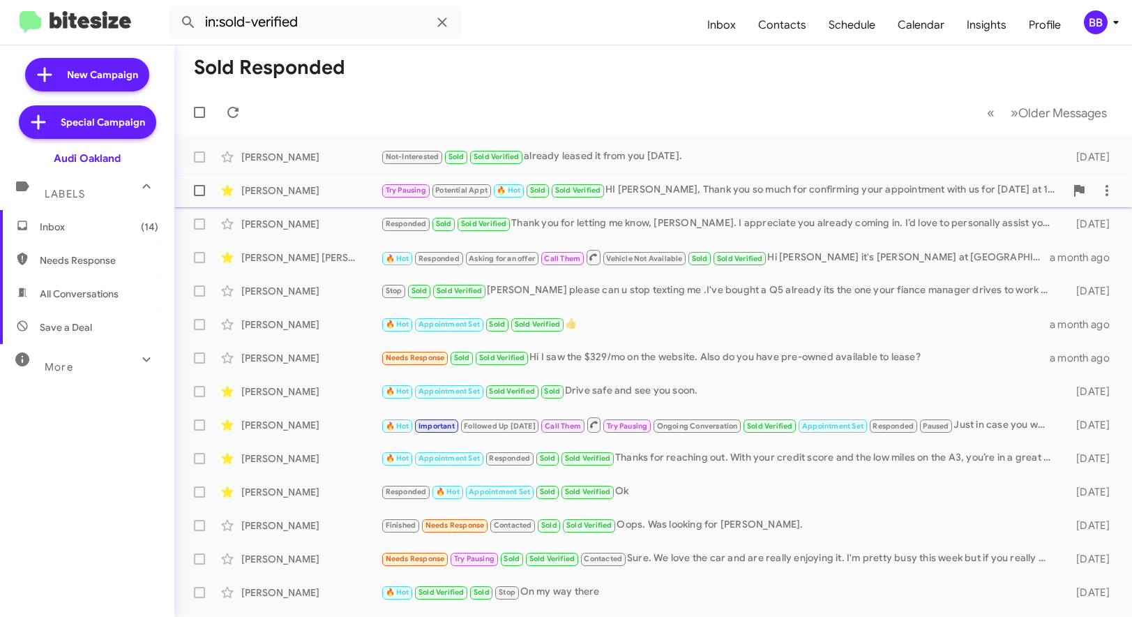
click at [338, 192] on div "[PERSON_NAME]" at bounding box center [311, 190] width 140 height 14
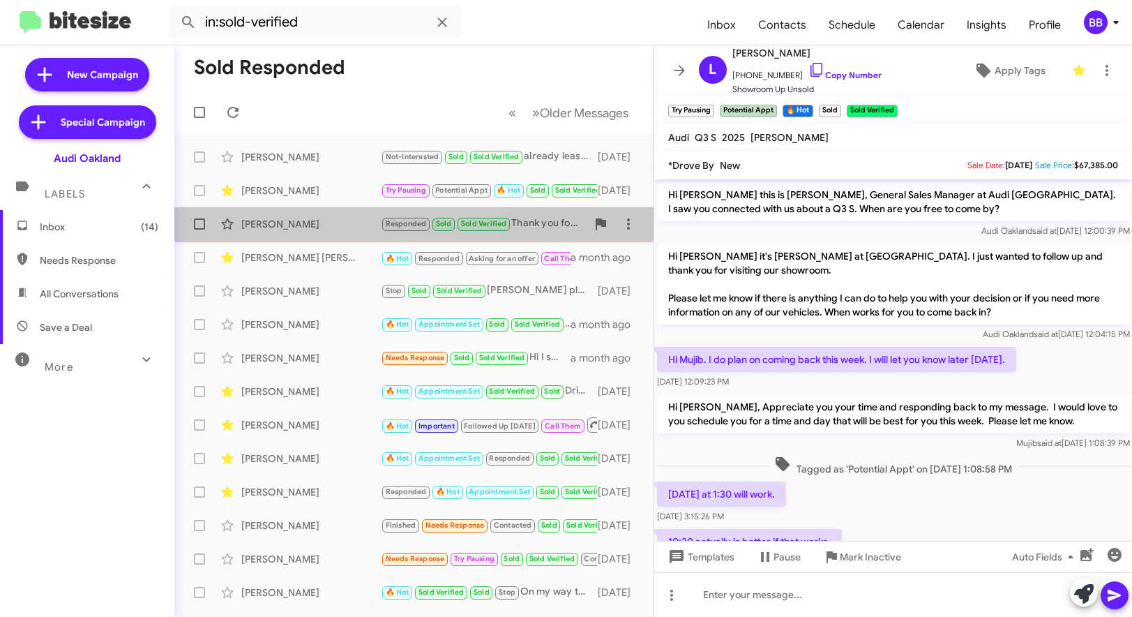
click at [315, 230] on div "[PERSON_NAME]" at bounding box center [311, 224] width 140 height 14
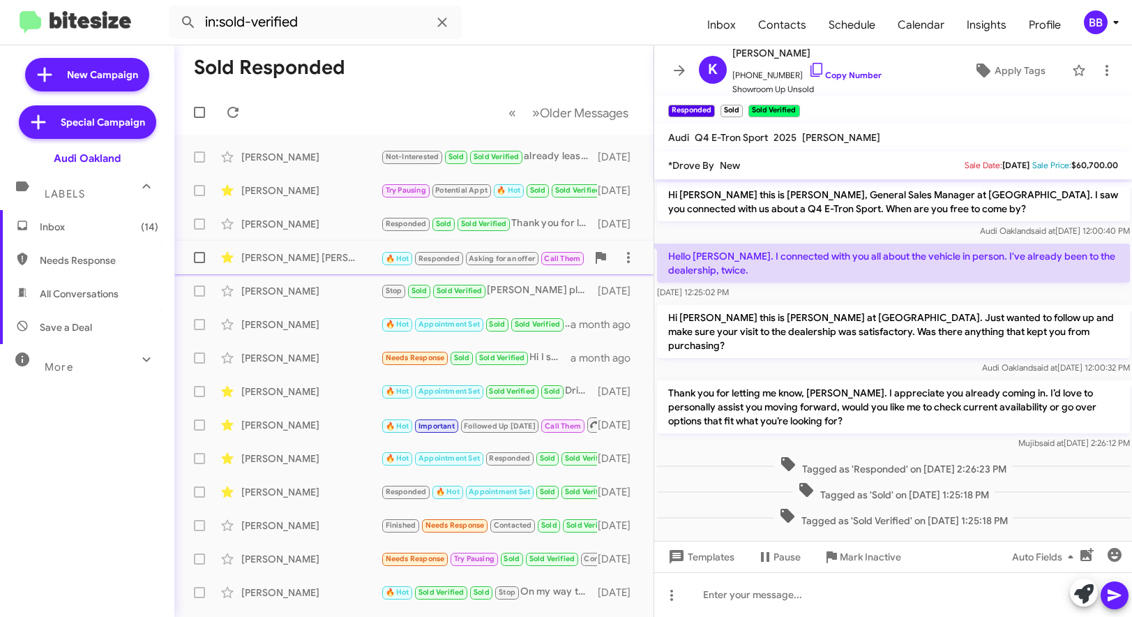
click at [336, 256] on div "[PERSON_NAME] [PERSON_NAME]" at bounding box center [311, 257] width 140 height 14
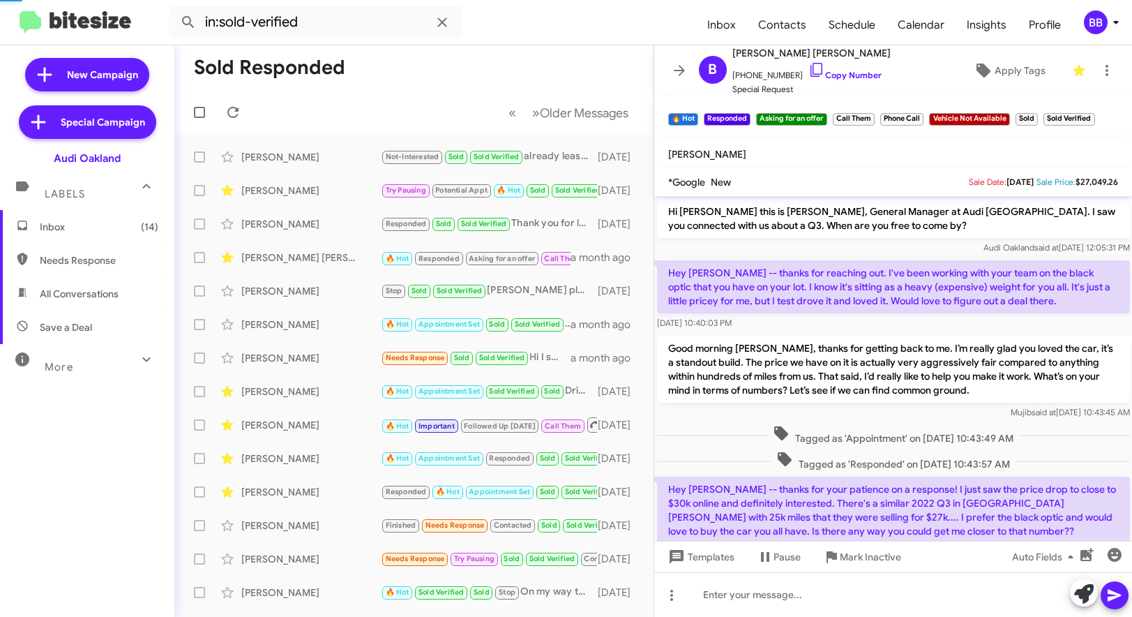
click at [798, 329] on div "[DATE] 10:40:03 PM" at bounding box center [893, 323] width 473 height 14
click at [797, 357] on p "Good morning [PERSON_NAME], thanks for getting back to me. I’m really glad you …" at bounding box center [893, 369] width 473 height 67
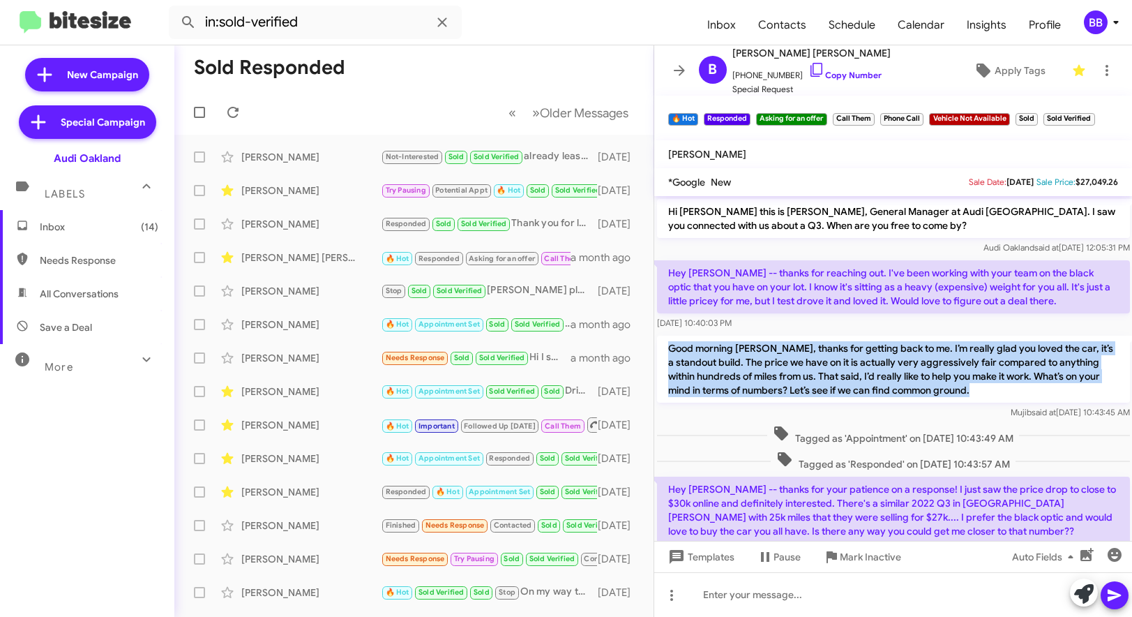
click at [802, 380] on p "Good morning [PERSON_NAME], thanks for getting back to me. I’m really glad you …" at bounding box center [893, 369] width 473 height 67
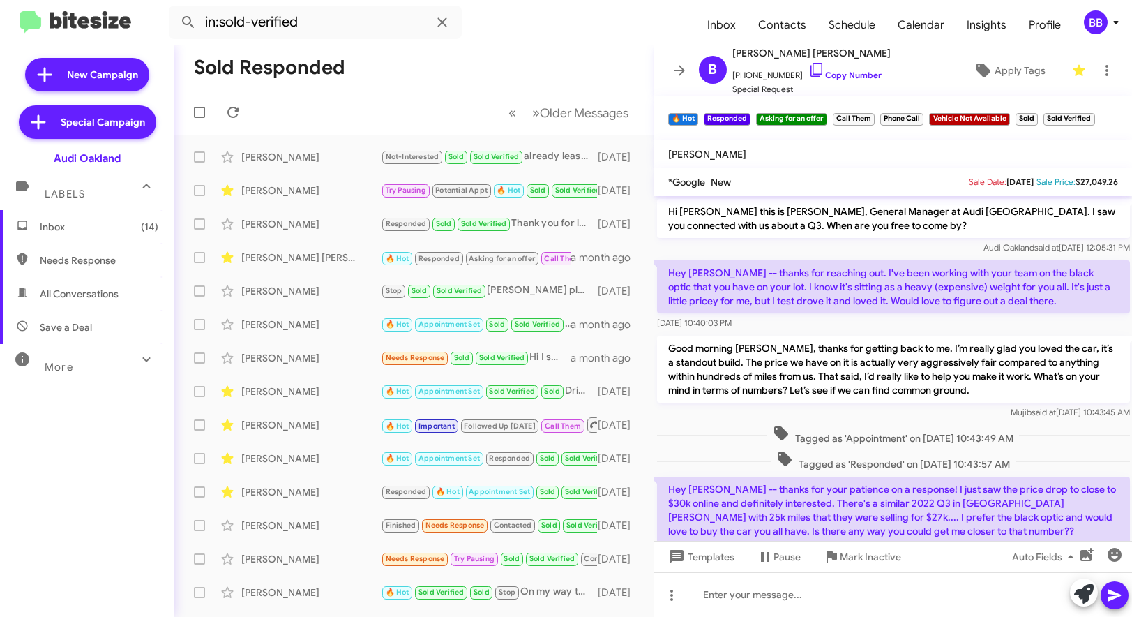
click at [802, 380] on p "Good morning [PERSON_NAME], thanks for getting back to me. I’m really glad you …" at bounding box center [893, 369] width 473 height 67
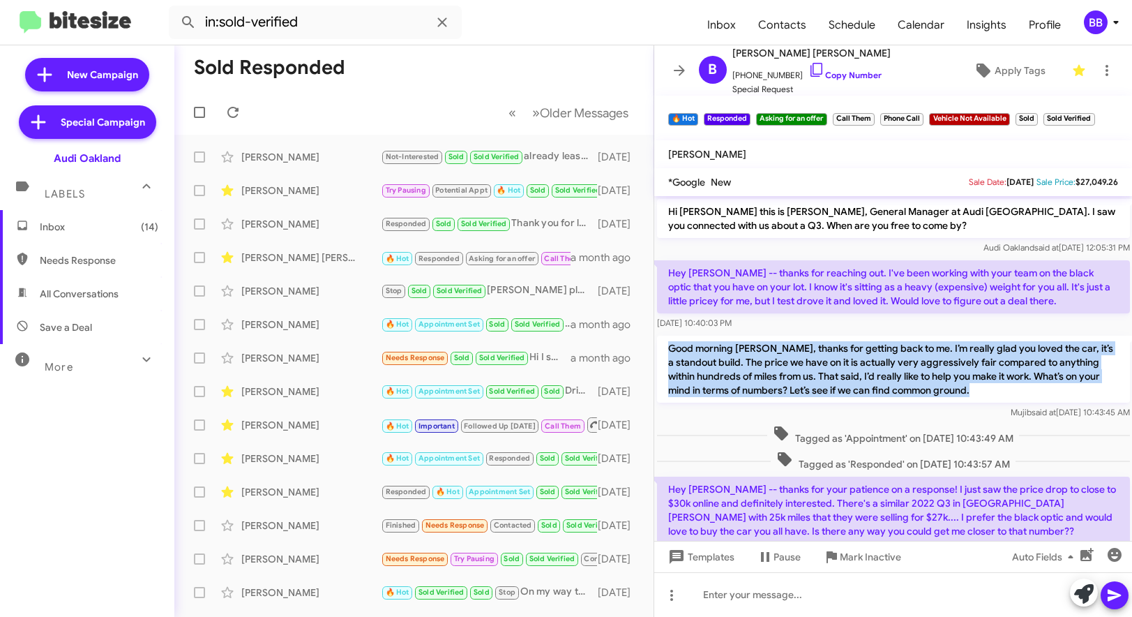
click at [767, 377] on p "Good morning [PERSON_NAME], thanks for getting back to me. I’m really glad you …" at bounding box center [893, 369] width 473 height 67
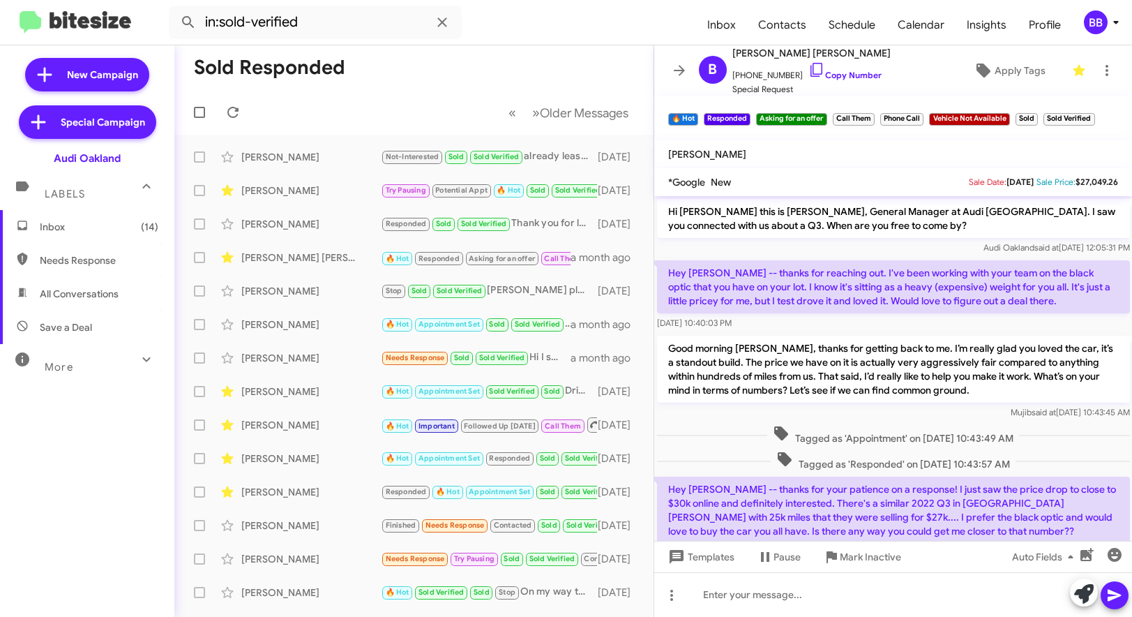
click at [767, 377] on p "Good morning [PERSON_NAME], thanks for getting back to me. I’m really glad you …" at bounding box center [893, 369] width 473 height 67
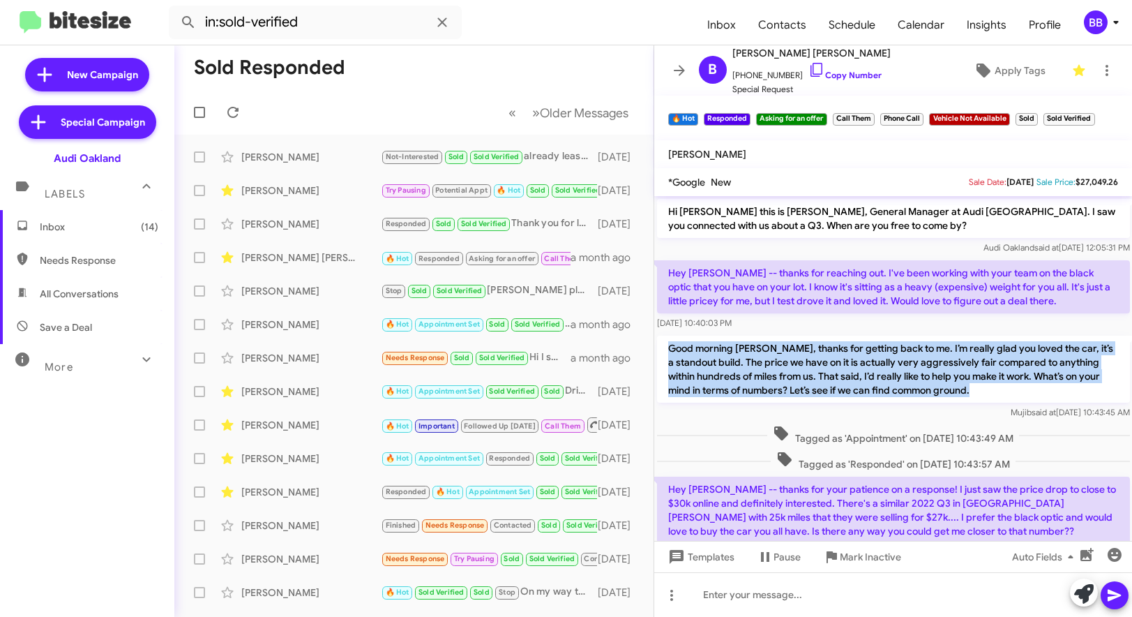
click at [731, 378] on p "Good morning [PERSON_NAME], thanks for getting back to me. I’m really glad you …" at bounding box center [893, 369] width 473 height 67
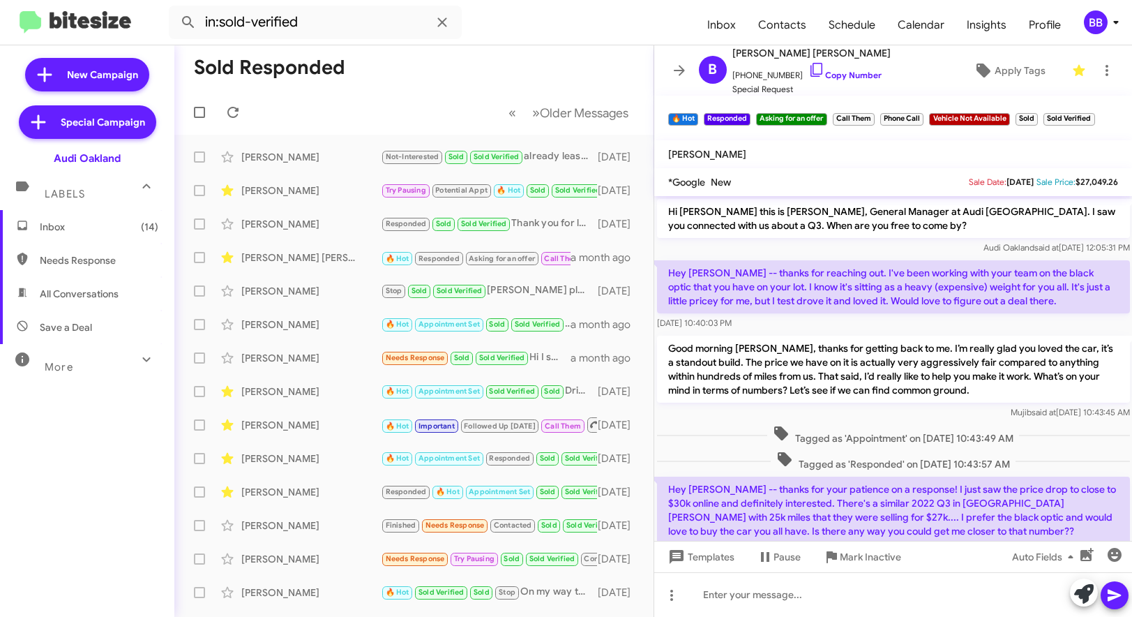
click at [731, 378] on p "Good morning [PERSON_NAME], thanks for getting back to me. I’m really glad you …" at bounding box center [893, 369] width 473 height 67
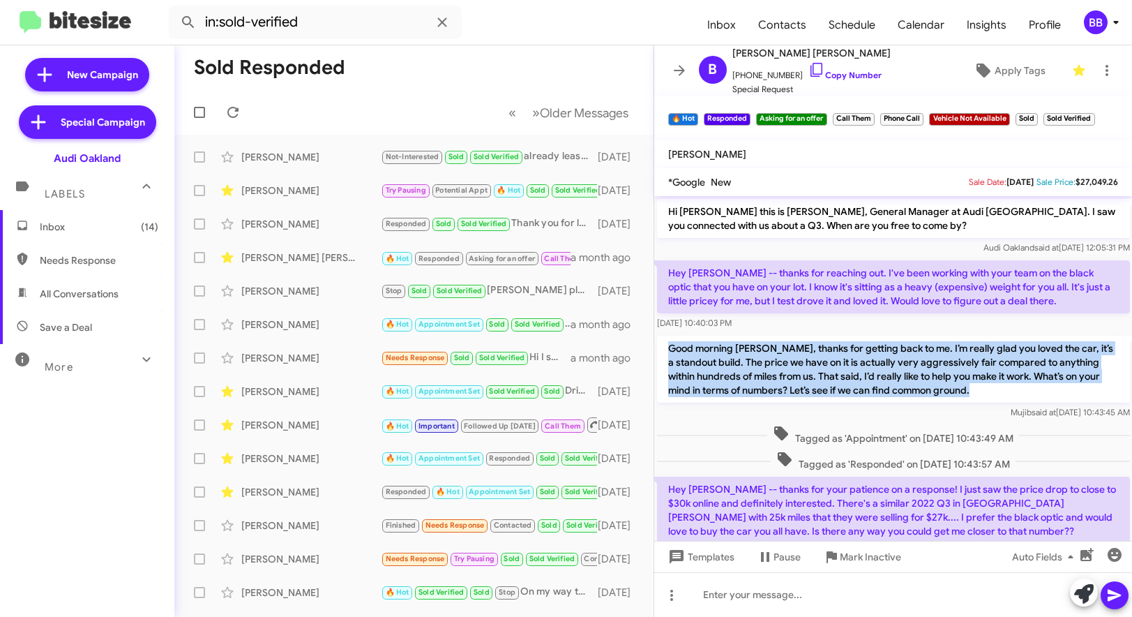
click at [742, 384] on p "Good morning [PERSON_NAME], thanks for getting back to me. I’m really glad you …" at bounding box center [893, 369] width 473 height 67
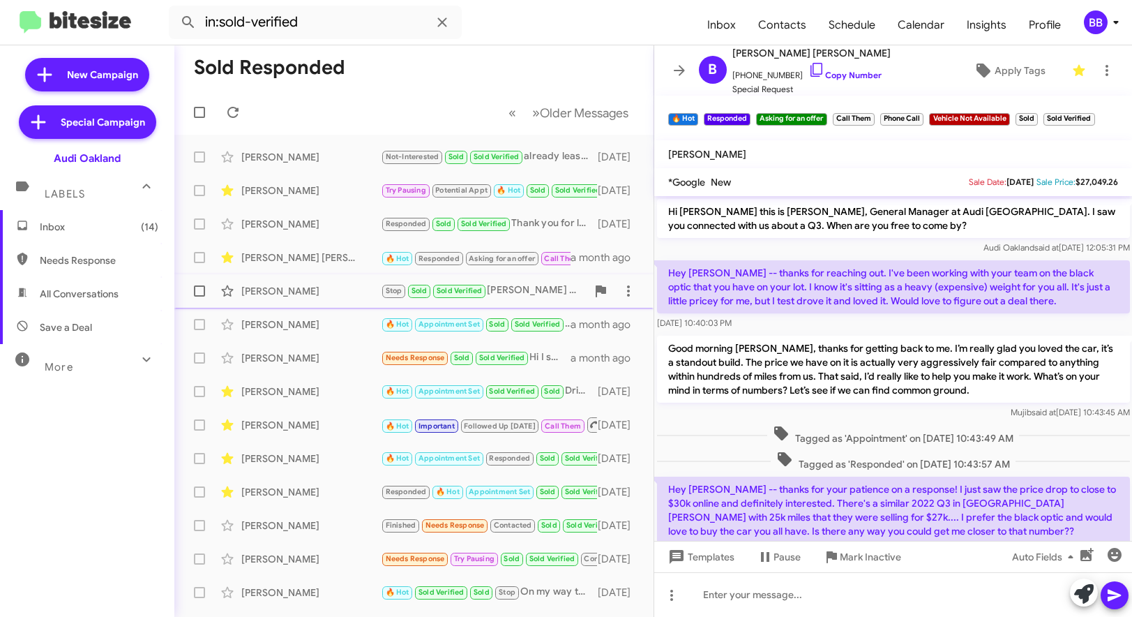
click at [351, 292] on div "[PERSON_NAME]" at bounding box center [311, 291] width 140 height 14
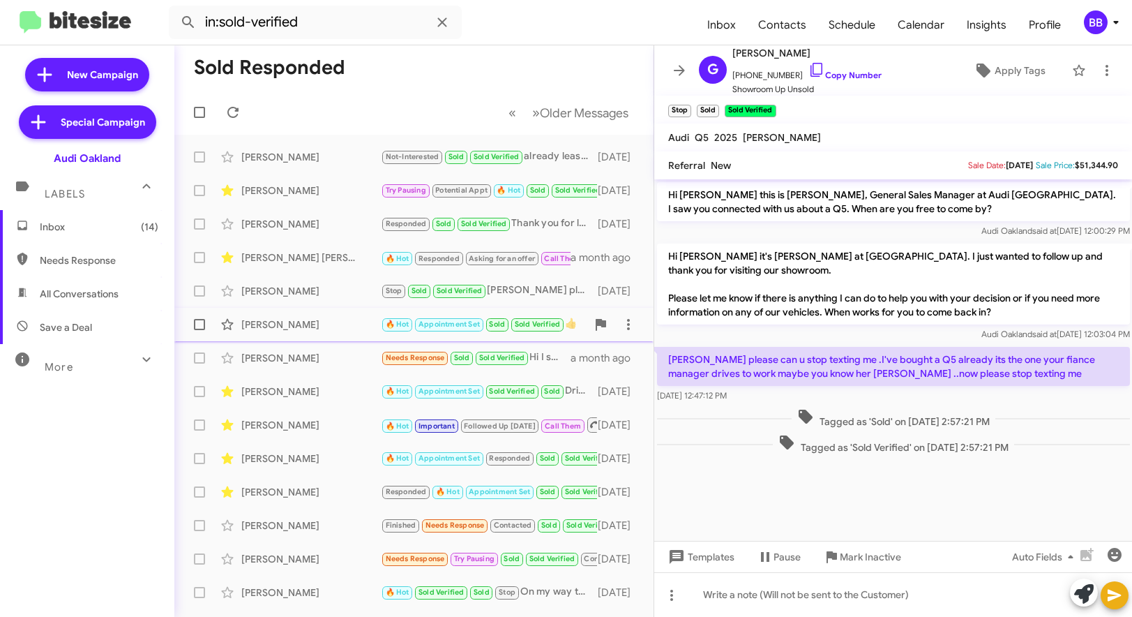
click at [341, 319] on div "[PERSON_NAME]" at bounding box center [311, 324] width 140 height 14
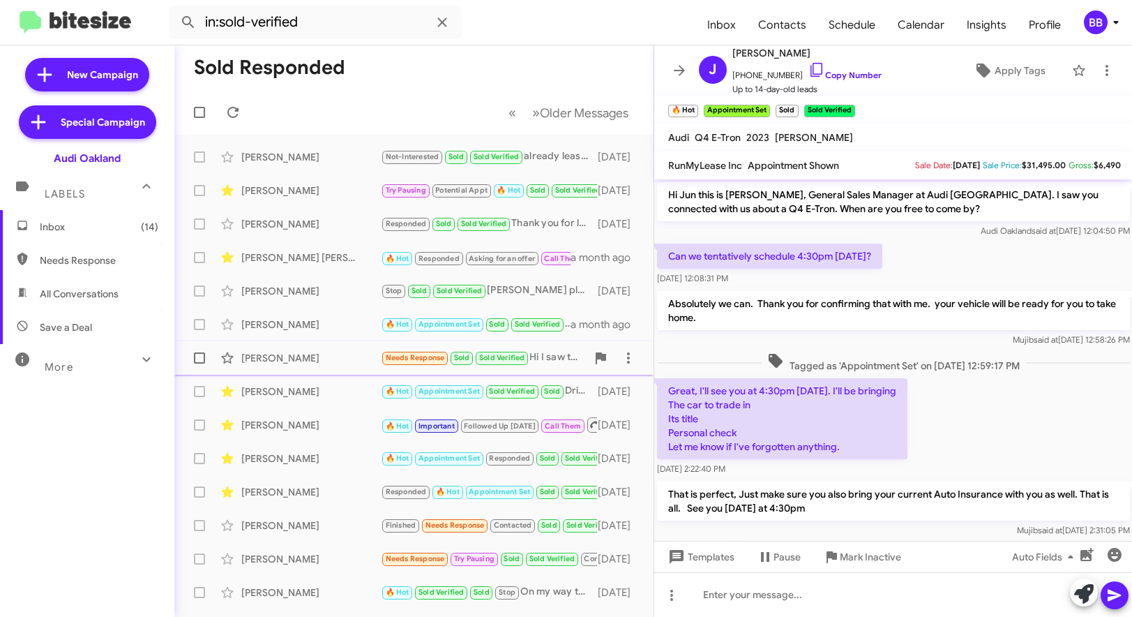
click at [322, 345] on div "[PERSON_NAME] Needs Response Sold Sold Verified Hi I saw the $329/mo on the web…" at bounding box center [414, 358] width 457 height 28
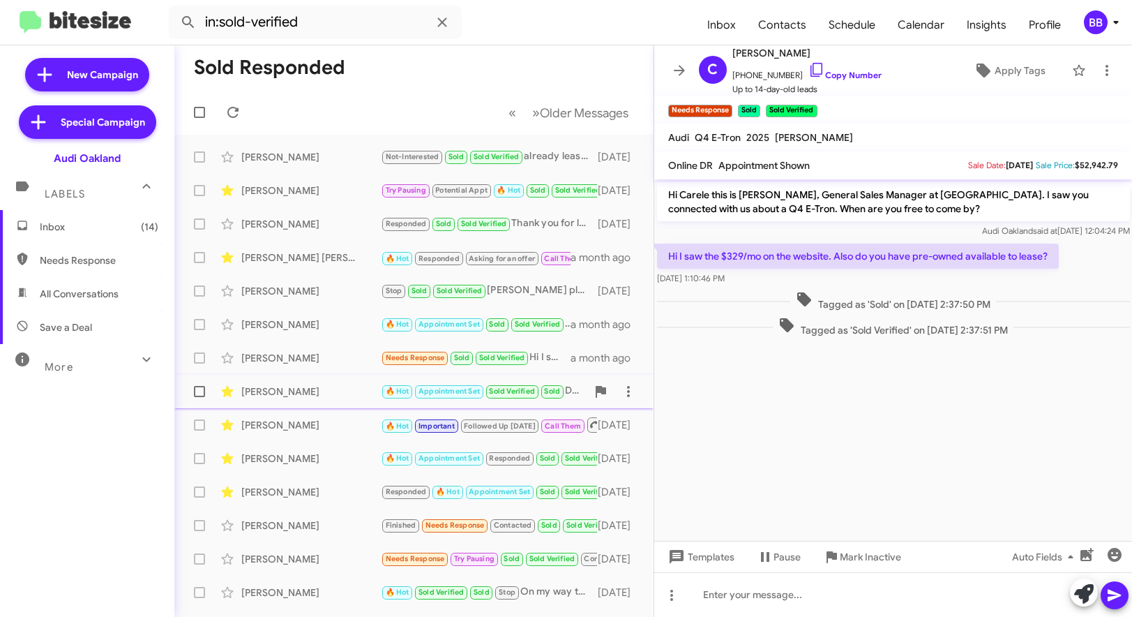
click at [347, 393] on div "[PERSON_NAME]" at bounding box center [311, 391] width 140 height 14
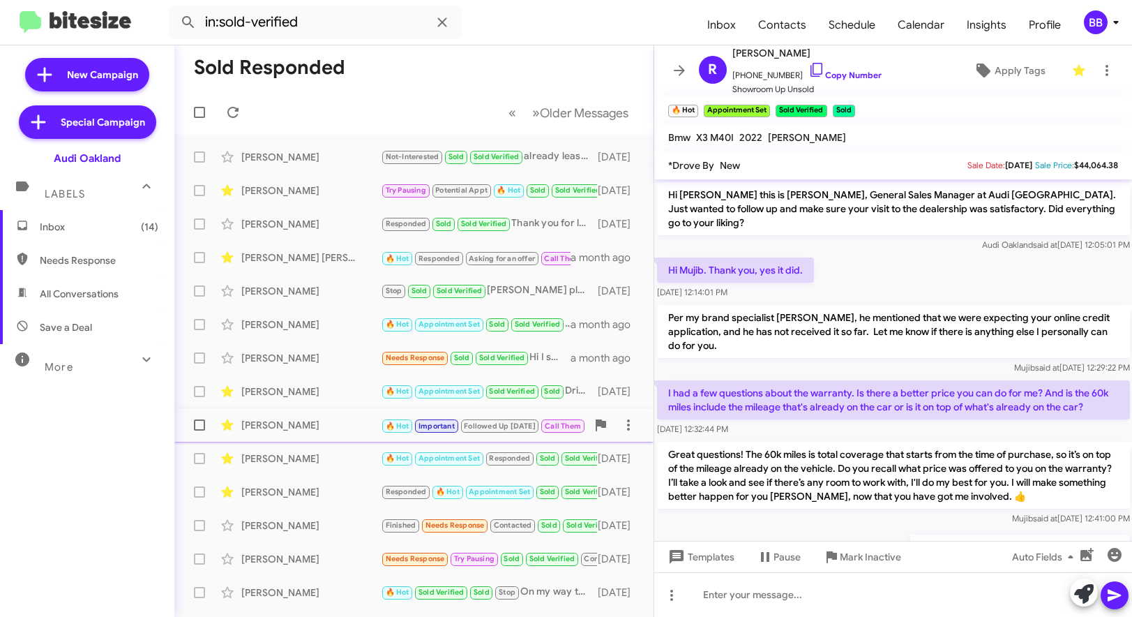
click at [336, 428] on div "[PERSON_NAME]" at bounding box center [311, 425] width 140 height 14
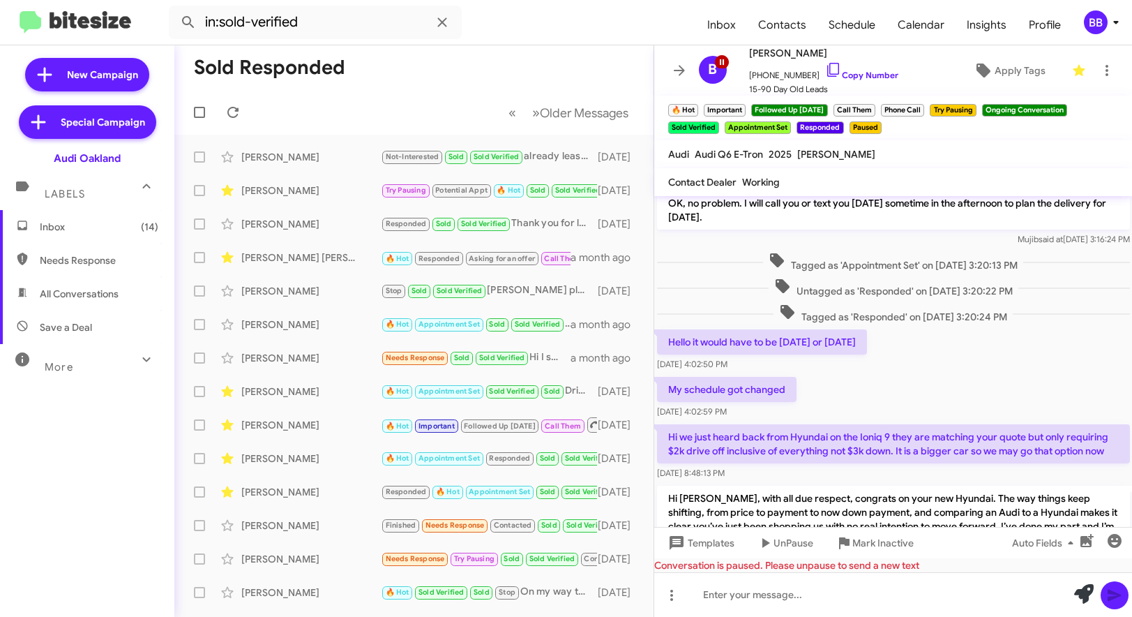
scroll to position [8635, 0]
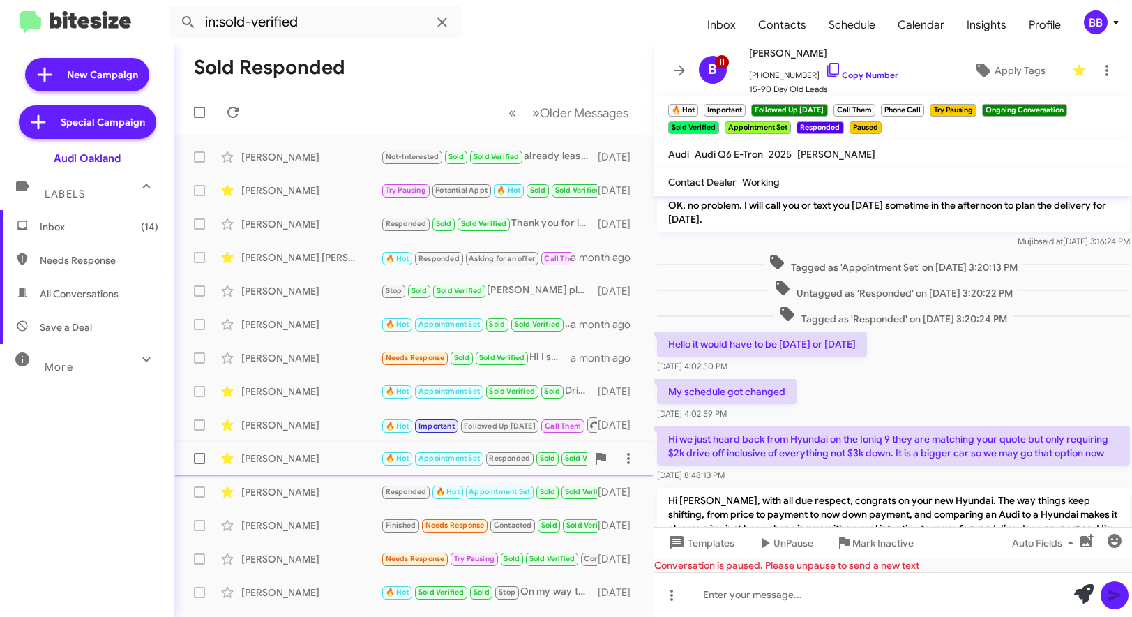
click at [326, 461] on div "[PERSON_NAME]" at bounding box center [311, 458] width 140 height 14
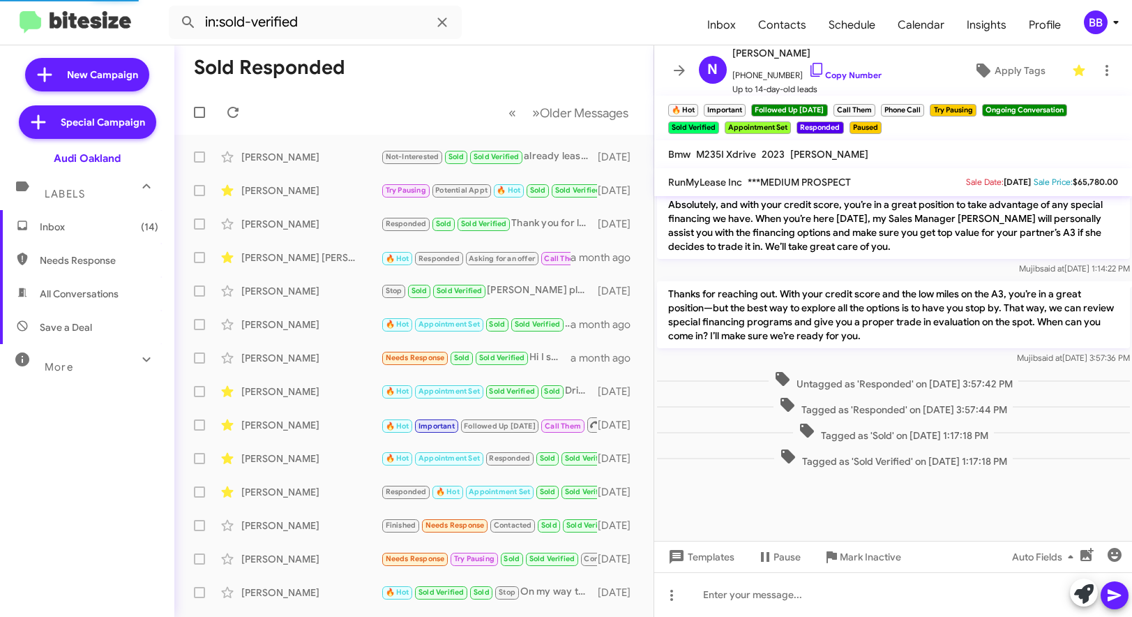
scroll to position [781, 0]
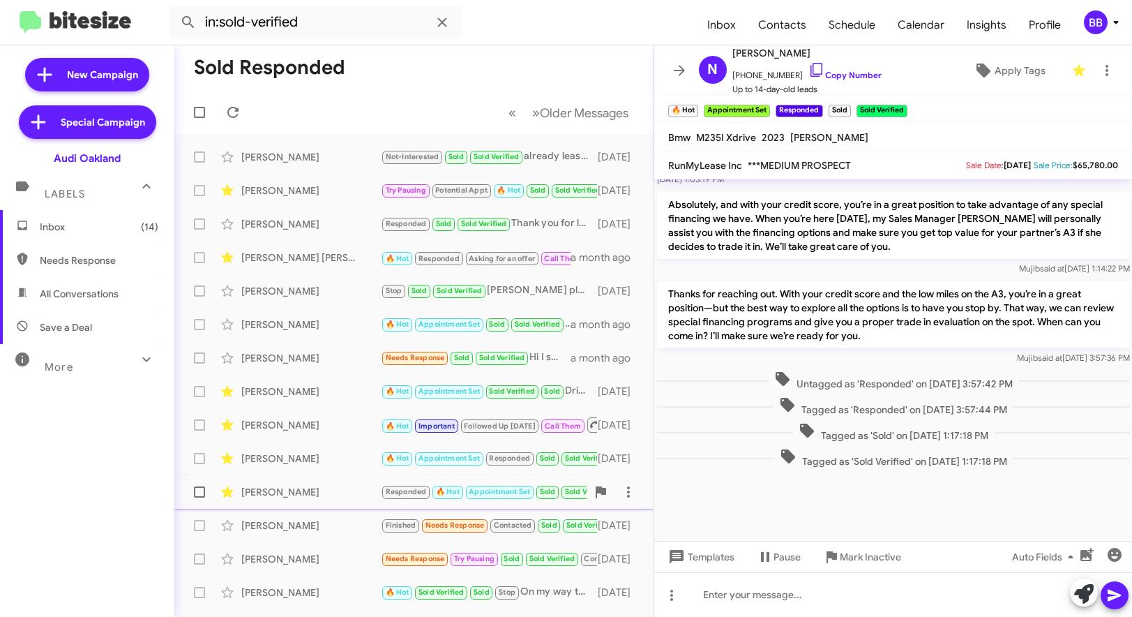
click at [342, 478] on div "[PERSON_NAME] Responded 🔥 Hot Appointment Set Sold Sold Verified Ok [DATE]" at bounding box center [414, 492] width 457 height 28
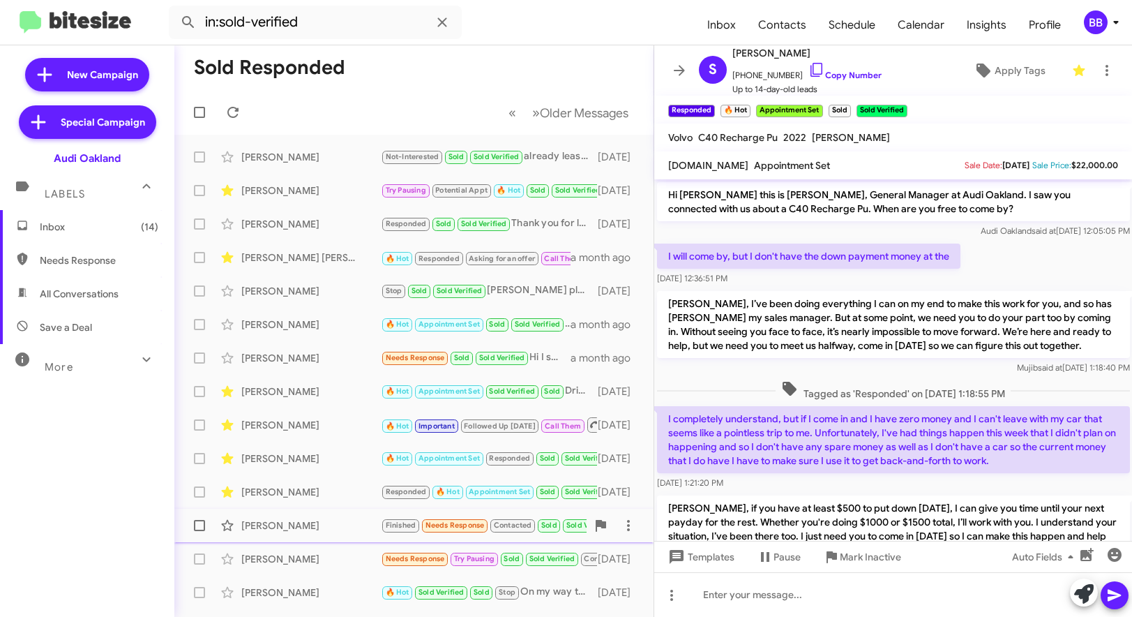
click at [288, 529] on div "[PERSON_NAME]" at bounding box center [311, 525] width 140 height 14
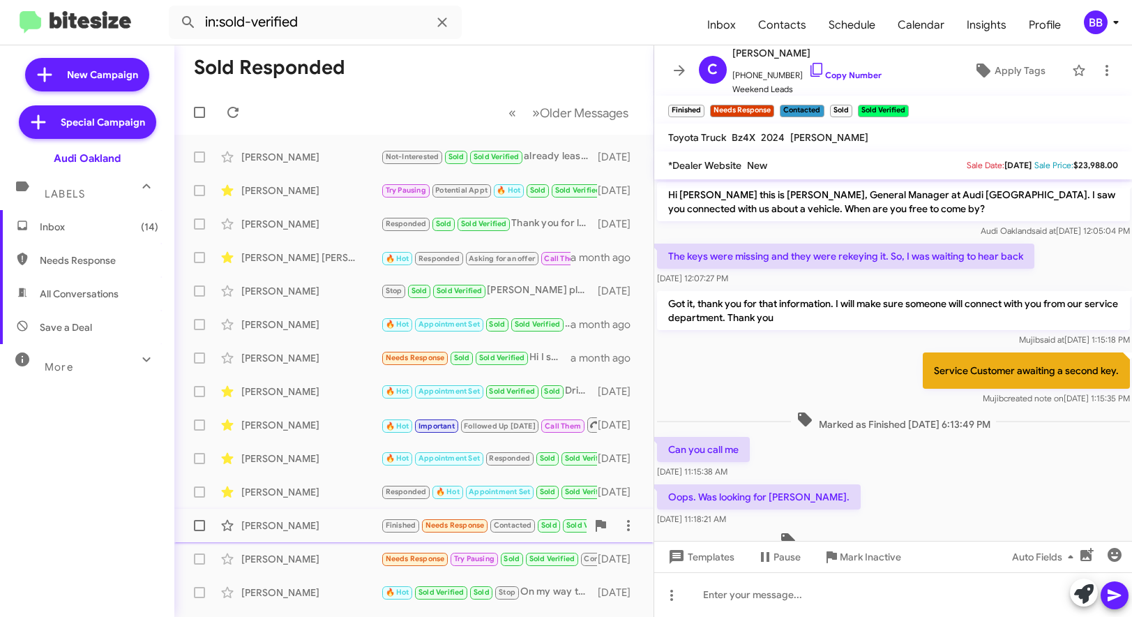
click at [276, 536] on div "[PERSON_NAME] Finished Needs Response Contacted Sold Sold Verified Oops. Was lo…" at bounding box center [414, 525] width 457 height 28
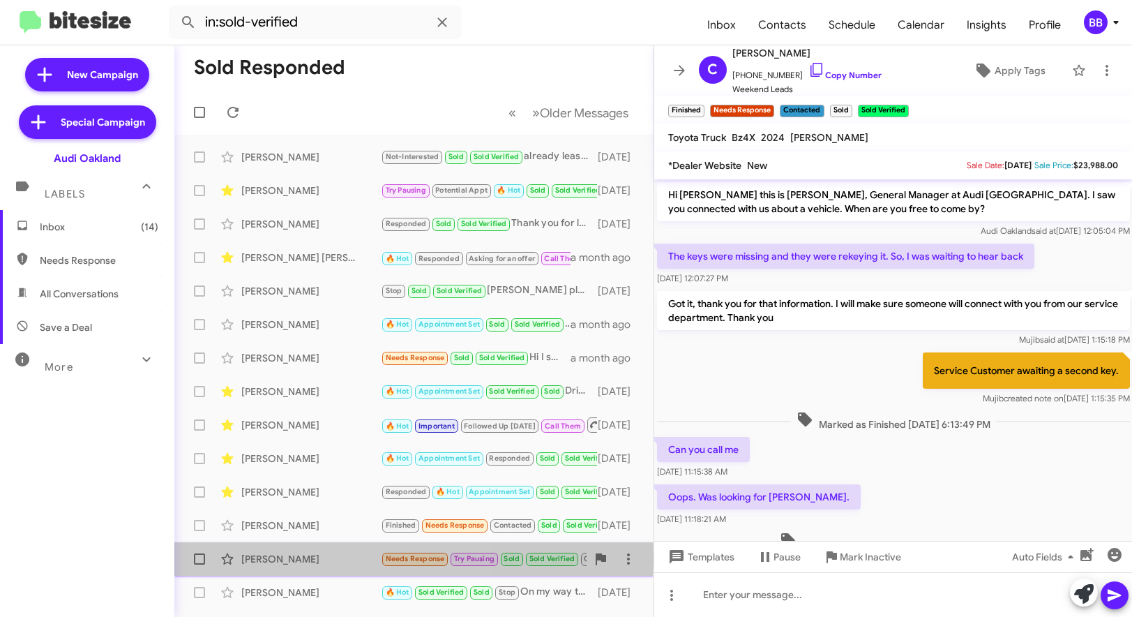
click at [306, 557] on div "[PERSON_NAME]" at bounding box center [311, 559] width 140 height 14
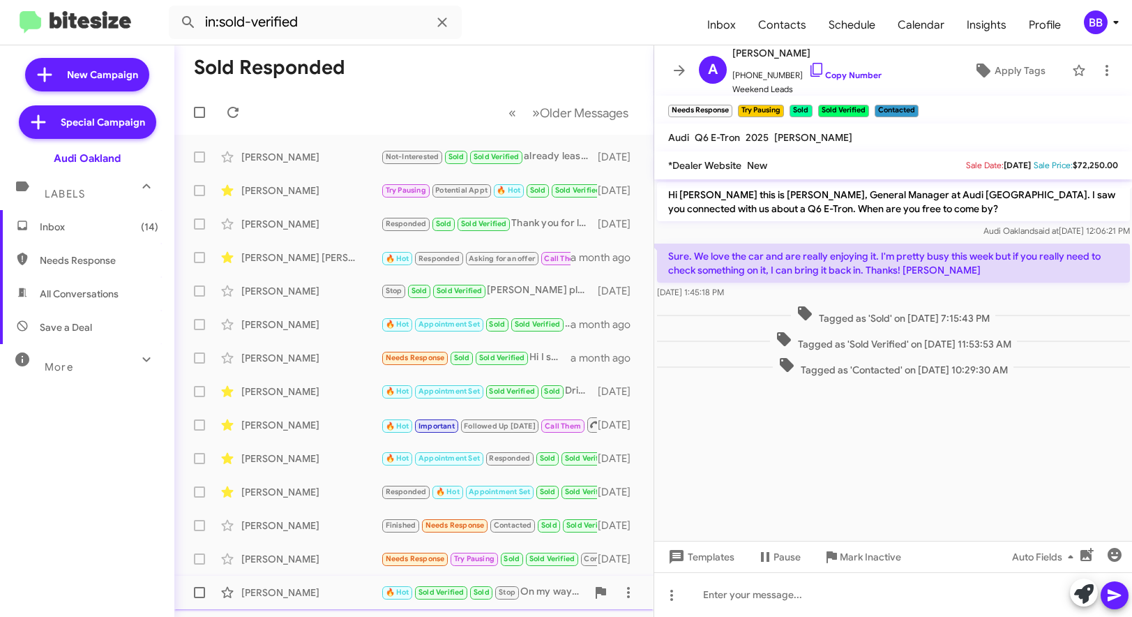
click at [319, 591] on div "[PERSON_NAME]" at bounding box center [311, 592] width 140 height 14
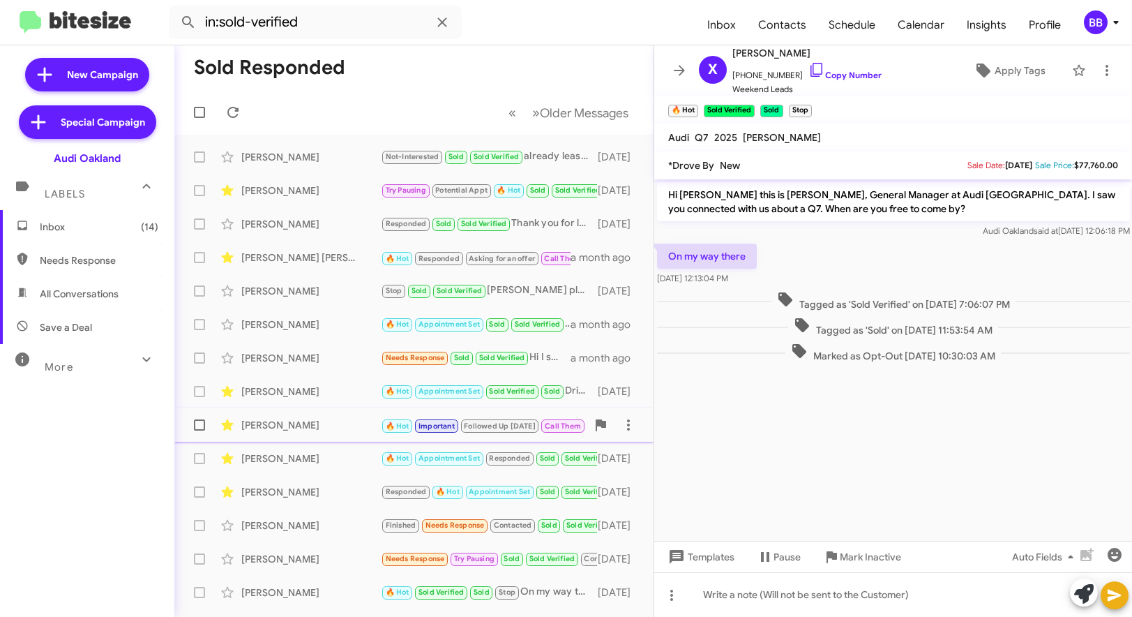
scroll to position [193, 0]
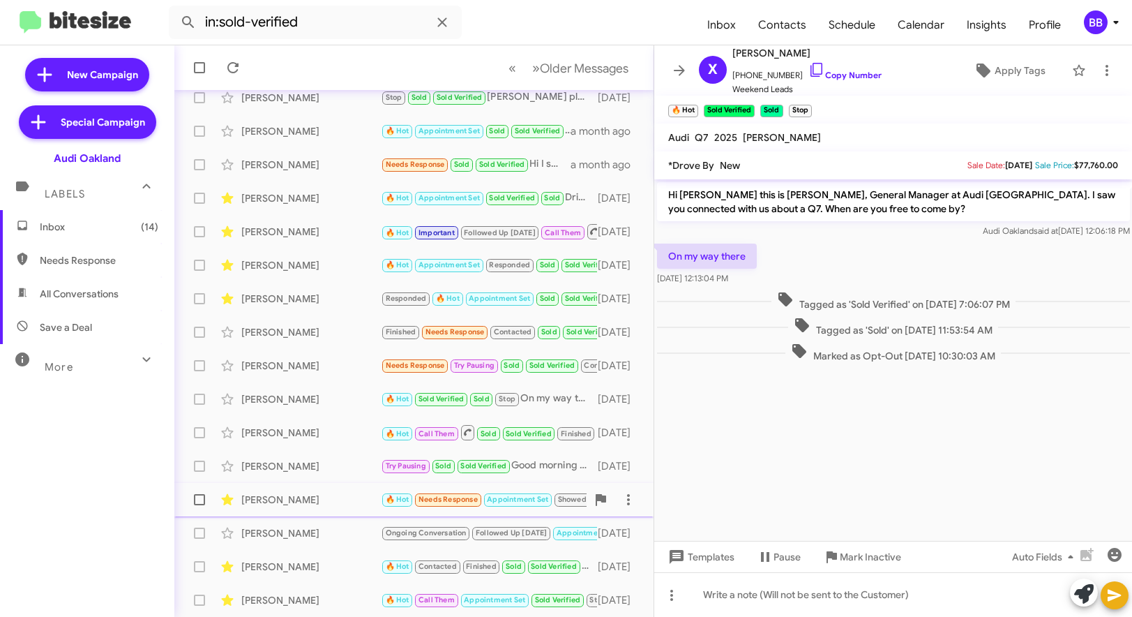
click at [316, 502] on div "[PERSON_NAME]" at bounding box center [311, 500] width 140 height 14
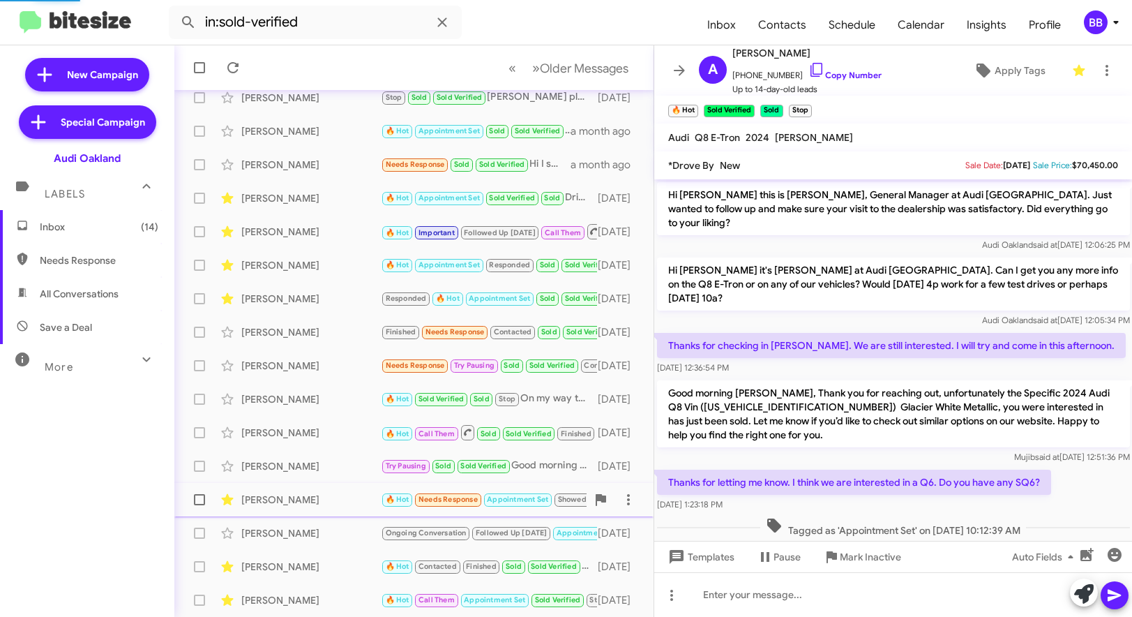
scroll to position [158, 0]
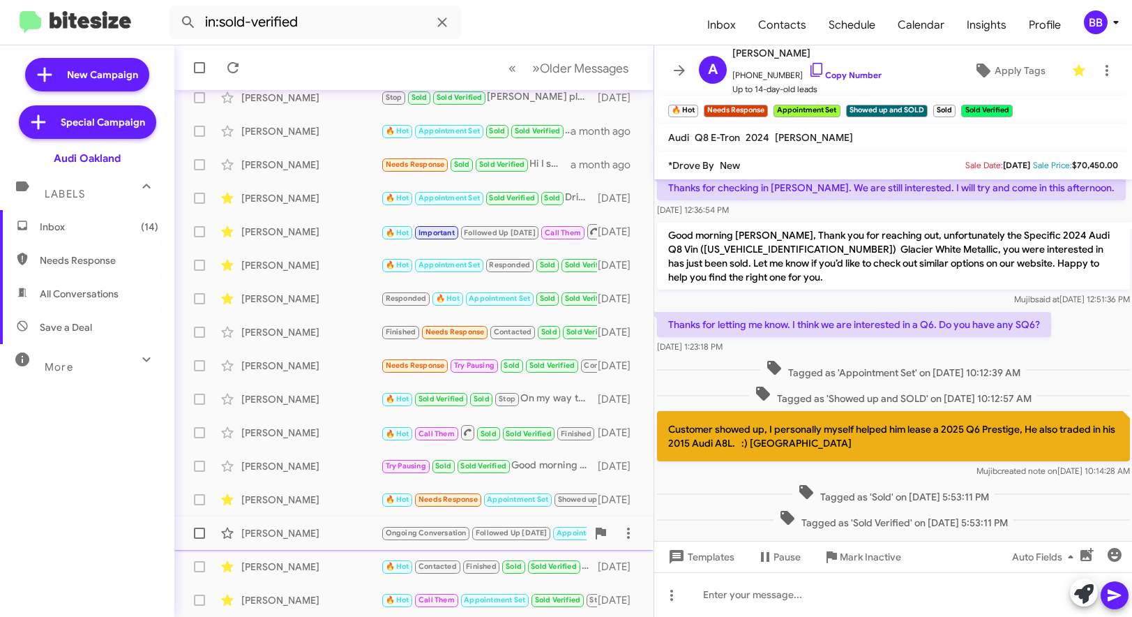
click at [340, 532] on div "[PERSON_NAME]" at bounding box center [311, 533] width 140 height 14
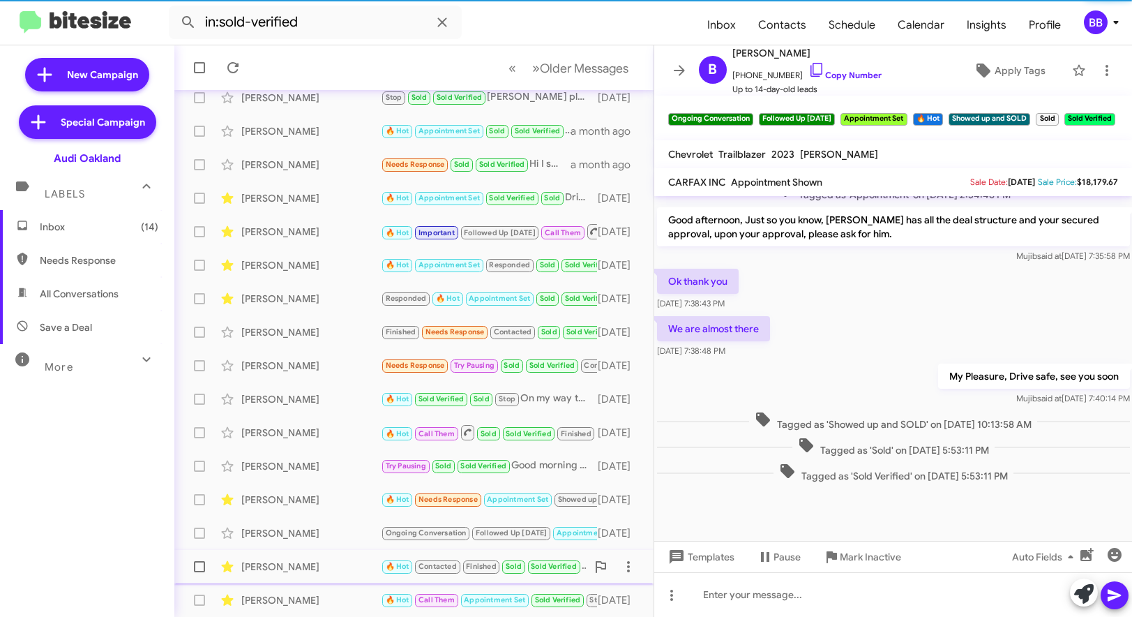
click at [340, 568] on div "[PERSON_NAME]" at bounding box center [311, 567] width 140 height 14
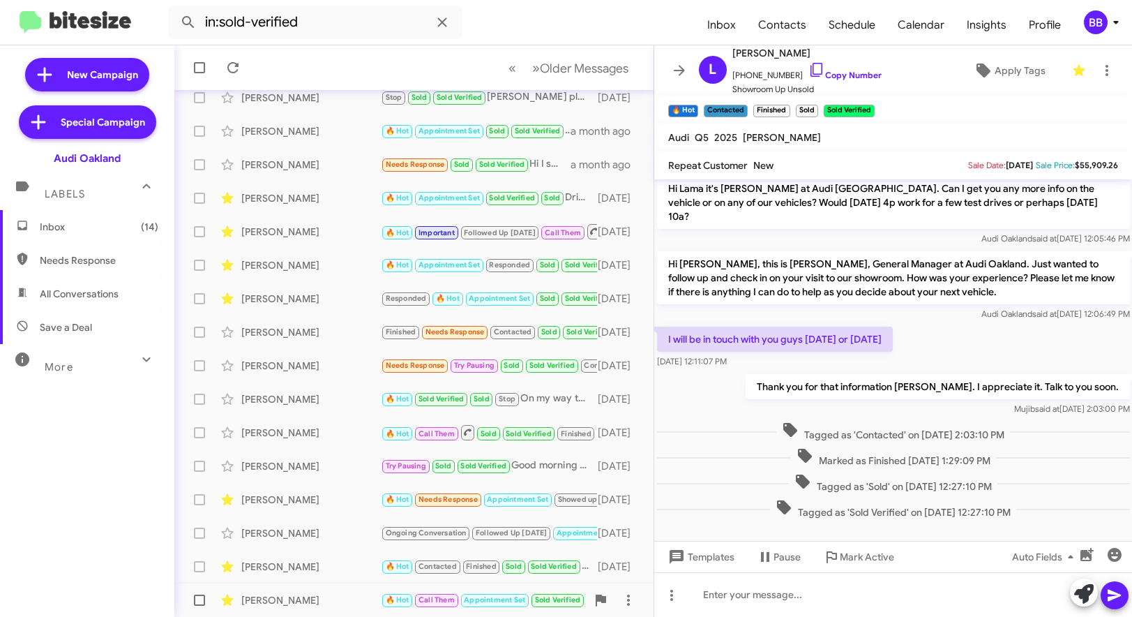
click at [341, 597] on div "[PERSON_NAME]" at bounding box center [311, 600] width 140 height 14
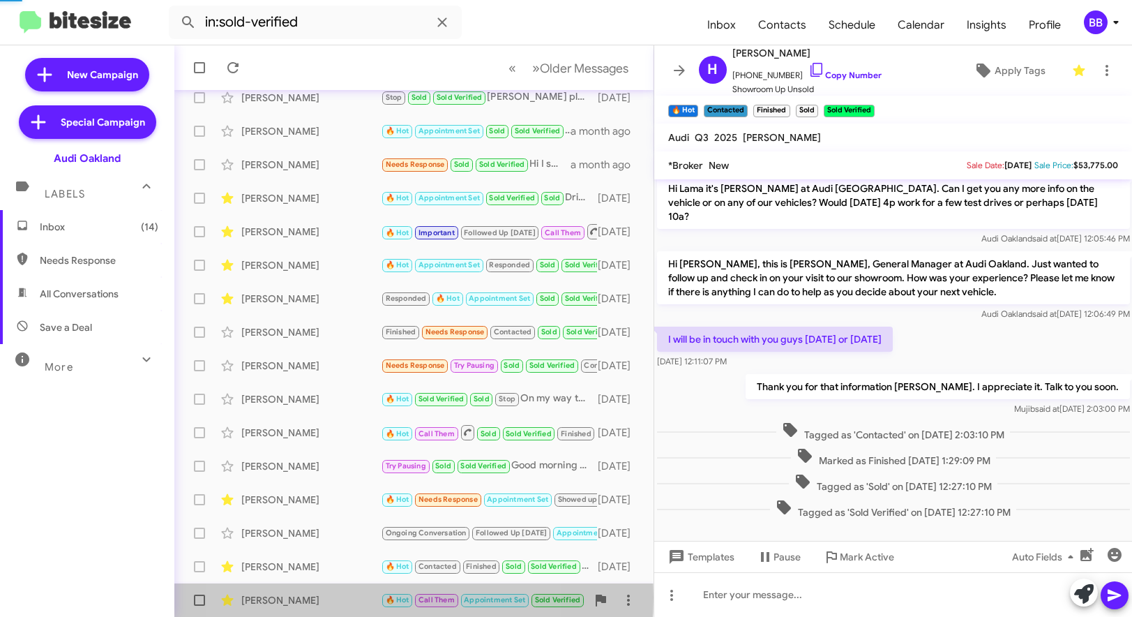
scroll to position [748, 0]
